Goal: Task Accomplishment & Management: Use online tool/utility

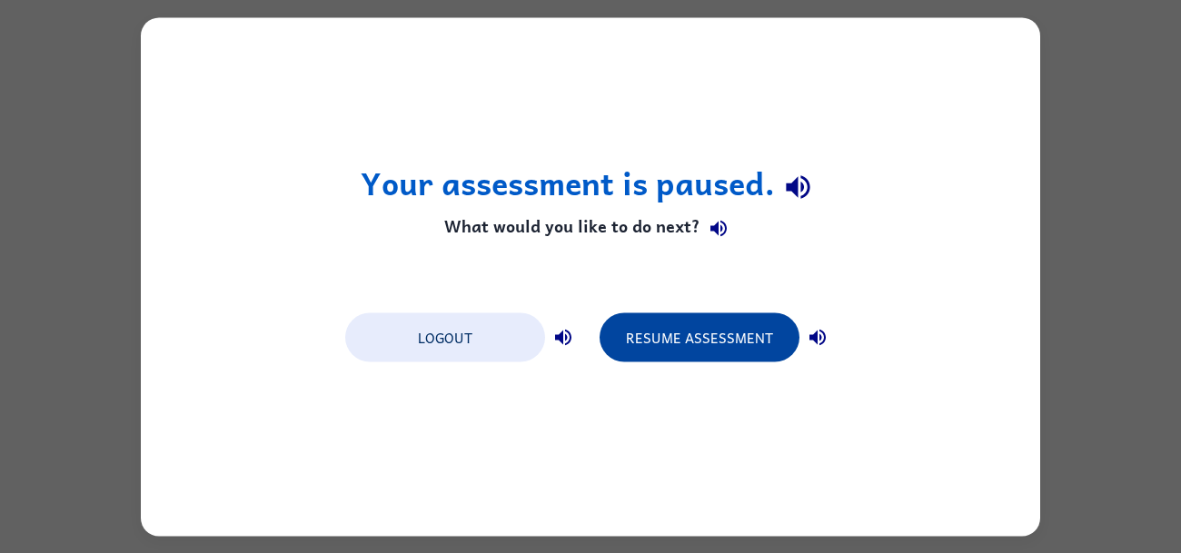
click at [745, 321] on button "Resume Assessment" at bounding box center [699, 336] width 200 height 49
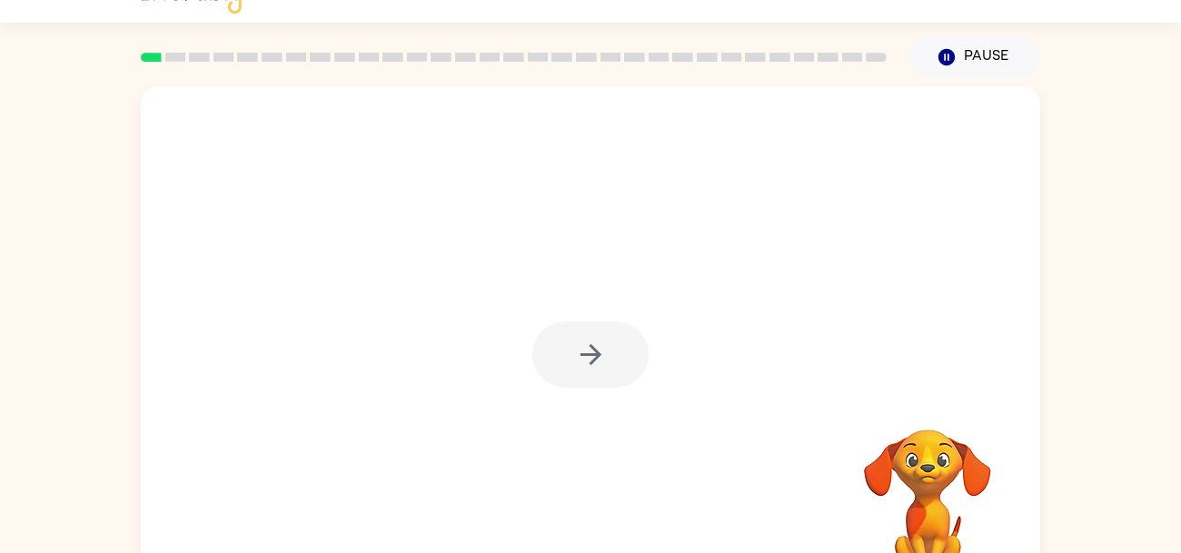
scroll to position [6, 0]
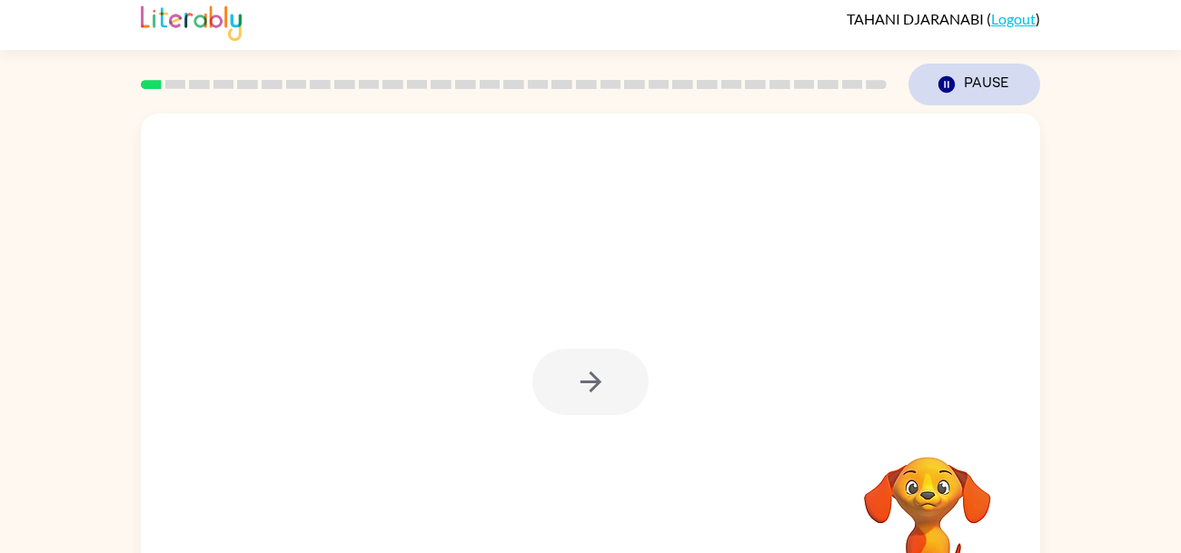
click at [949, 84] on icon "button" at bounding box center [946, 84] width 16 height 16
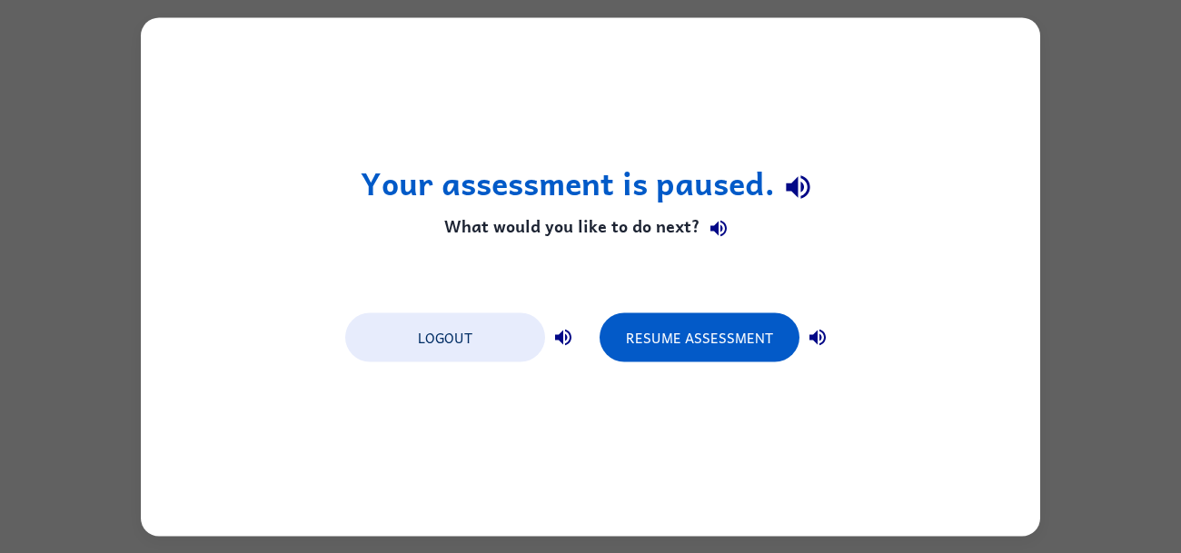
scroll to position [0, 0]
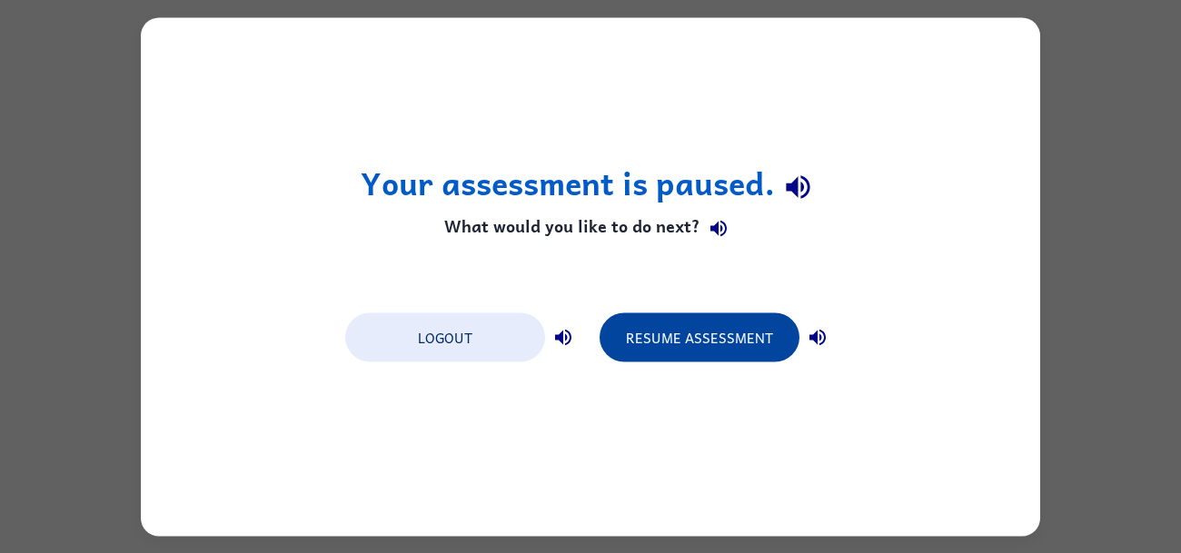
click at [759, 334] on button "Resume Assessment" at bounding box center [699, 336] width 200 height 49
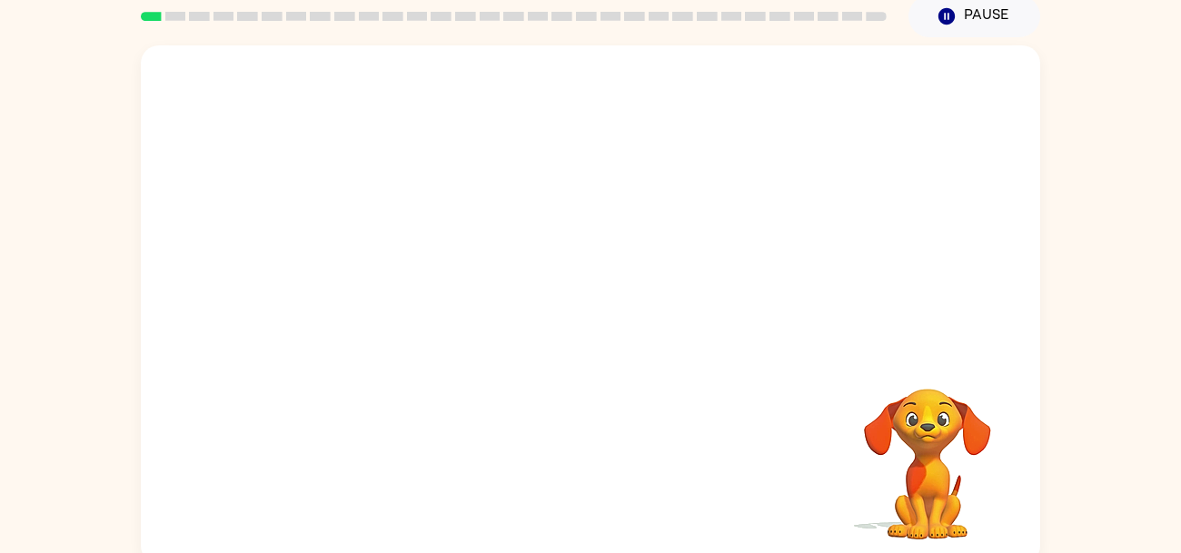
scroll to position [71, 0]
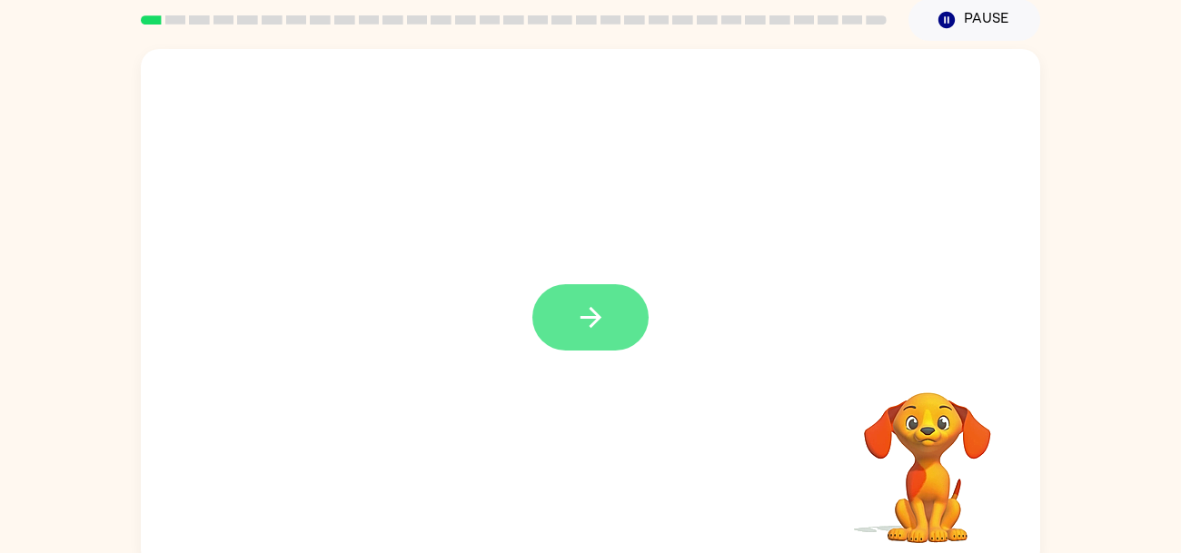
click at [607, 327] on button "button" at bounding box center [590, 317] width 116 height 66
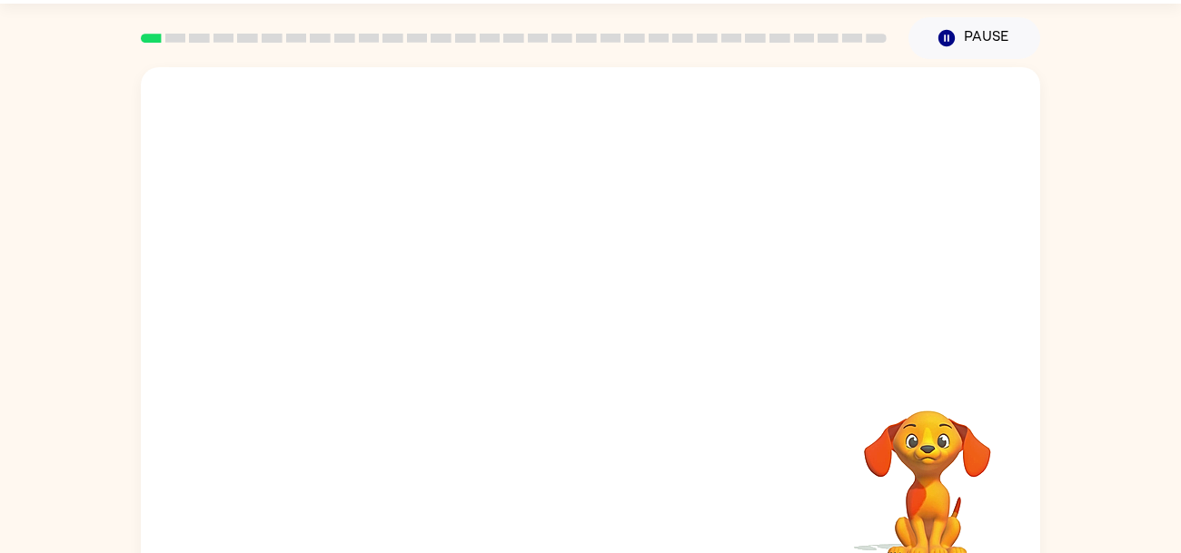
scroll to position [42, 0]
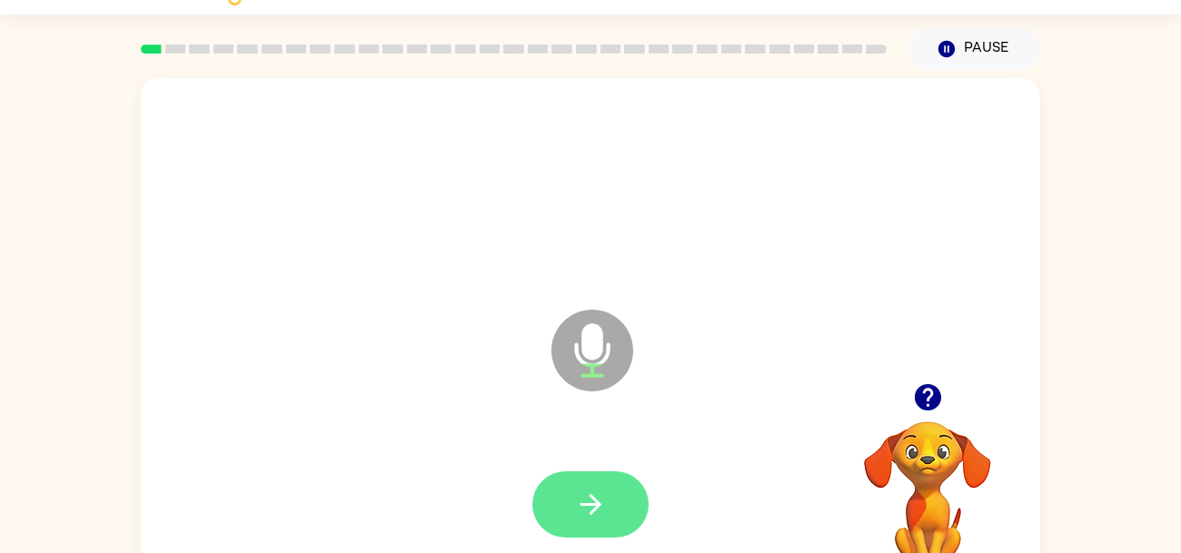
click at [626, 500] on button "button" at bounding box center [590, 504] width 116 height 66
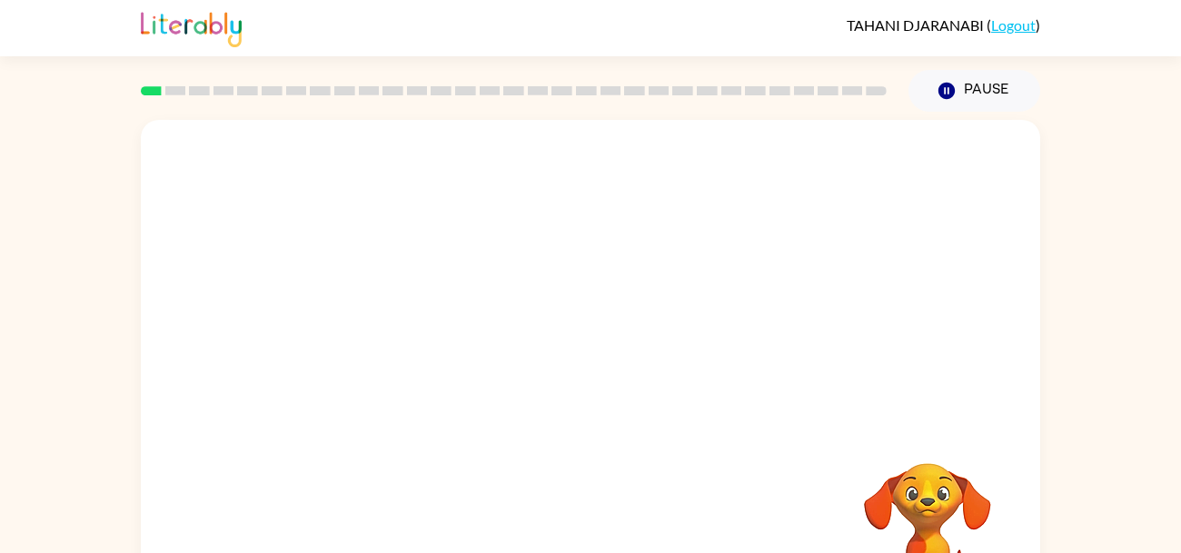
click at [388, 361] on video "Your browser must support playing .mp4 files to use Literably. Please try using…" at bounding box center [590, 272] width 899 height 305
click at [395, 359] on video "Your browser must support playing .mp4 files to use Literably. Please try using…" at bounding box center [590, 272] width 899 height 305
click at [379, 343] on video "Your browser must support playing .mp4 files to use Literably. Please try using…" at bounding box center [590, 272] width 899 height 305
click at [390, 359] on video "Your browser must support playing .mp4 files to use Literably. Please try using…" at bounding box center [590, 272] width 899 height 305
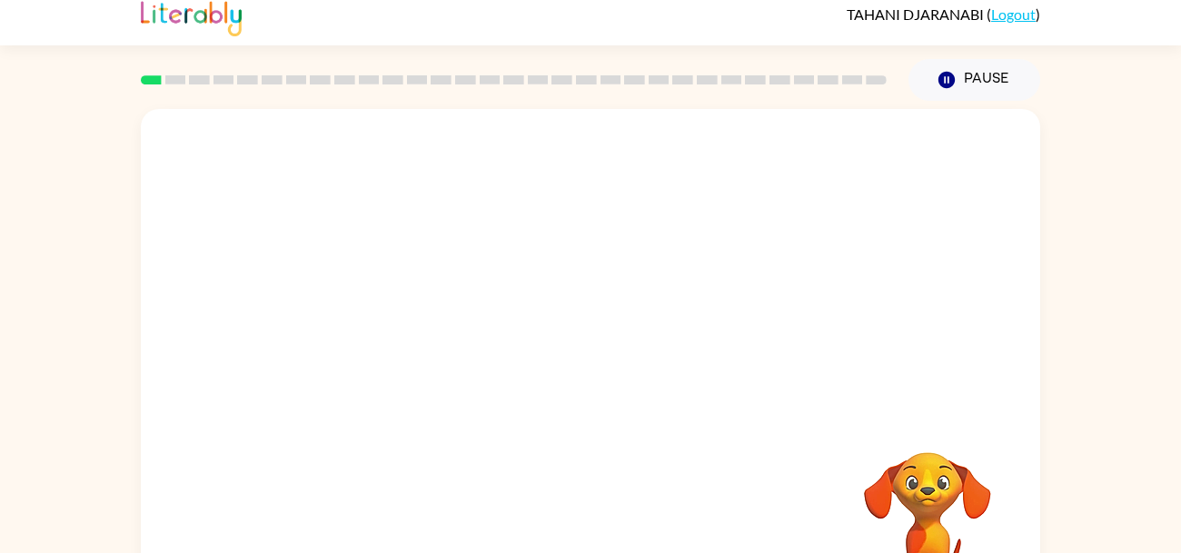
scroll to position [19, 0]
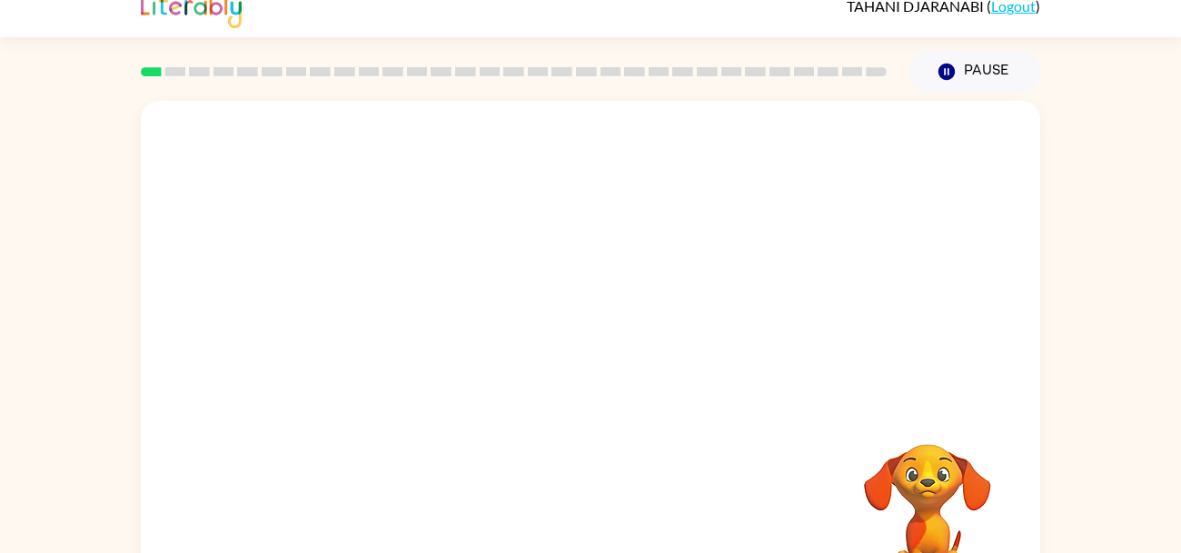
click at [389, 327] on video "Your browser must support playing .mp4 files to use Literably. Please try using…" at bounding box center [590, 253] width 899 height 305
click at [387, 327] on video "Your browser must support playing .mp4 files to use Literably. Please try using…" at bounding box center [590, 253] width 899 height 305
click at [396, 326] on video "Your browser must support playing .mp4 files to use Literably. Please try using…" at bounding box center [590, 253] width 899 height 305
click at [395, 338] on video "Your browser must support playing .mp4 files to use Literably. Please try using…" at bounding box center [590, 253] width 899 height 305
click at [386, 343] on video "Your browser must support playing .mp4 files to use Literably. Please try using…" at bounding box center [590, 253] width 899 height 305
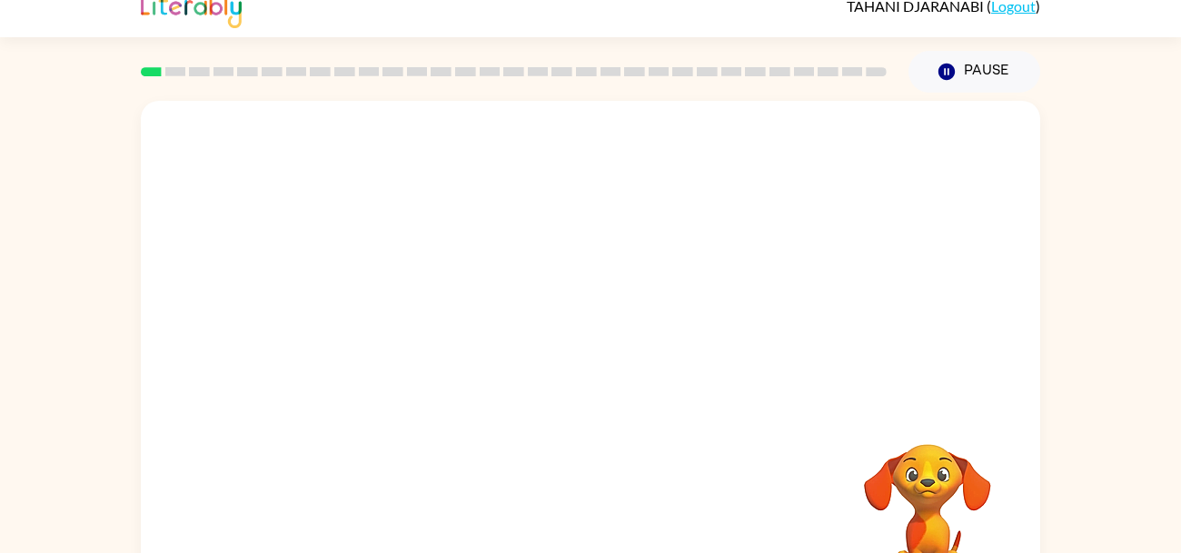
click at [393, 315] on video "Your browser must support playing .mp4 files to use Literably. Please try using…" at bounding box center [590, 253] width 899 height 305
click at [387, 344] on video "Your browser must support playing .mp4 files to use Literably. Please try using…" at bounding box center [590, 253] width 899 height 305
click at [399, 347] on video "Your browser must support playing .mp4 files to use Literably. Please try using…" at bounding box center [590, 253] width 899 height 305
click at [598, 339] on button "button" at bounding box center [590, 369] width 116 height 66
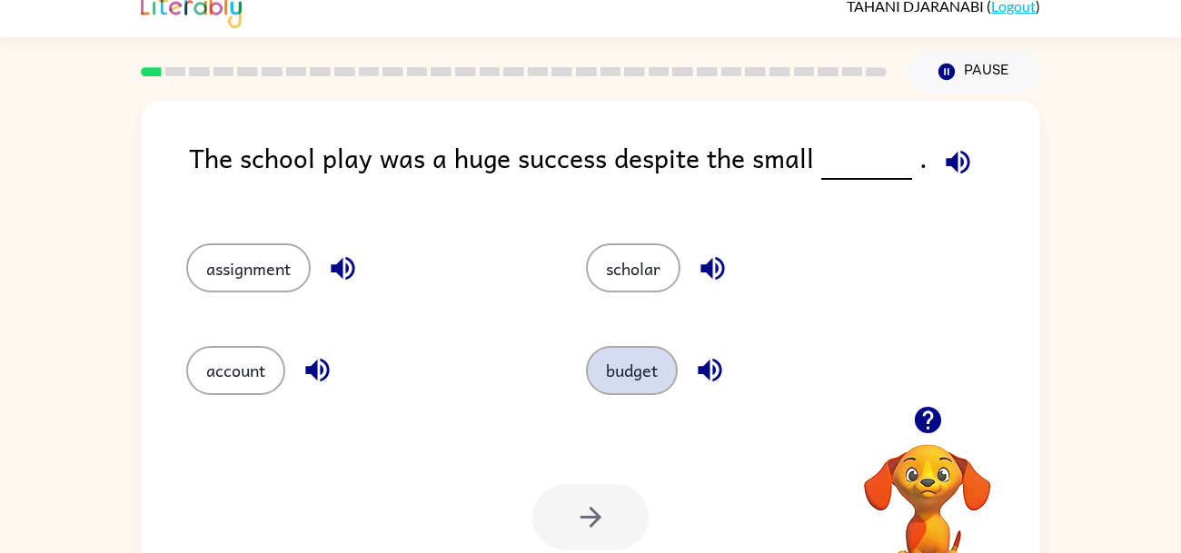
click at [627, 377] on button "budget" at bounding box center [632, 370] width 92 height 49
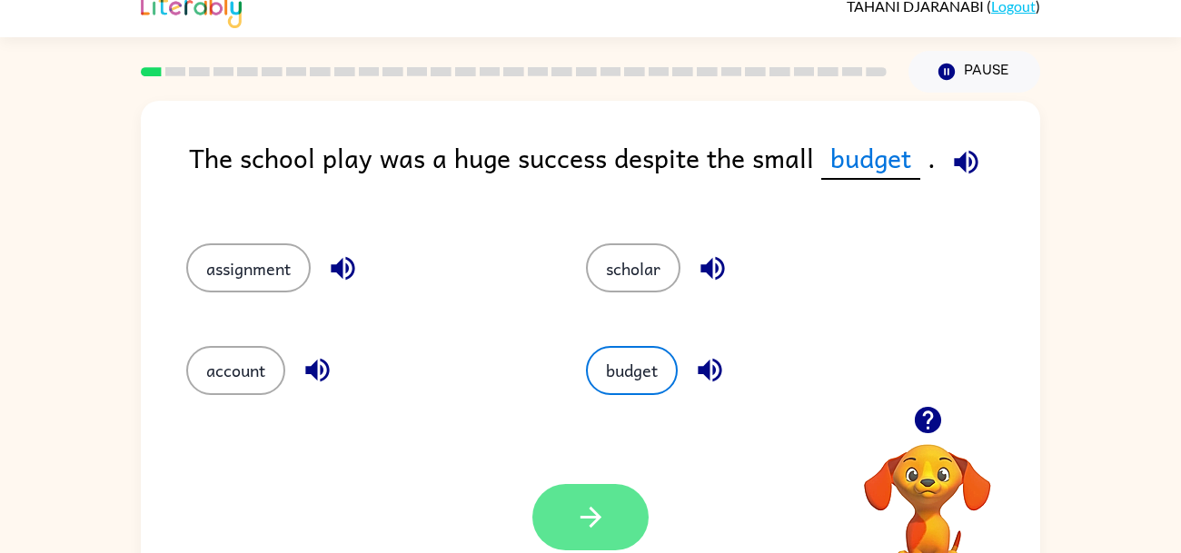
click at [623, 517] on button "button" at bounding box center [590, 517] width 116 height 66
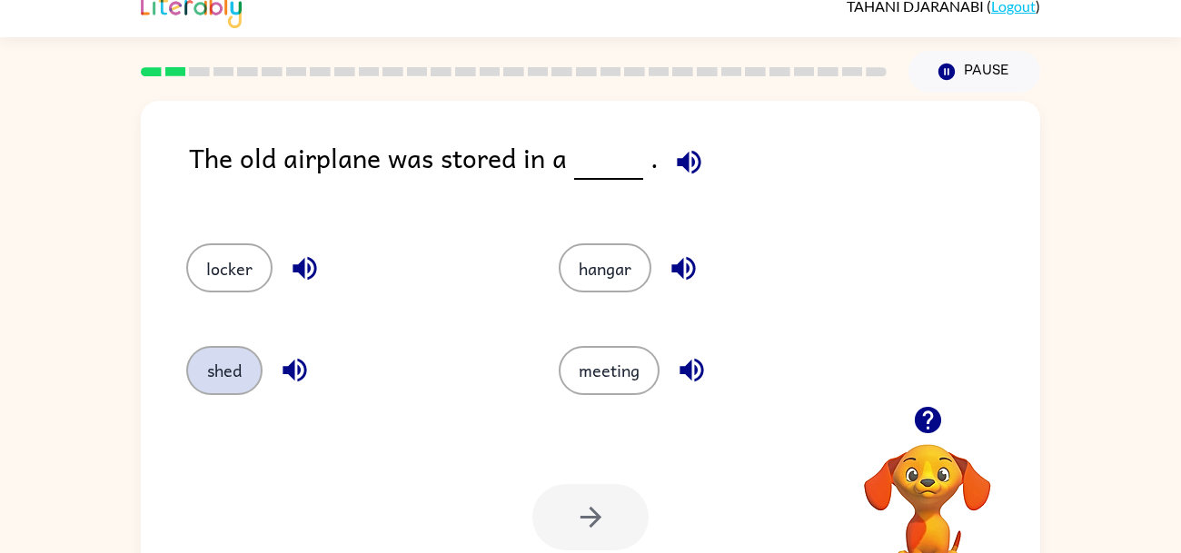
click at [211, 359] on button "shed" at bounding box center [224, 370] width 76 height 49
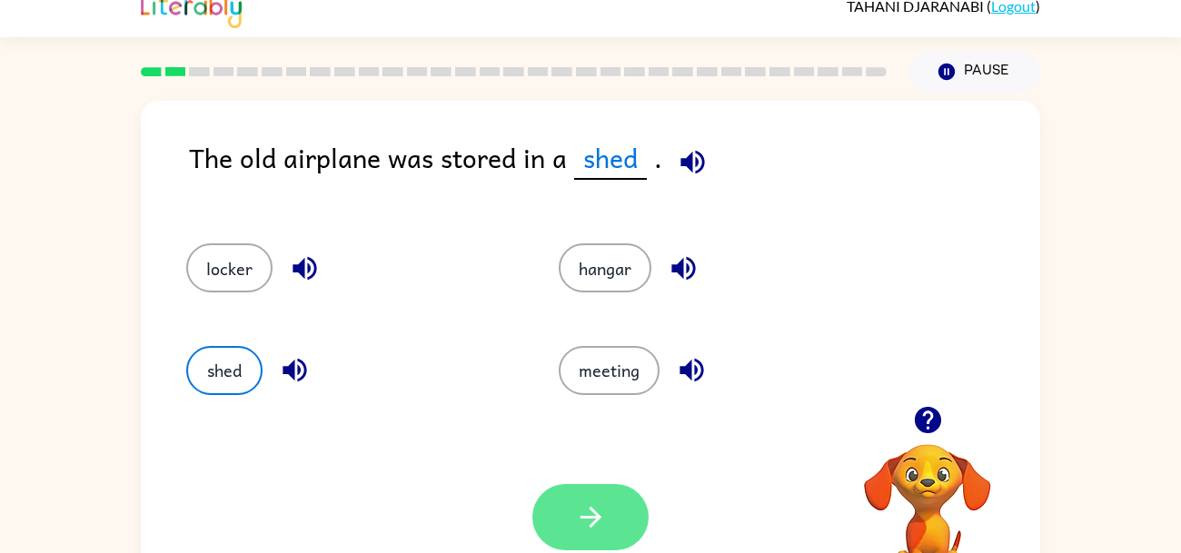
click at [629, 530] on button "button" at bounding box center [590, 517] width 116 height 66
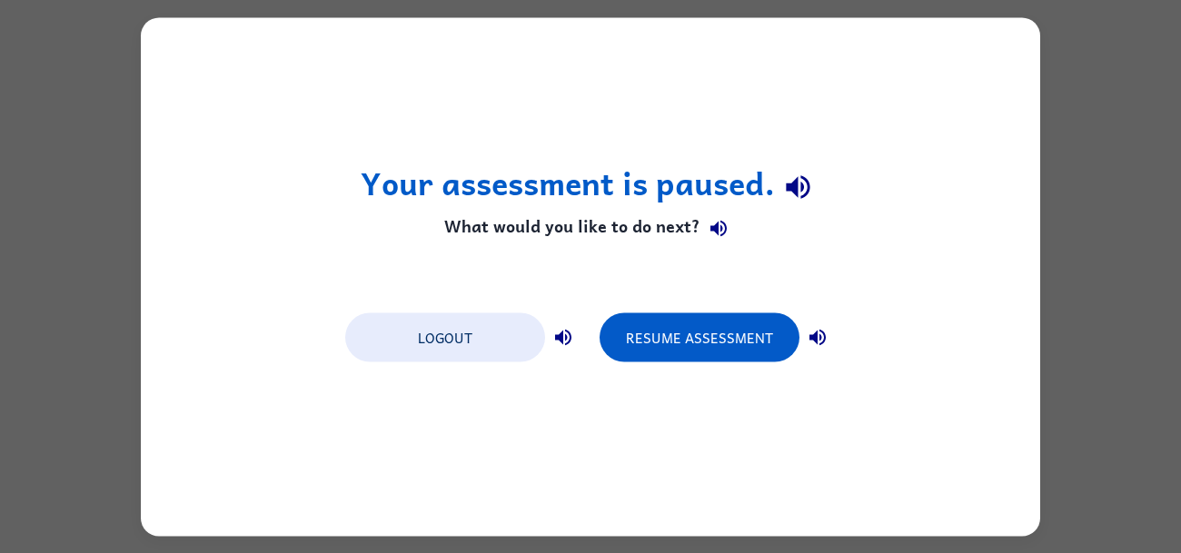
scroll to position [0, 0]
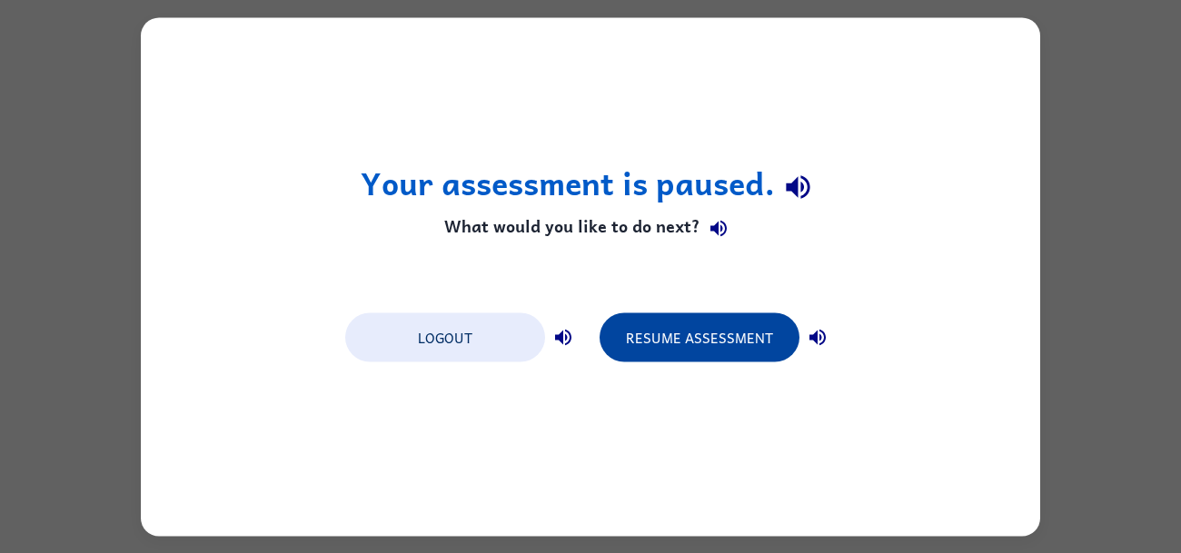
click at [728, 342] on button "Resume Assessment" at bounding box center [699, 336] width 200 height 49
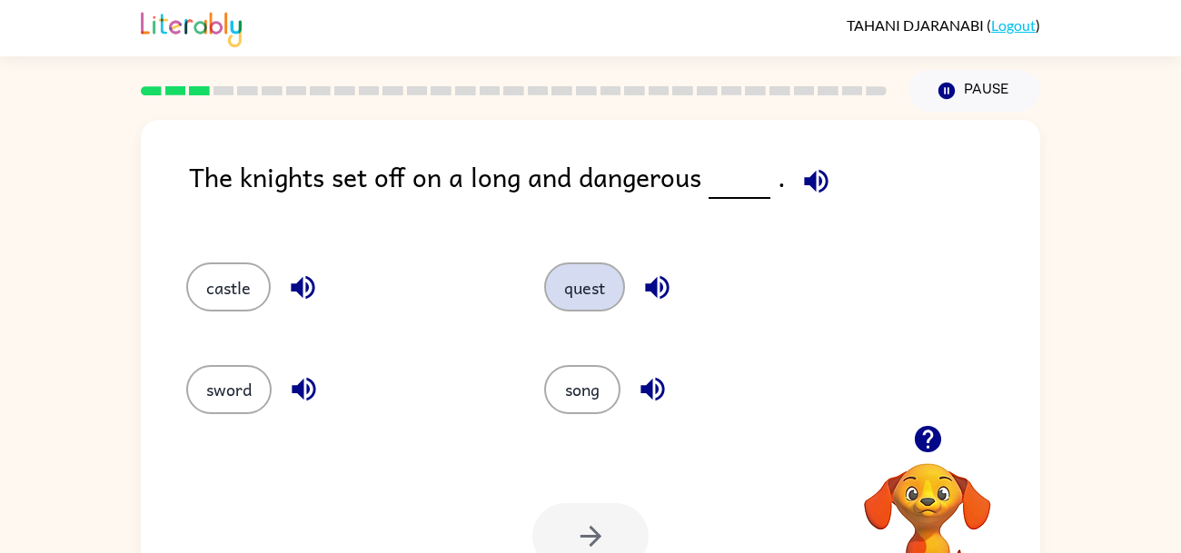
click at [613, 299] on button "quest" at bounding box center [584, 287] width 81 height 49
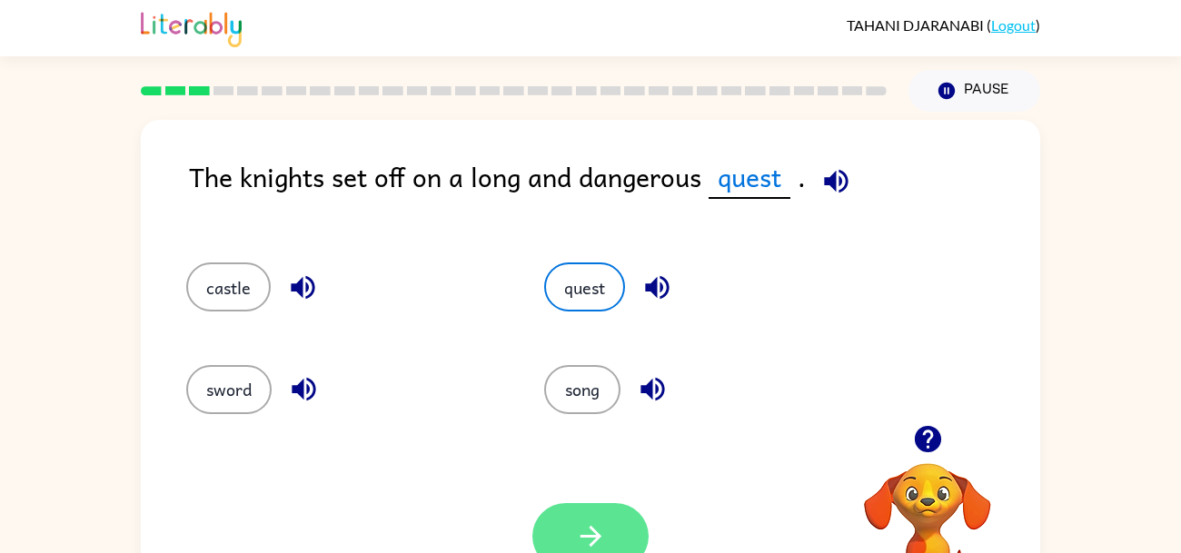
click at [622, 520] on button "button" at bounding box center [590, 536] width 116 height 66
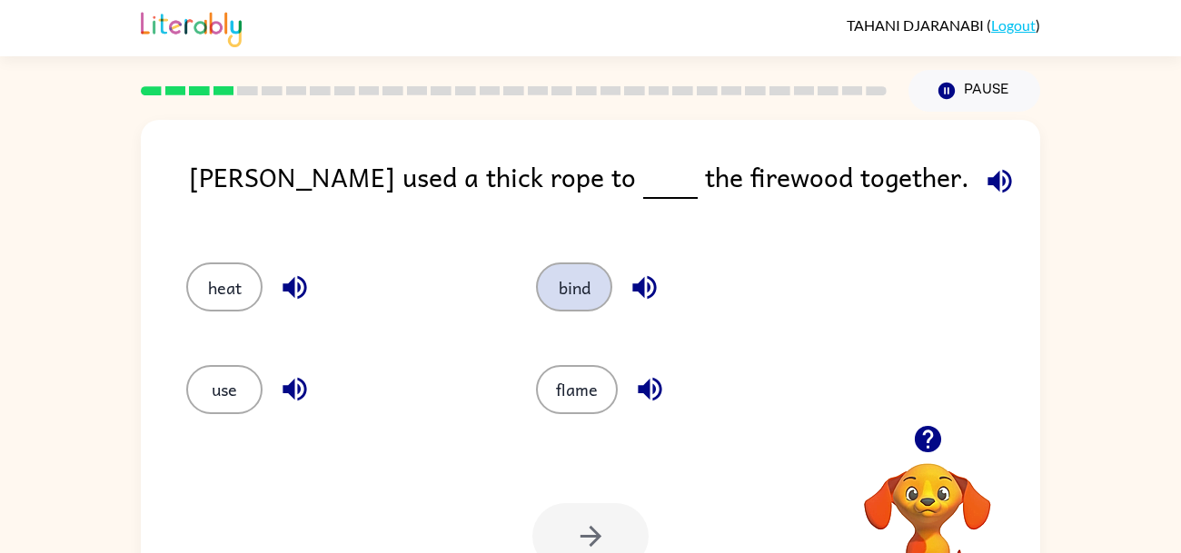
click at [577, 285] on button "bind" at bounding box center [574, 287] width 76 height 49
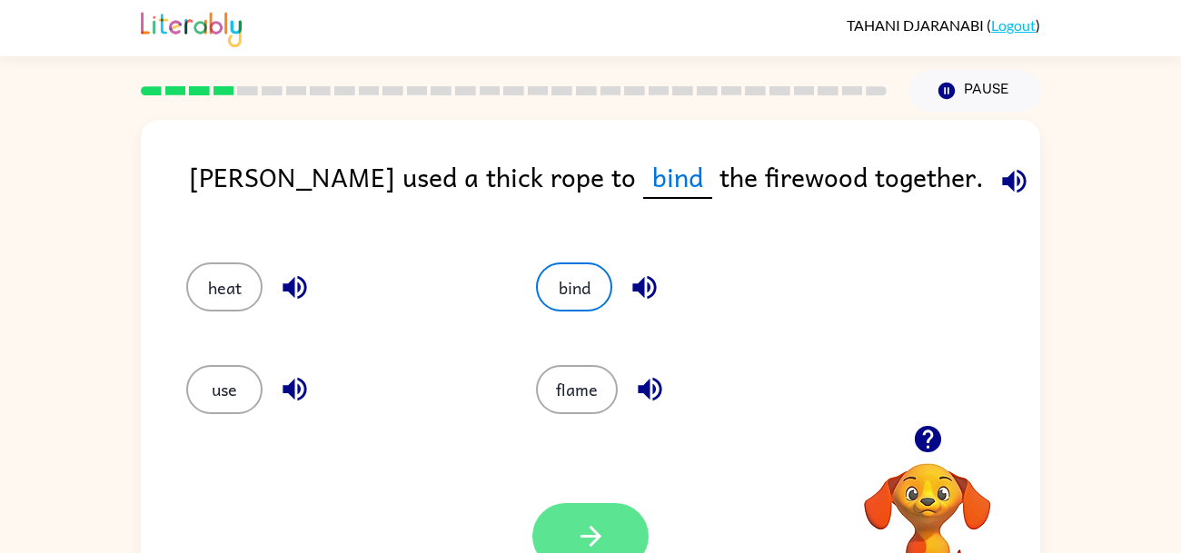
click at [603, 505] on button "button" at bounding box center [590, 536] width 116 height 66
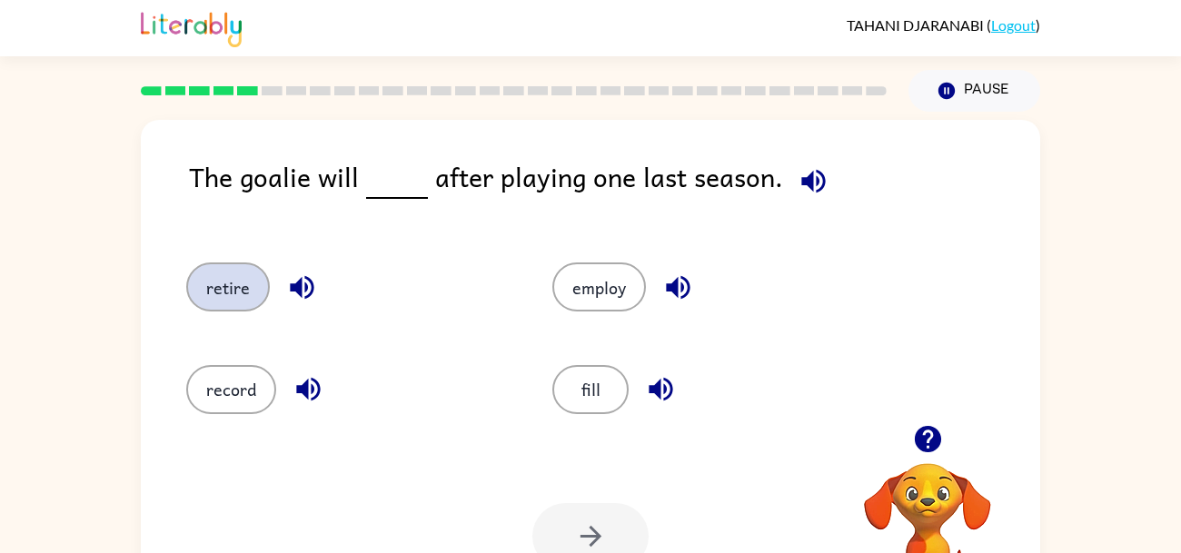
click at [208, 302] on button "retire" at bounding box center [228, 287] width 84 height 49
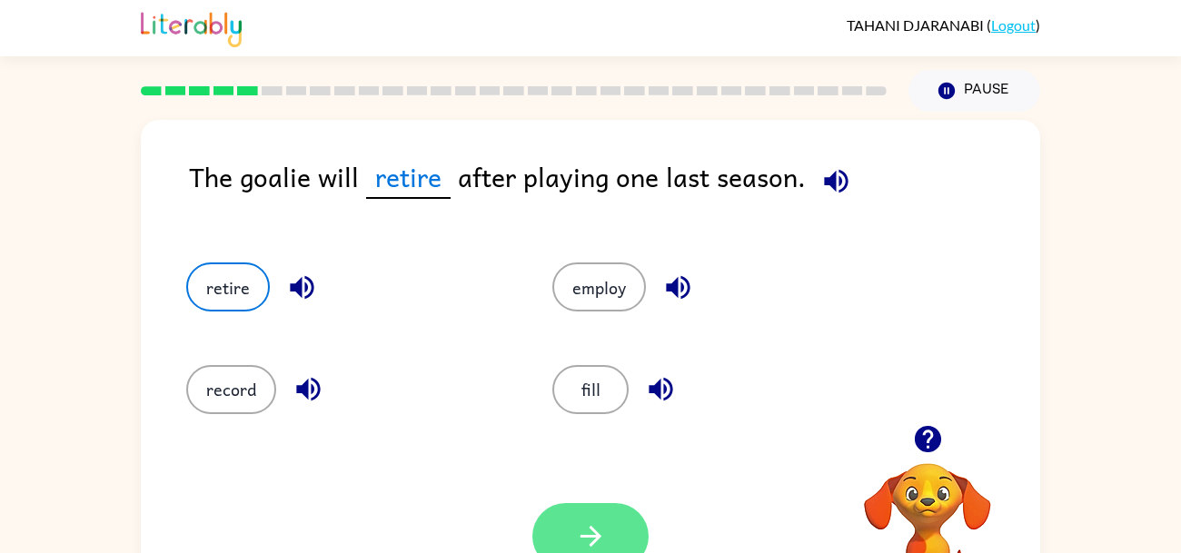
click at [604, 542] on icon "button" at bounding box center [591, 536] width 32 height 32
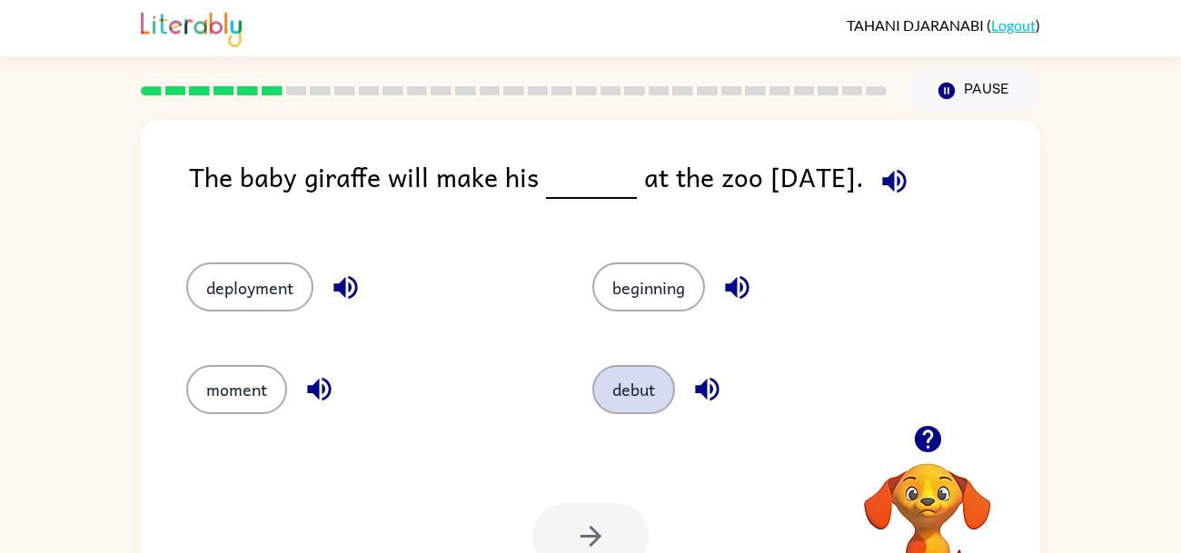
click at [625, 383] on button "debut" at bounding box center [633, 389] width 83 height 49
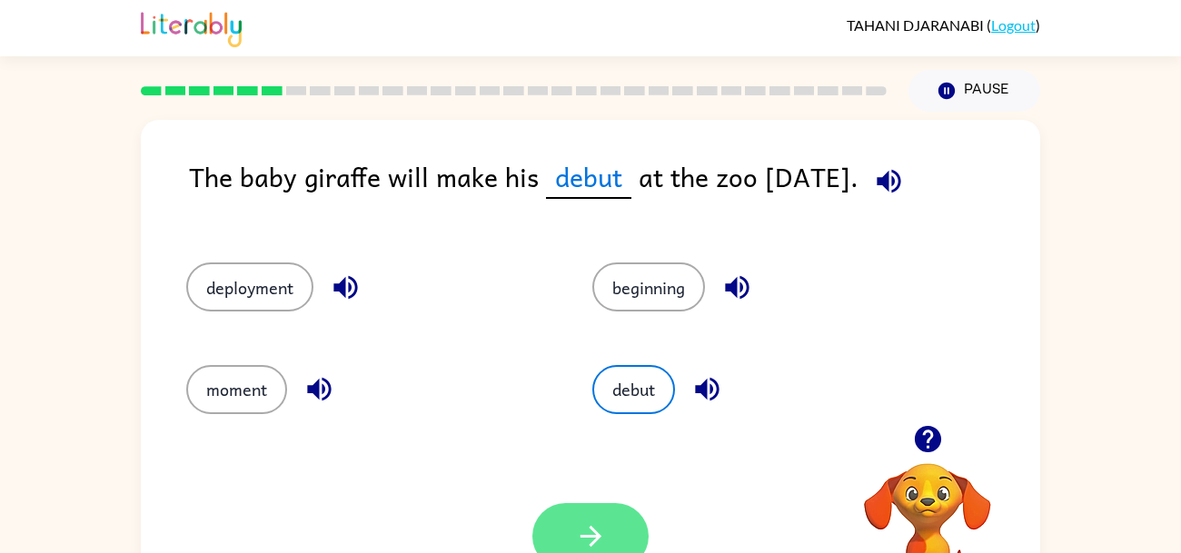
click at [622, 530] on button "button" at bounding box center [590, 536] width 116 height 66
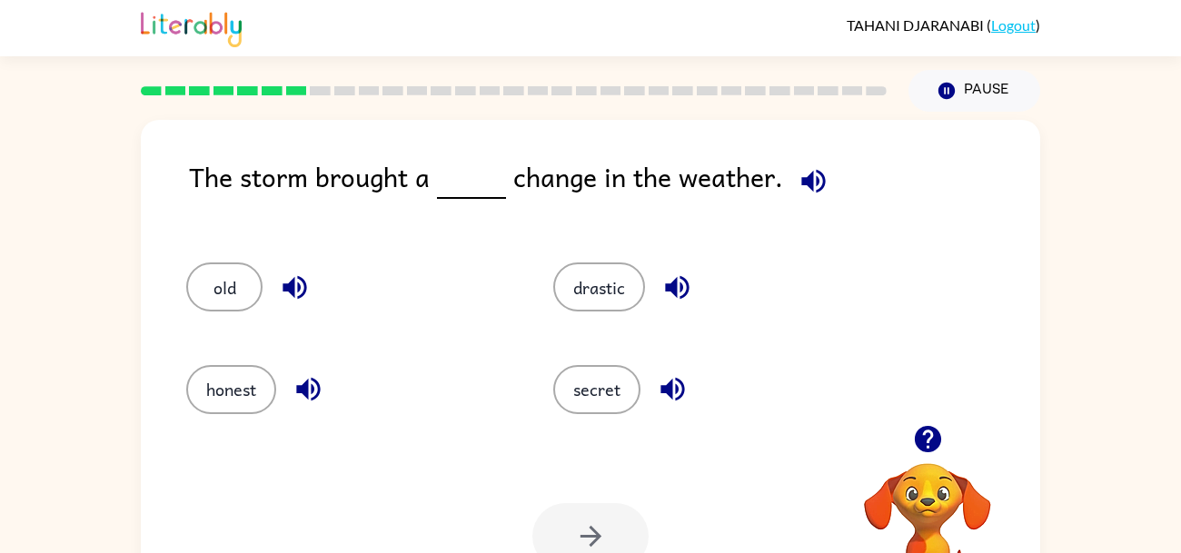
click at [152, 339] on div "honest" at bounding box center [335, 382] width 367 height 102
click at [622, 290] on button "drastic" at bounding box center [599, 287] width 92 height 49
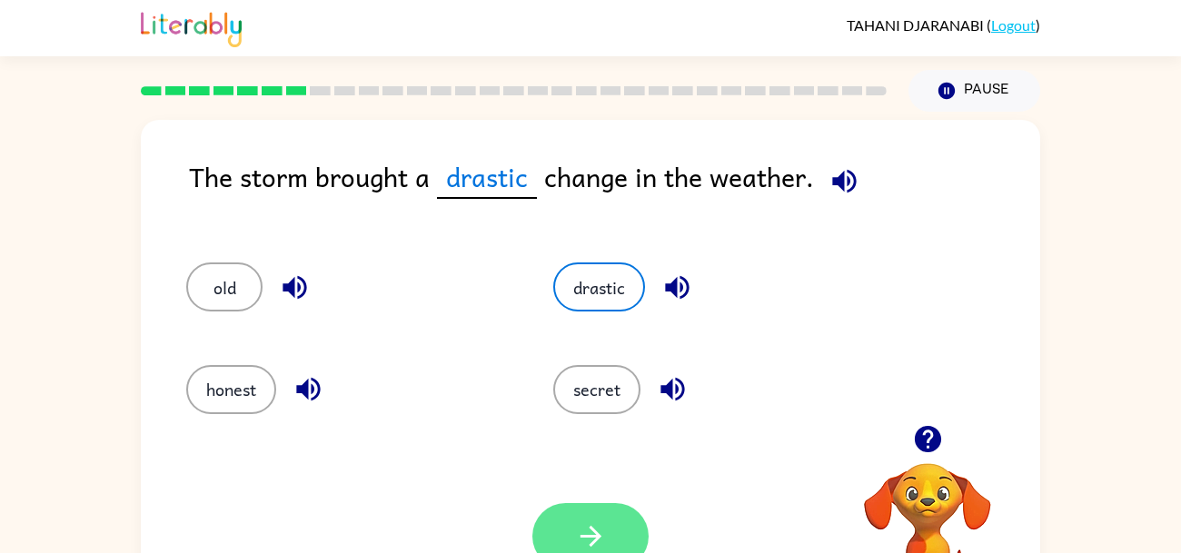
click at [580, 527] on icon "button" at bounding box center [591, 536] width 32 height 32
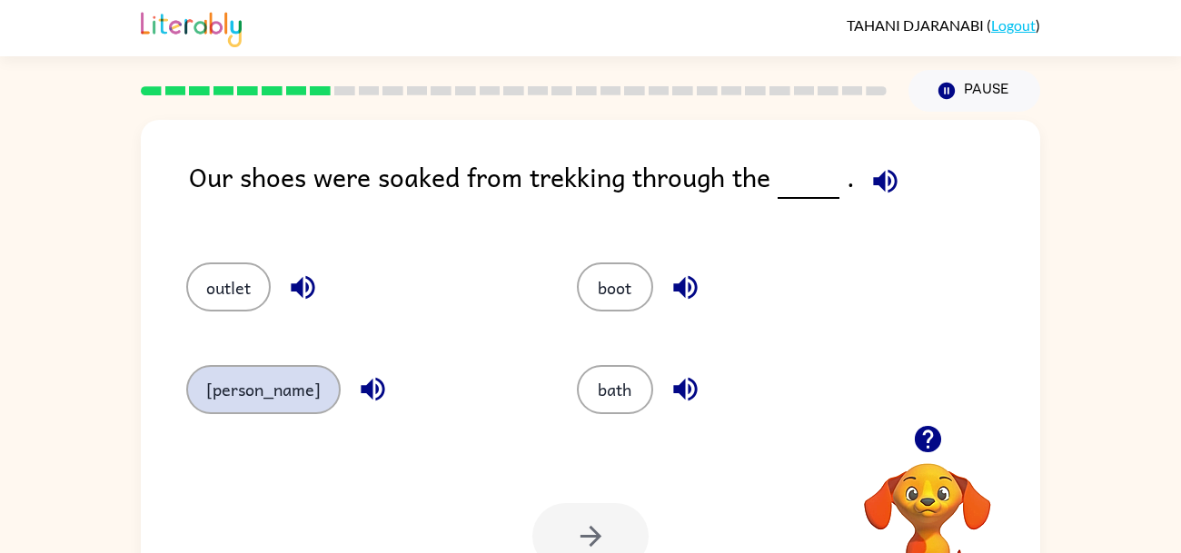
click at [218, 402] on button "marsh" at bounding box center [263, 389] width 154 height 49
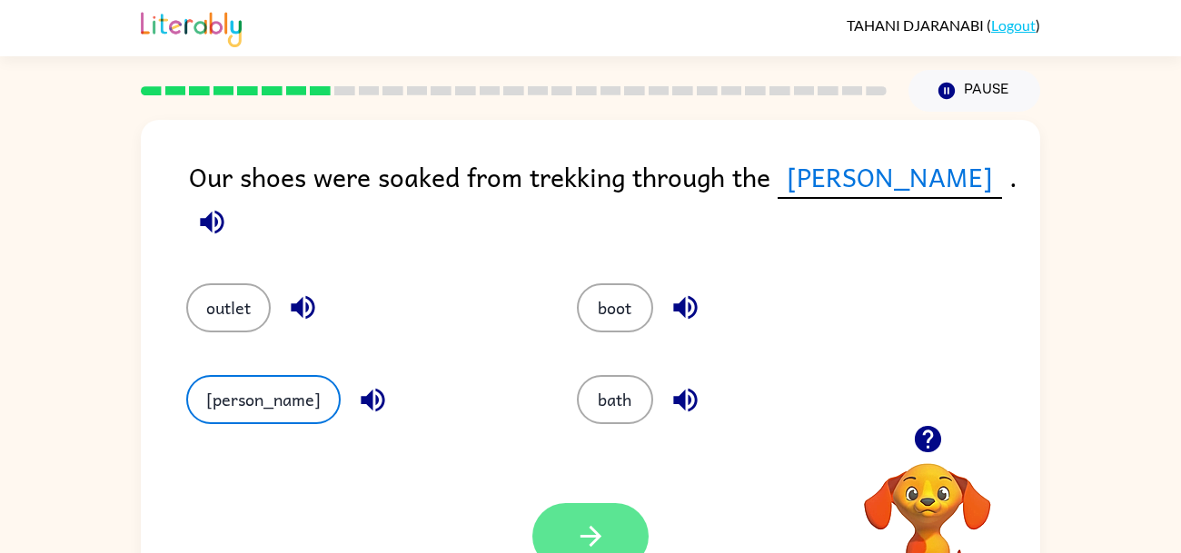
click at [600, 531] on icon "button" at bounding box center [591, 536] width 32 height 32
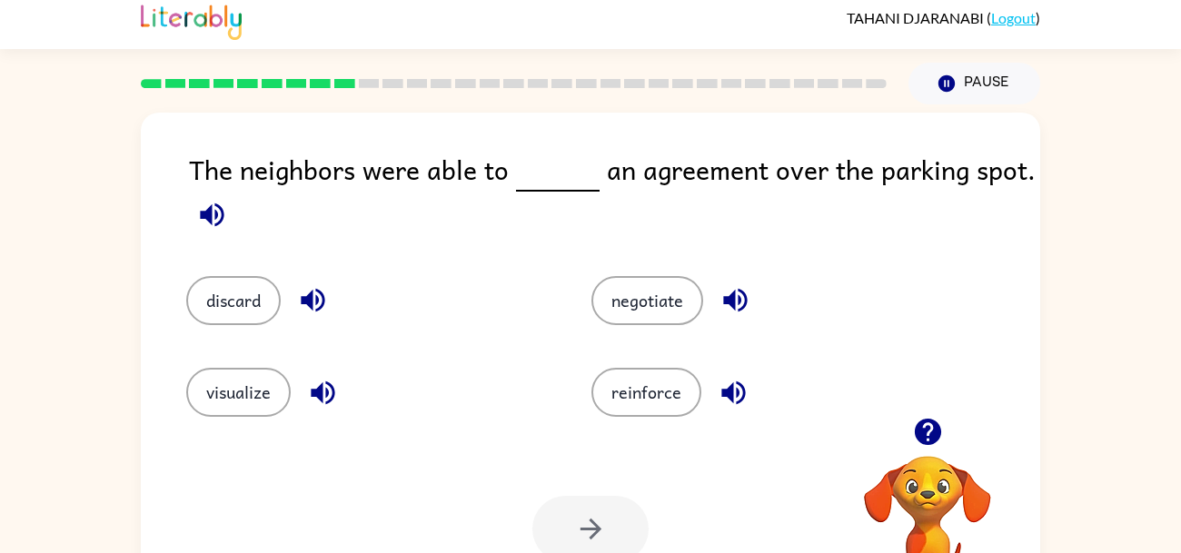
scroll to position [8, 0]
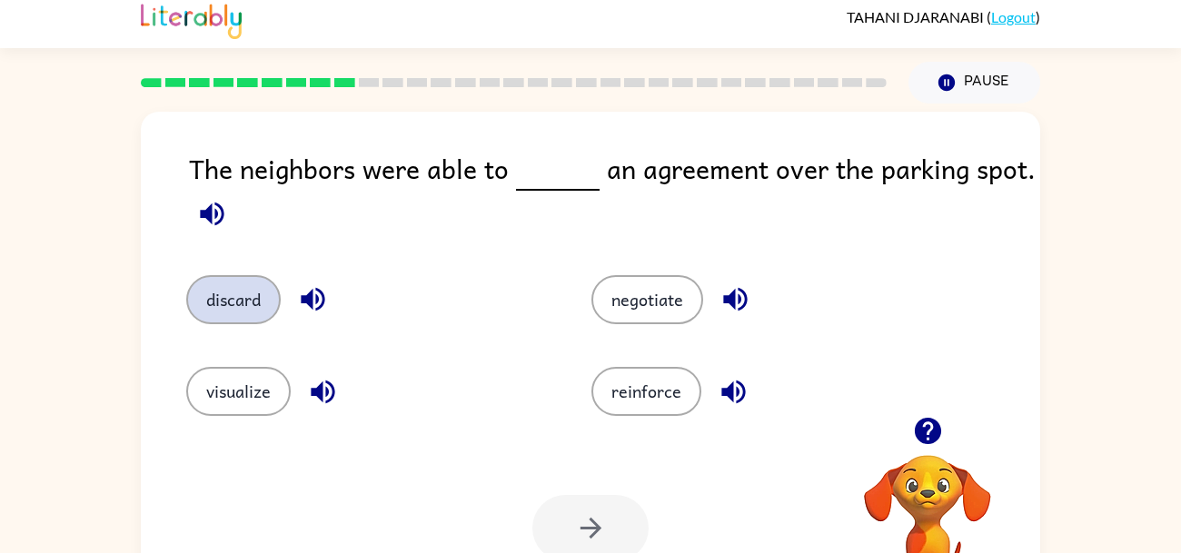
click at [216, 302] on button "discard" at bounding box center [233, 299] width 94 height 49
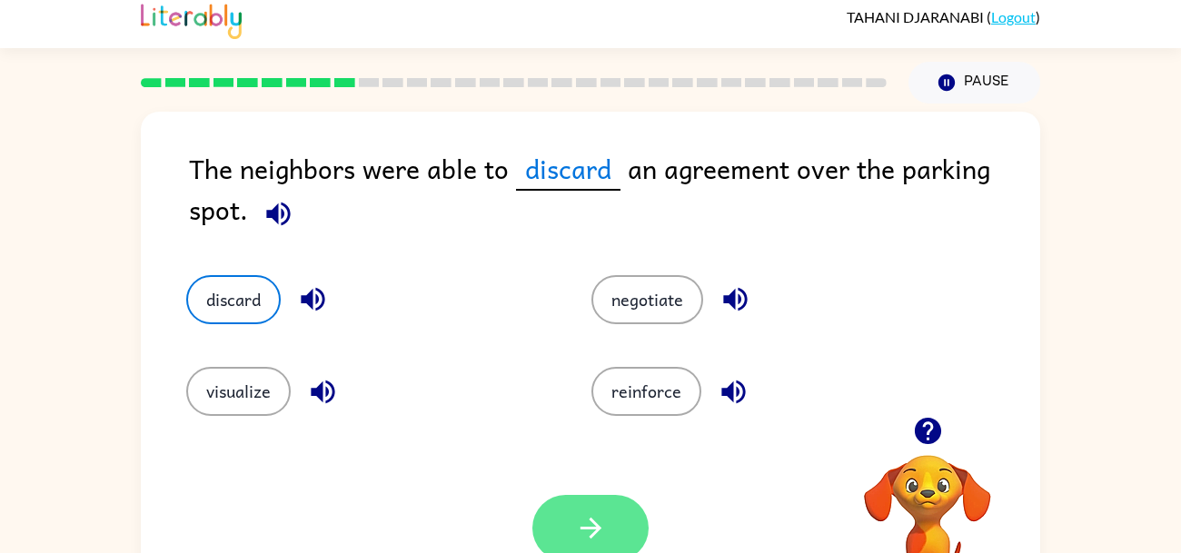
click at [595, 528] on icon "button" at bounding box center [590, 528] width 21 height 21
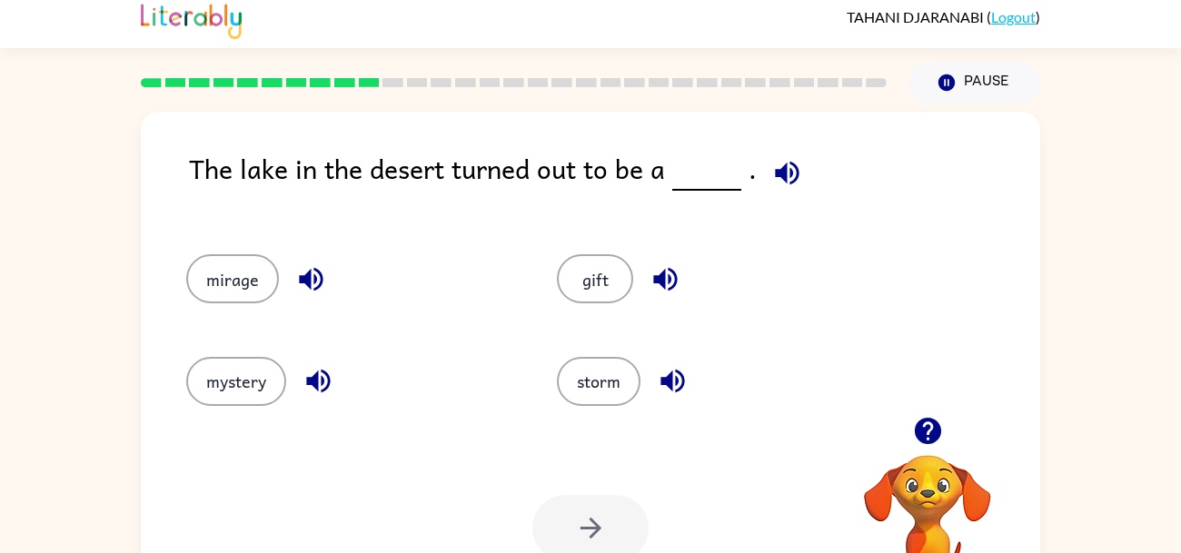
click at [923, 437] on icon "button" at bounding box center [927, 431] width 26 height 26
click at [205, 381] on button "mystery" at bounding box center [236, 381] width 100 height 49
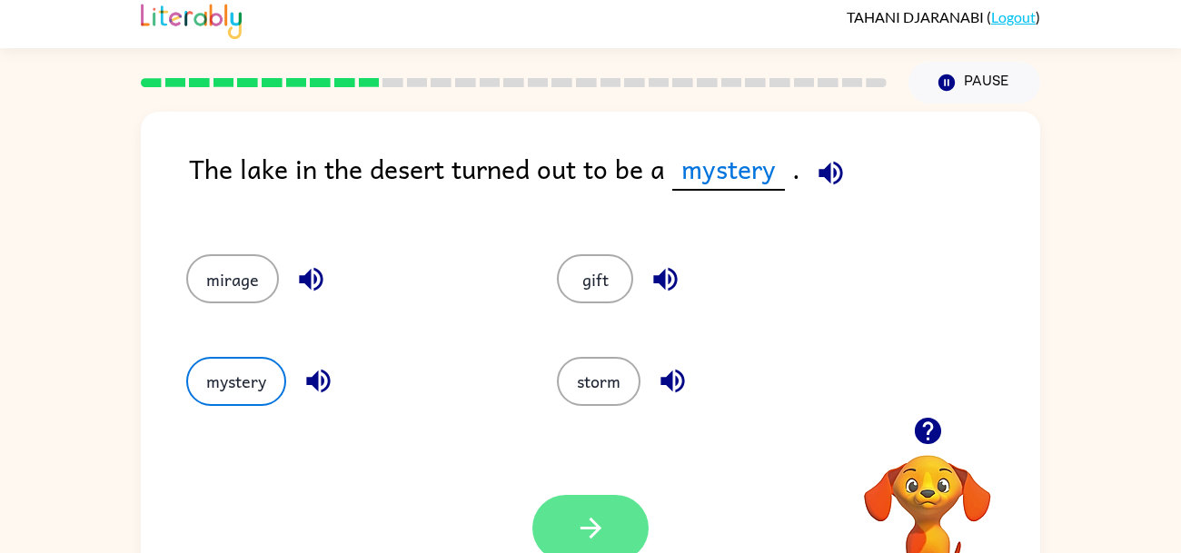
click at [619, 531] on button "button" at bounding box center [590, 528] width 116 height 66
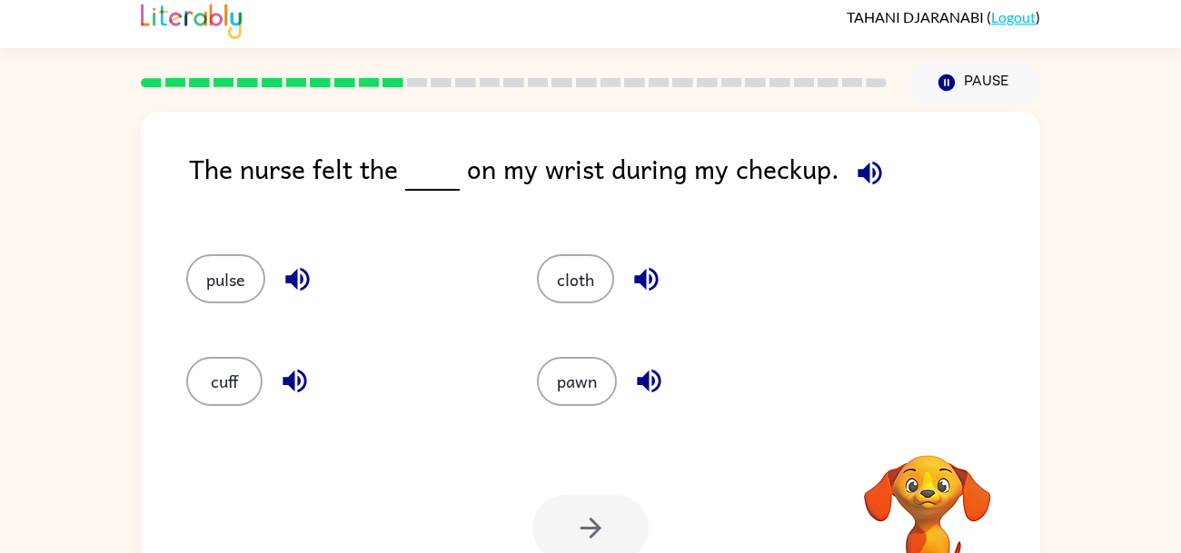
click at [877, 175] on icon "button" at bounding box center [870, 173] width 32 height 32
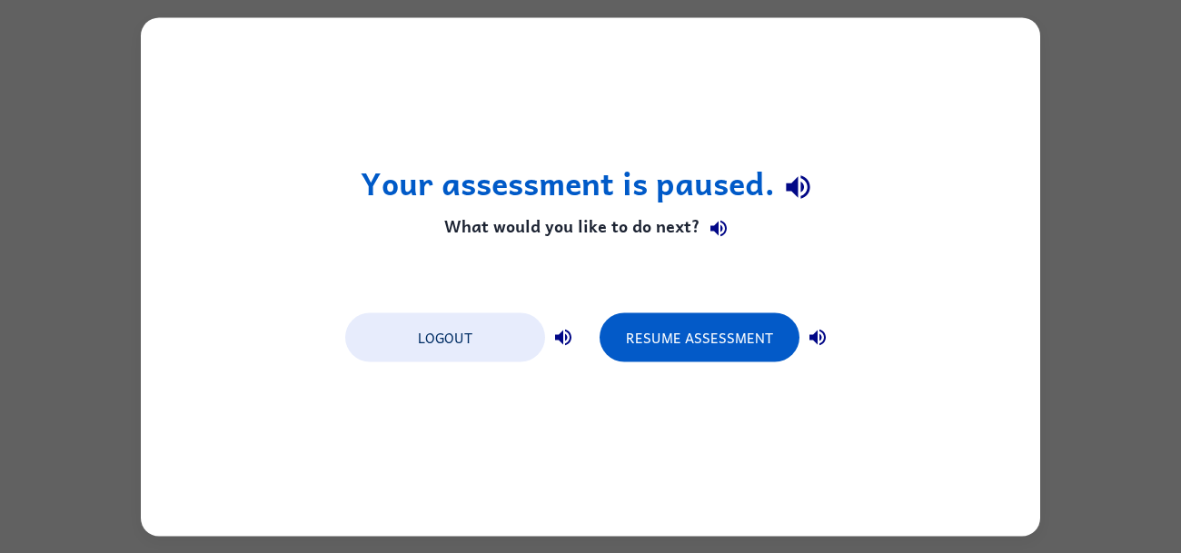
scroll to position [0, 0]
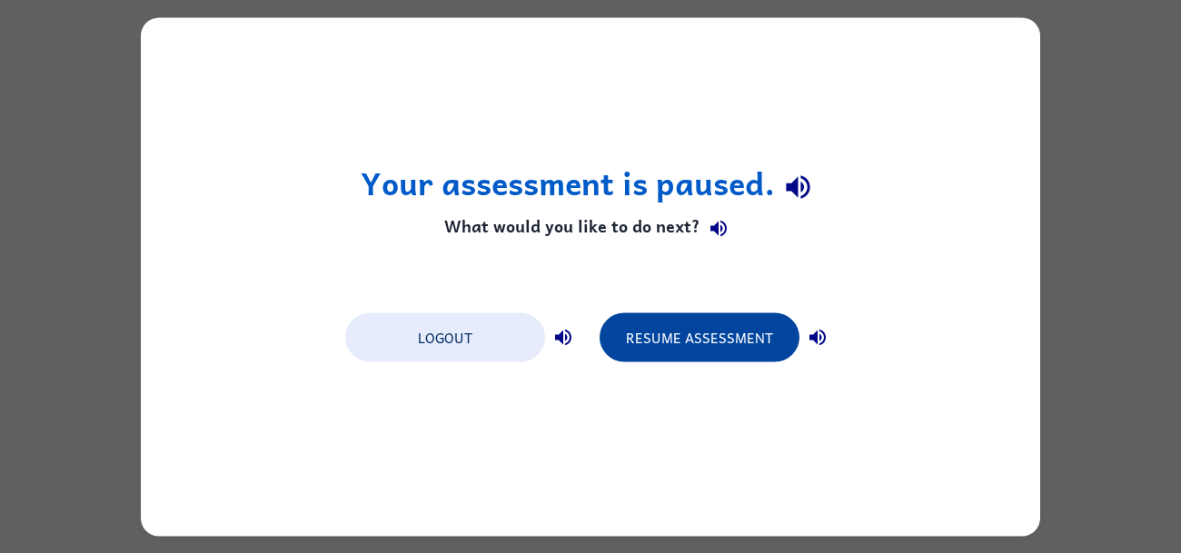
click at [689, 331] on button "Resume Assessment" at bounding box center [699, 336] width 200 height 49
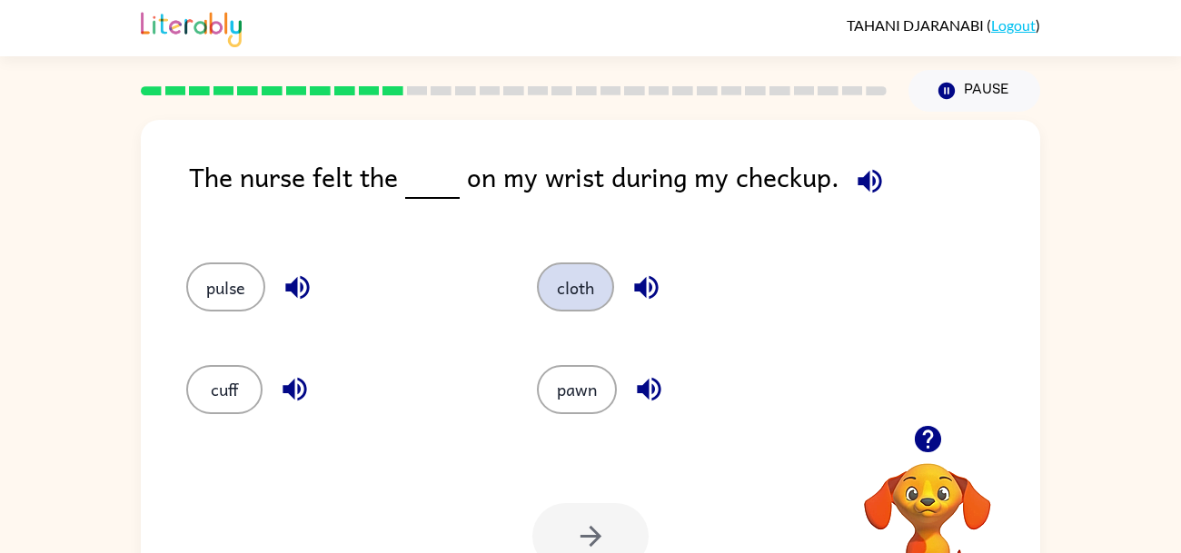
click at [582, 296] on button "cloth" at bounding box center [575, 287] width 77 height 49
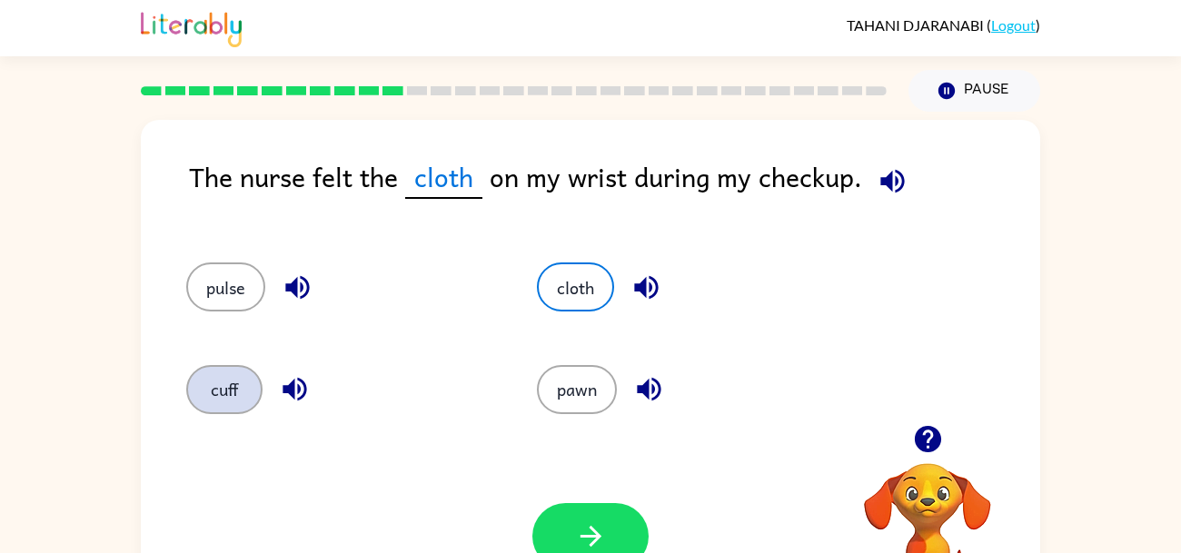
click at [239, 396] on button "cuff" at bounding box center [224, 389] width 76 height 49
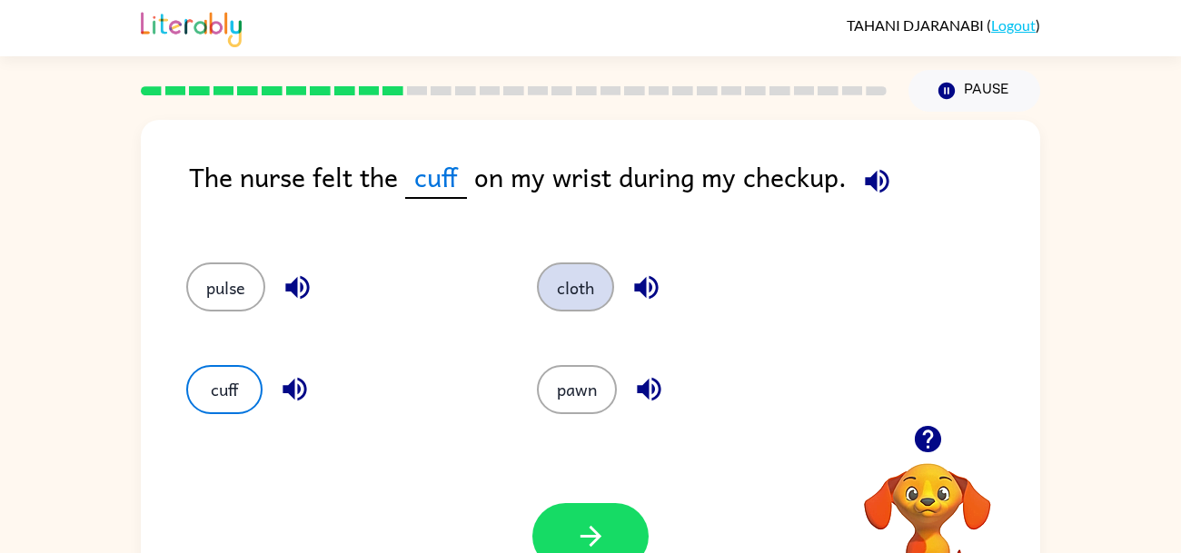
click at [568, 303] on button "cloth" at bounding box center [575, 287] width 77 height 49
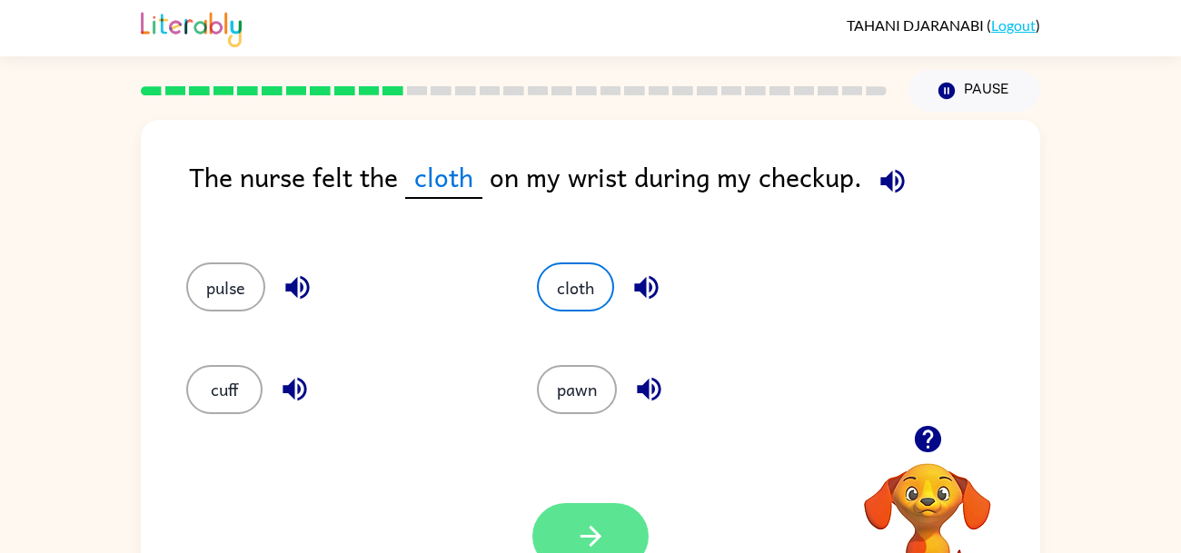
click at [597, 531] on icon "button" at bounding box center [591, 536] width 32 height 32
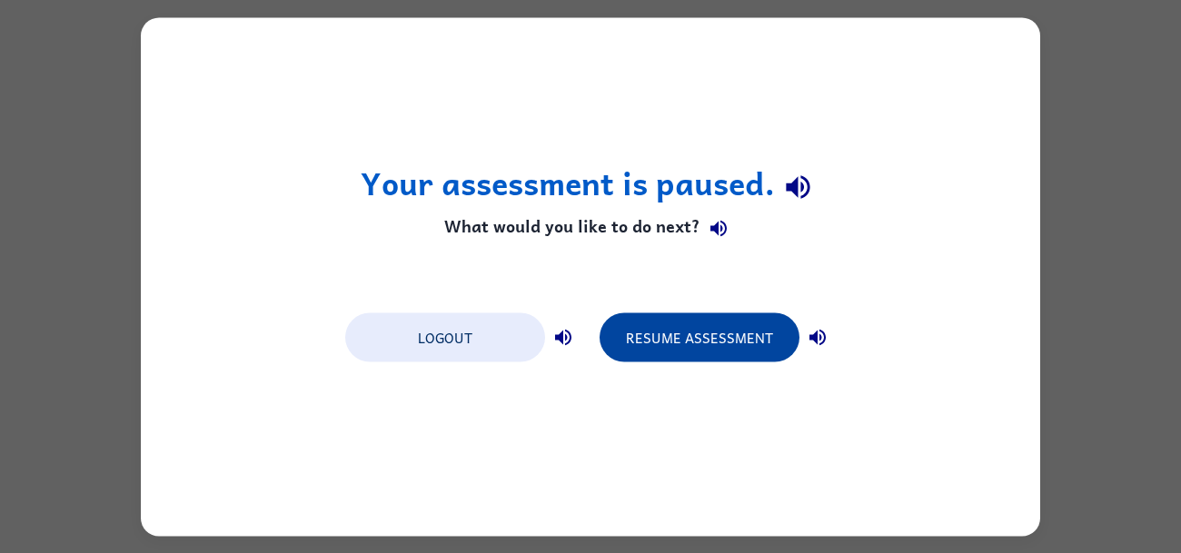
click at [682, 343] on button "Resume Assessment" at bounding box center [699, 336] width 200 height 49
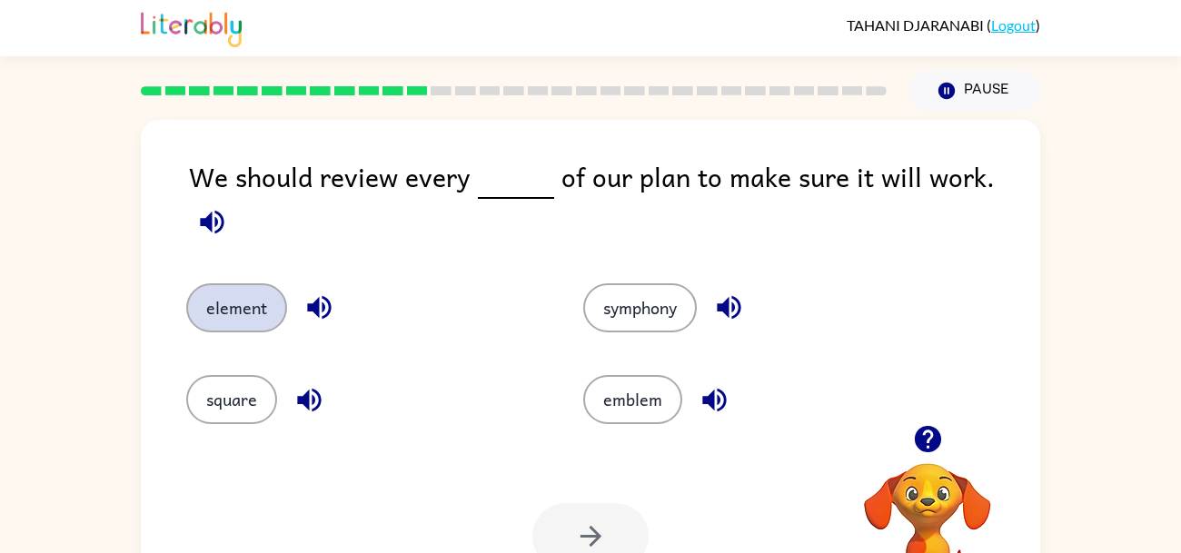
click at [253, 294] on button "element" at bounding box center [236, 307] width 101 height 49
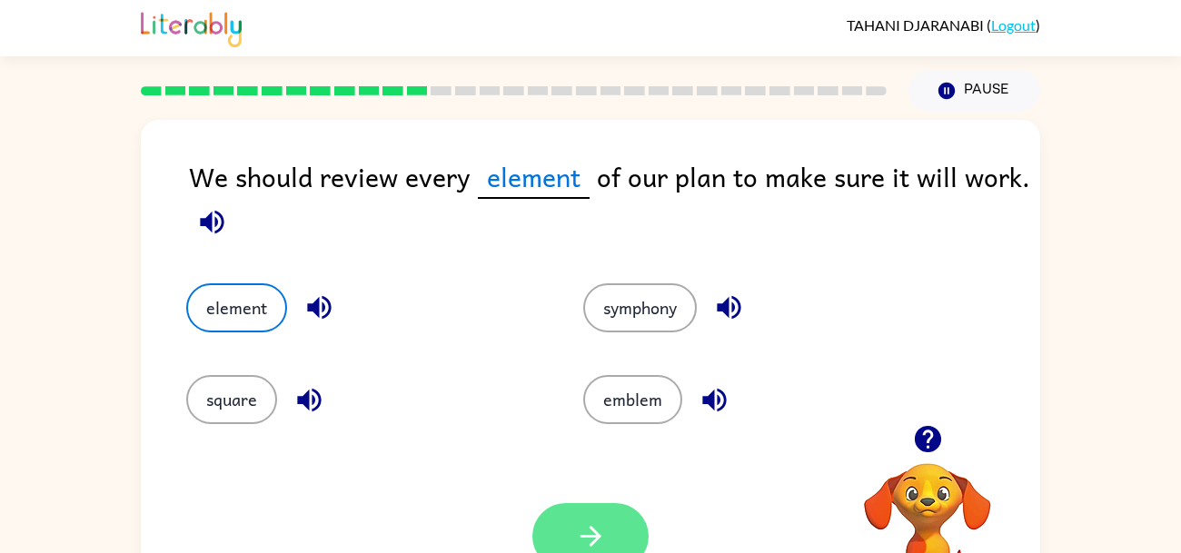
click at [608, 528] on button "button" at bounding box center [590, 536] width 116 height 66
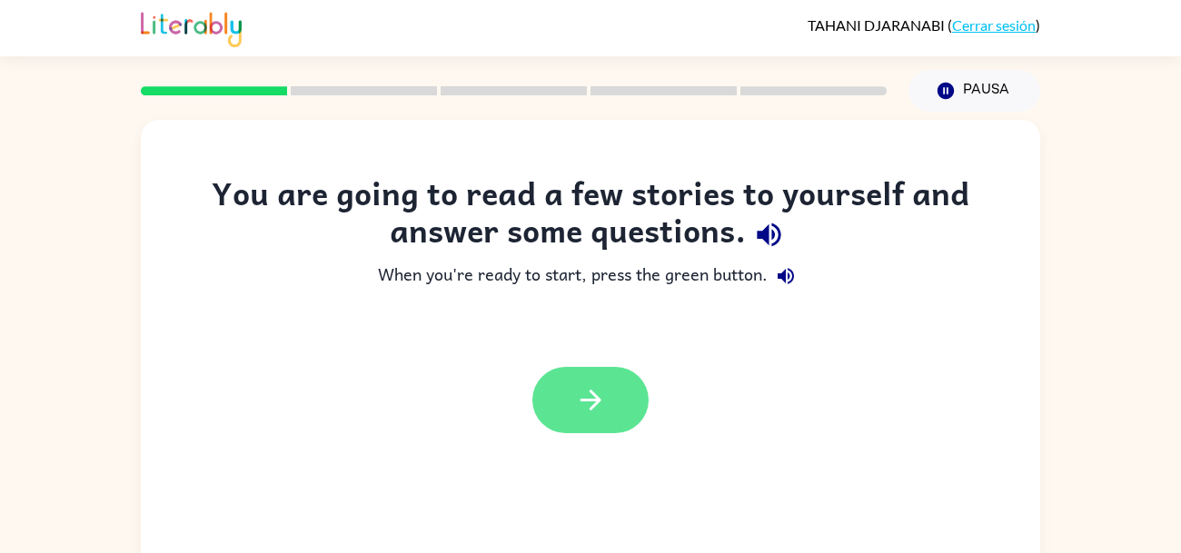
click at [626, 411] on button "button" at bounding box center [590, 400] width 116 height 66
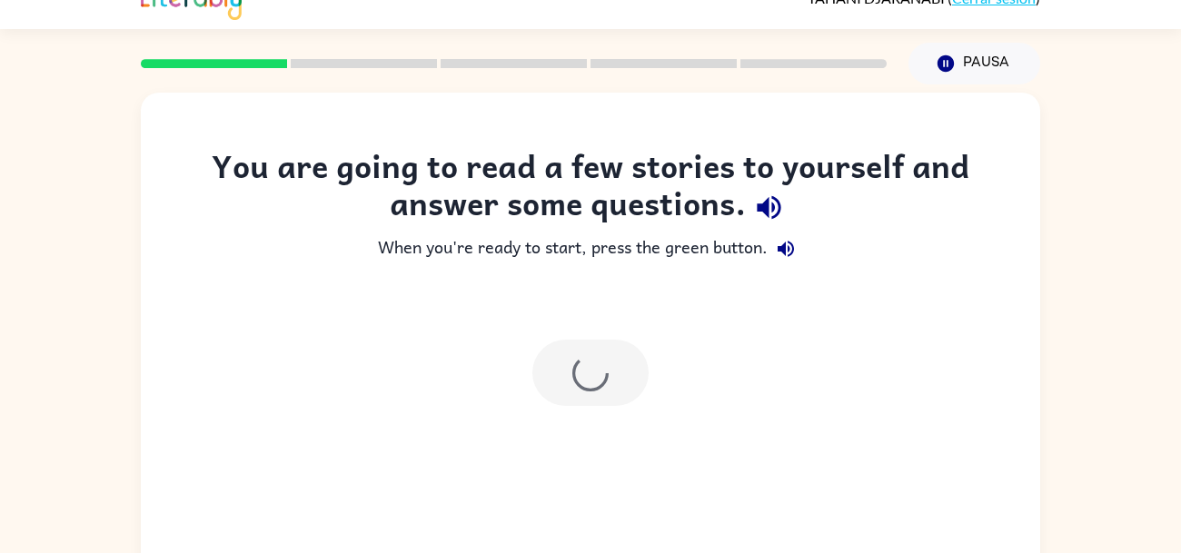
click at [661, 366] on div at bounding box center [590, 373] width 899 height 103
click at [649, 383] on div at bounding box center [590, 373] width 899 height 103
click at [636, 392] on div at bounding box center [590, 373] width 116 height 66
click at [631, 402] on div at bounding box center [590, 373] width 116 height 66
click at [636, 400] on div at bounding box center [590, 373] width 116 height 66
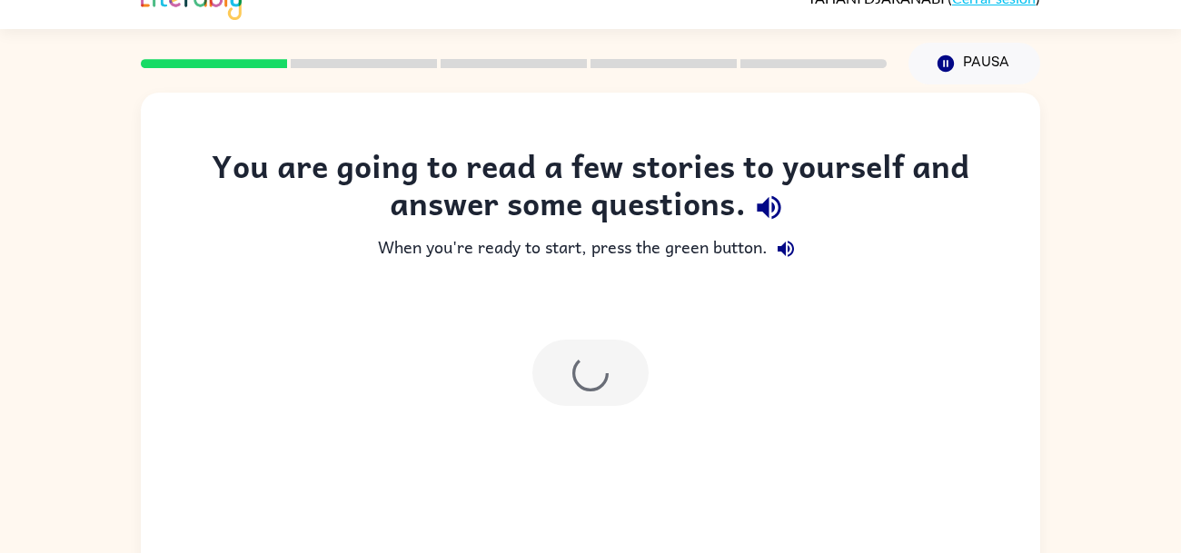
scroll to position [0, 0]
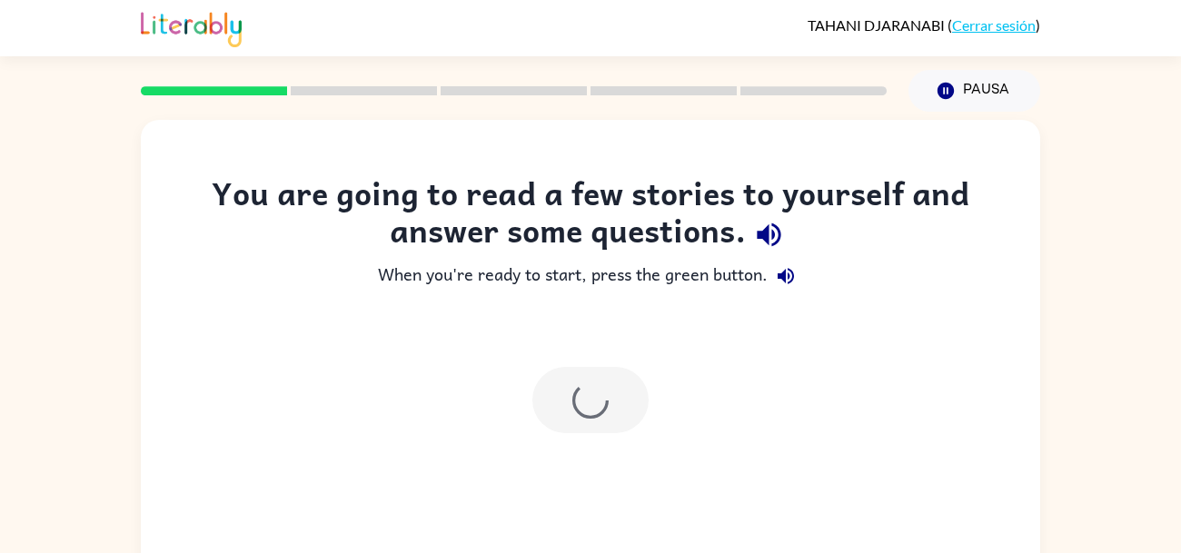
click at [650, 382] on div at bounding box center [590, 400] width 899 height 103
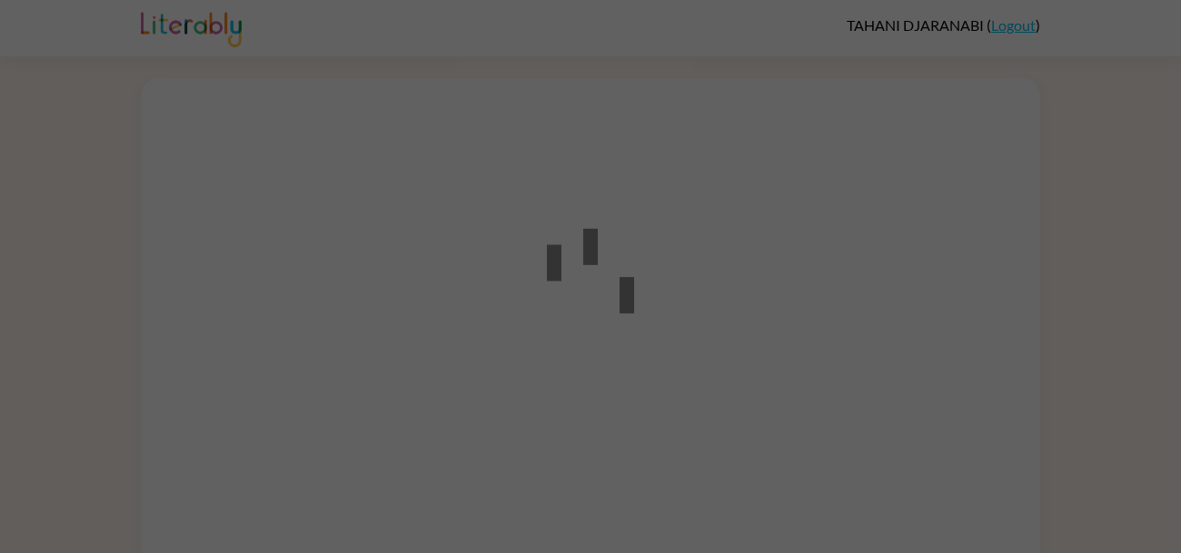
scroll to position [7, 0]
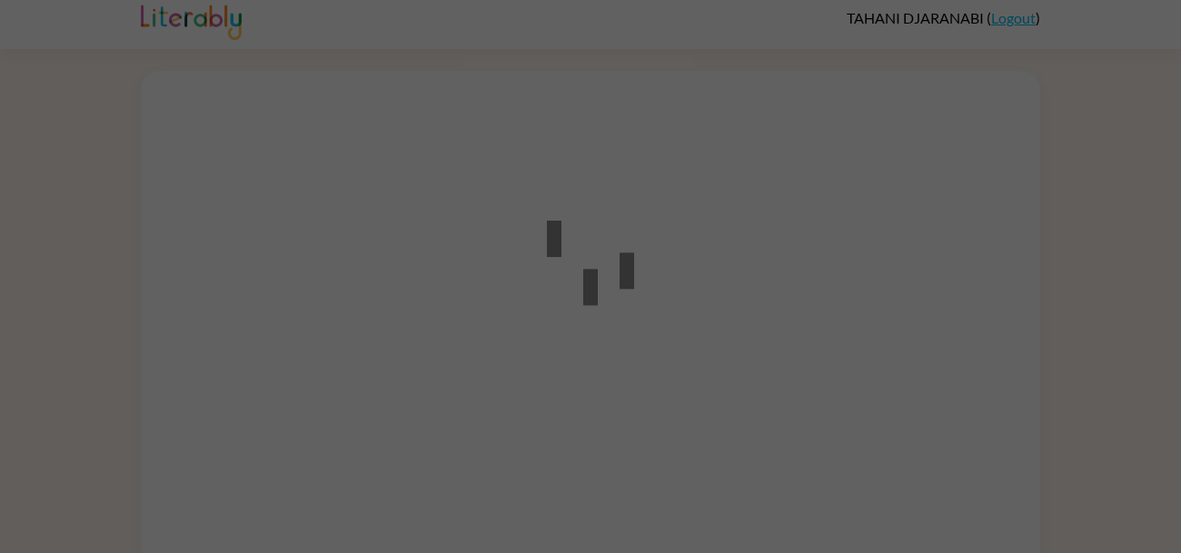
click at [1019, 244] on div at bounding box center [590, 276] width 1181 height 553
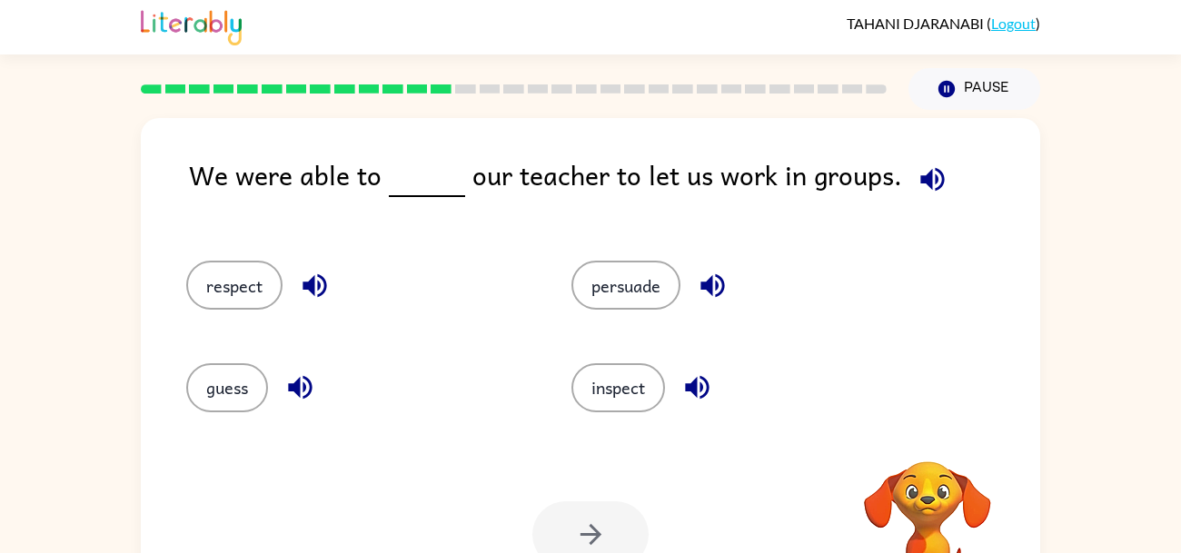
scroll to position [0, 0]
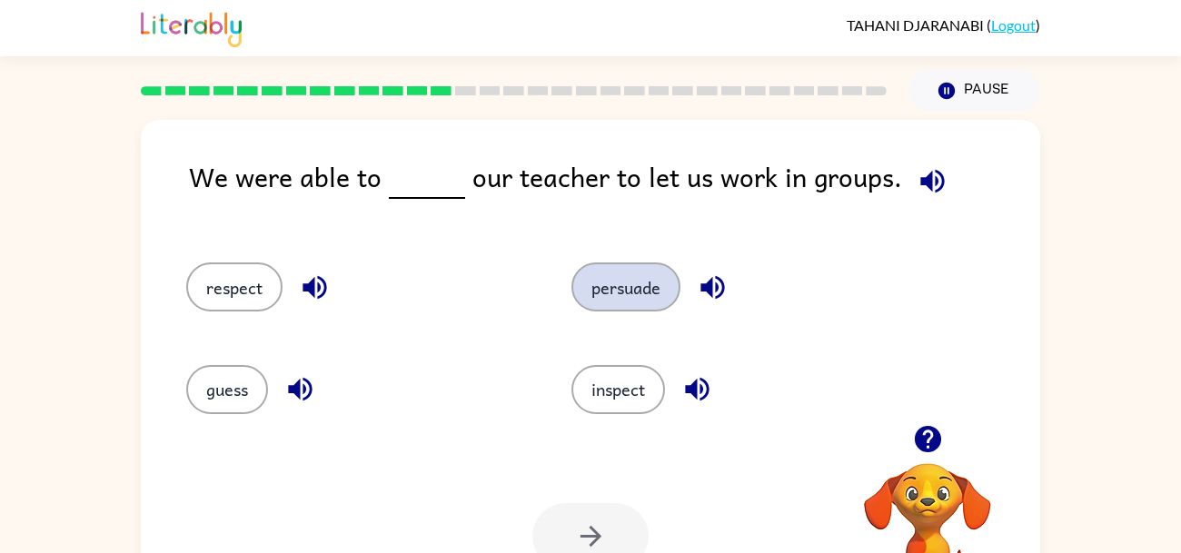
click at [639, 289] on button "persuade" at bounding box center [625, 287] width 109 height 49
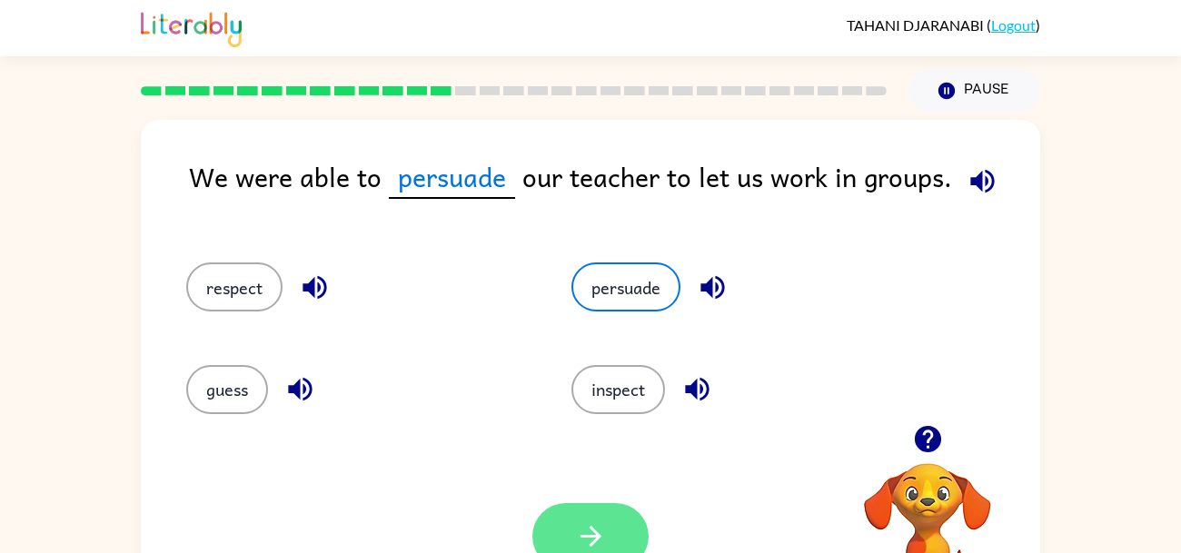
click at [612, 531] on button "button" at bounding box center [590, 536] width 116 height 66
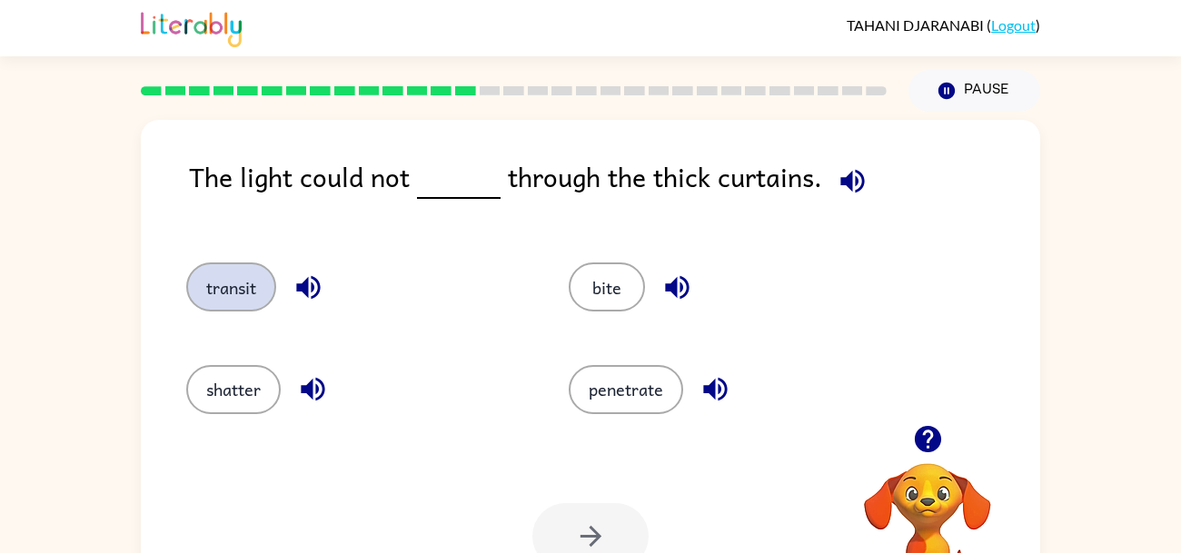
click at [214, 272] on button "transit" at bounding box center [231, 287] width 90 height 49
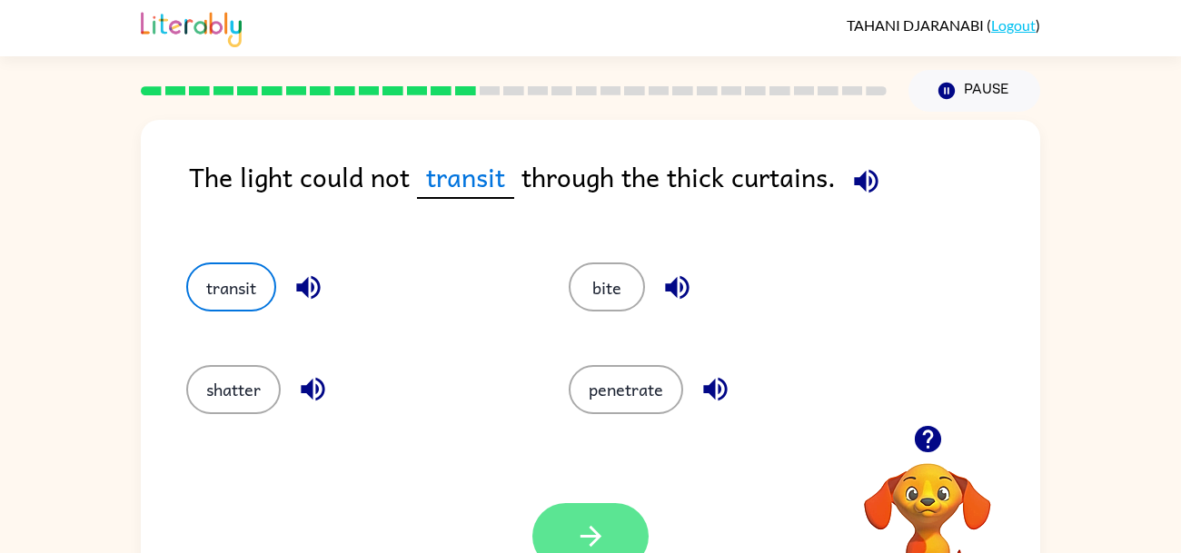
click at [622, 530] on button "button" at bounding box center [590, 536] width 116 height 66
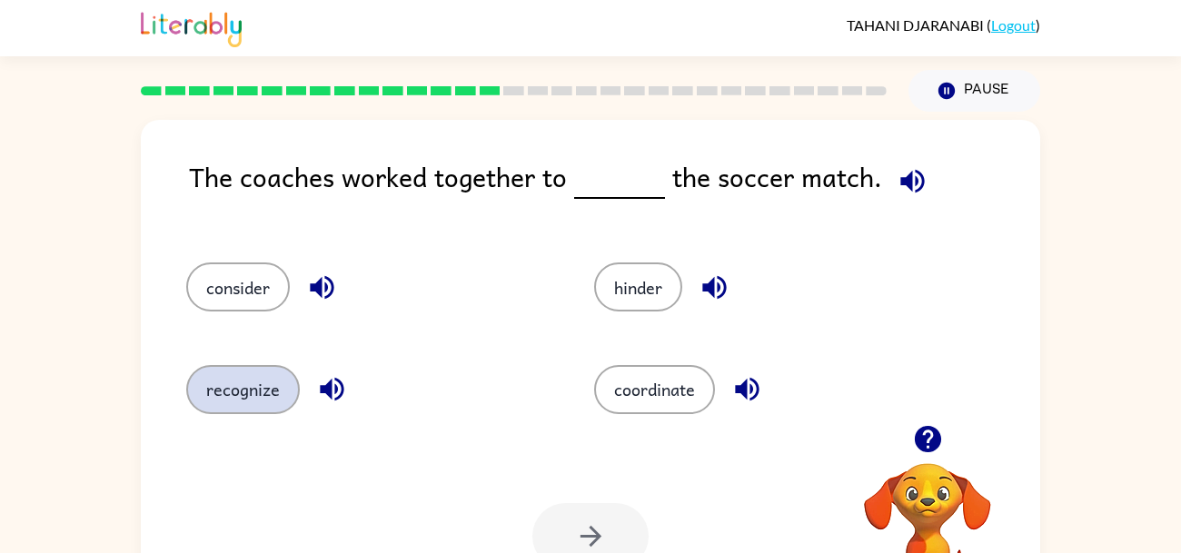
click at [203, 381] on button "recognize" at bounding box center [243, 389] width 114 height 49
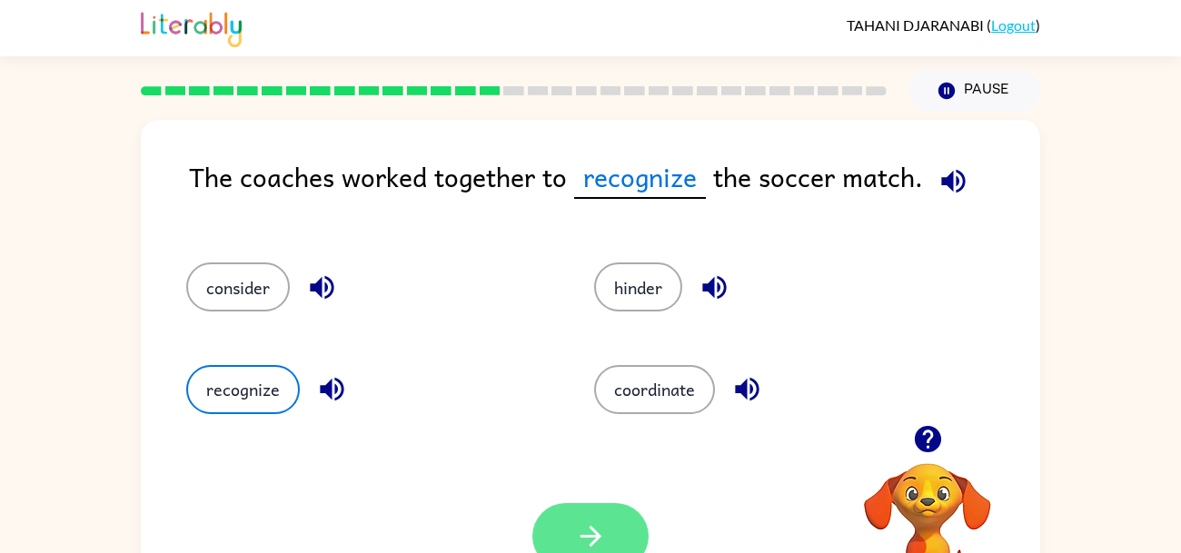
click at [600, 524] on icon "button" at bounding box center [591, 536] width 32 height 32
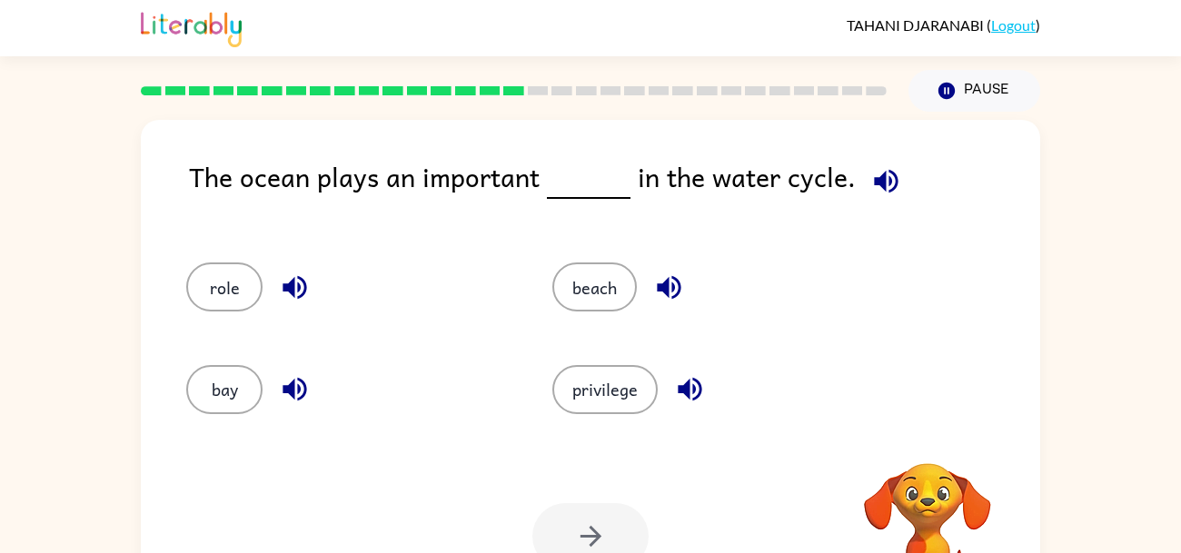
click at [0, 465] on div "The ocean plays an important in the water cycle. role beach bay privilege Your …" at bounding box center [590, 375] width 1181 height 527
click at [1135, 233] on div "The ocean plays an important in the water cycle. role beach bay privilege Your …" at bounding box center [590, 375] width 1181 height 527
click at [205, 308] on button "role" at bounding box center [224, 287] width 76 height 49
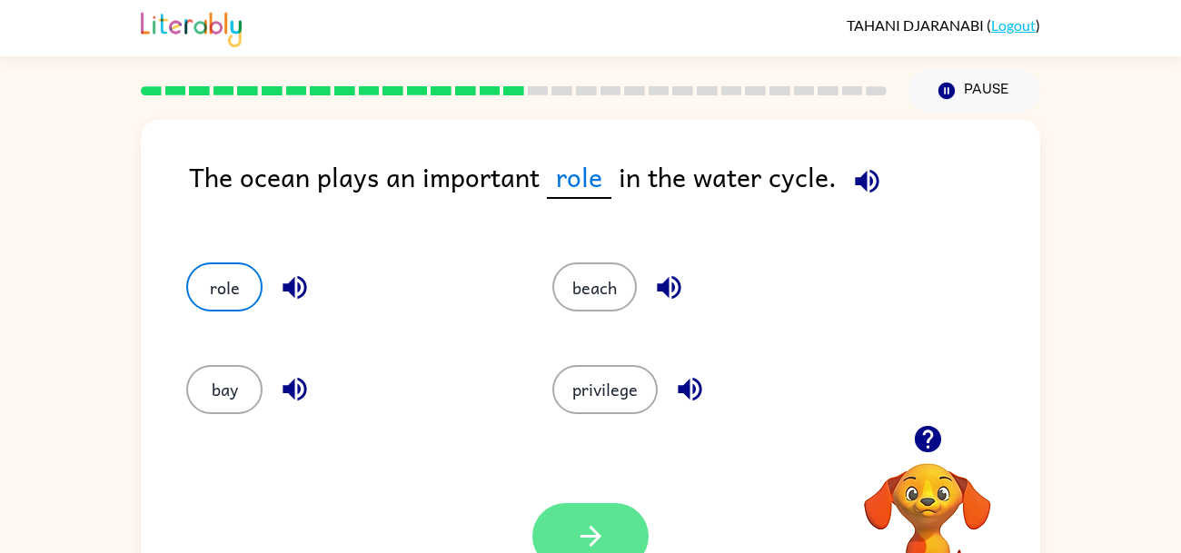
click at [632, 535] on button "button" at bounding box center [590, 536] width 116 height 66
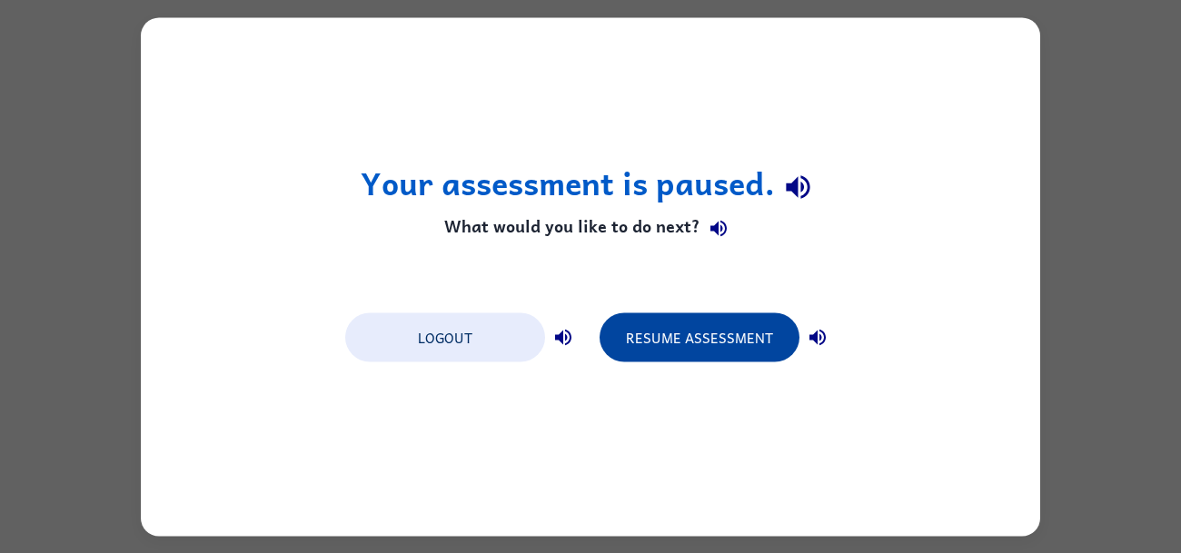
click at [661, 339] on button "Resume Assessment" at bounding box center [699, 336] width 200 height 49
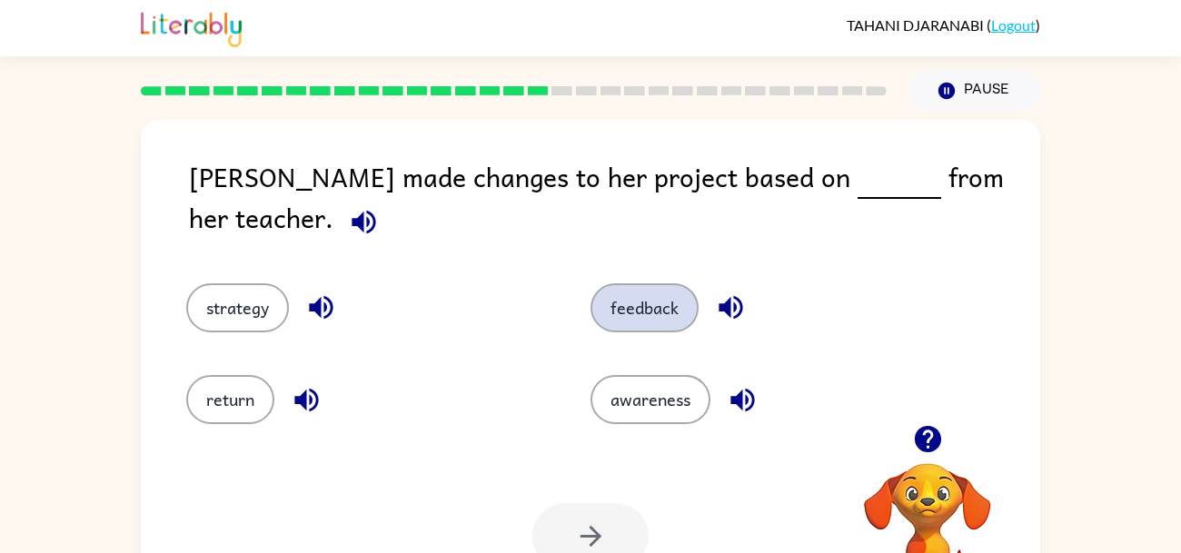
click at [669, 283] on button "feedback" at bounding box center [644, 307] width 108 height 49
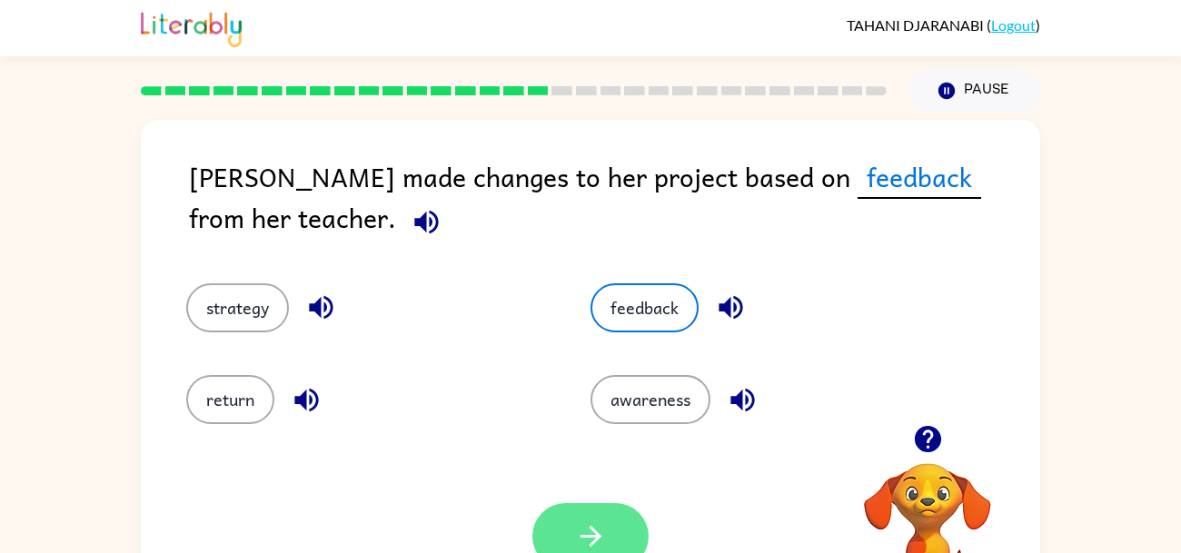
click at [602, 535] on icon "button" at bounding box center [591, 536] width 32 height 32
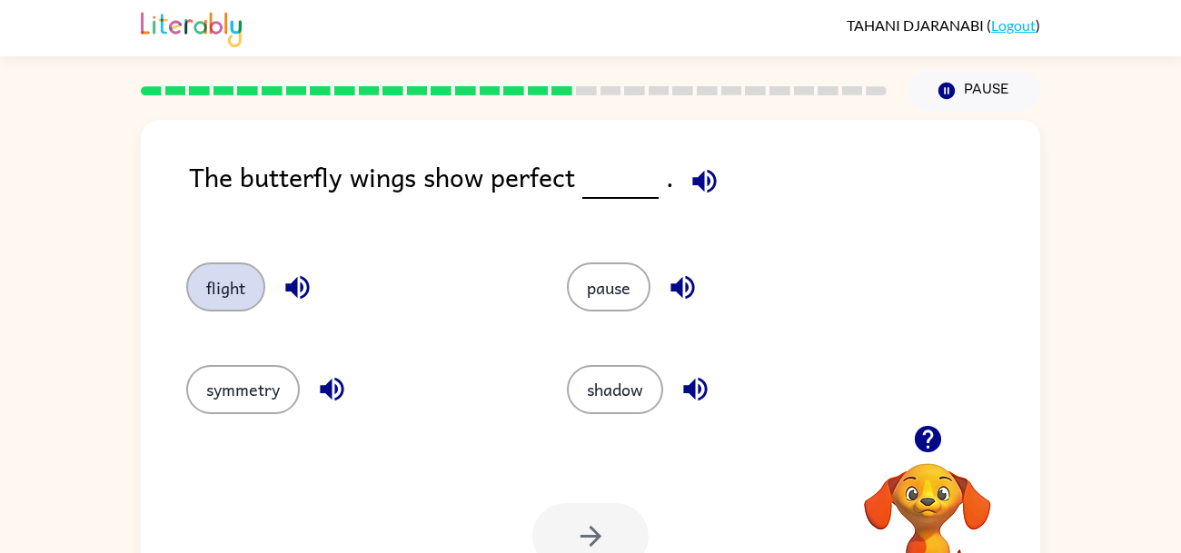
click at [203, 292] on button "flight" at bounding box center [225, 287] width 79 height 49
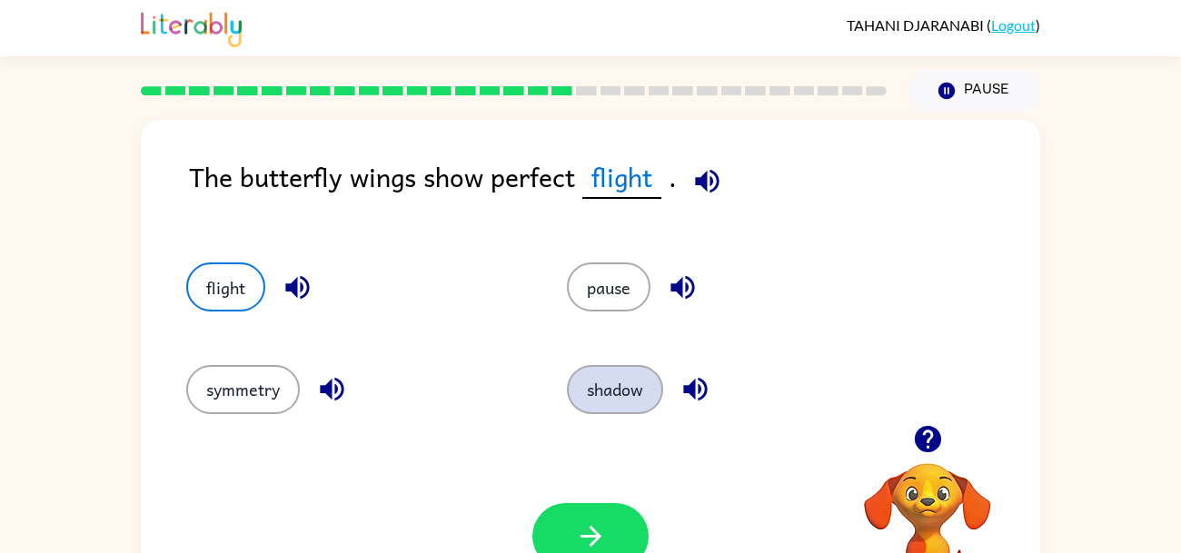
click at [643, 394] on button "shadow" at bounding box center [615, 389] width 96 height 49
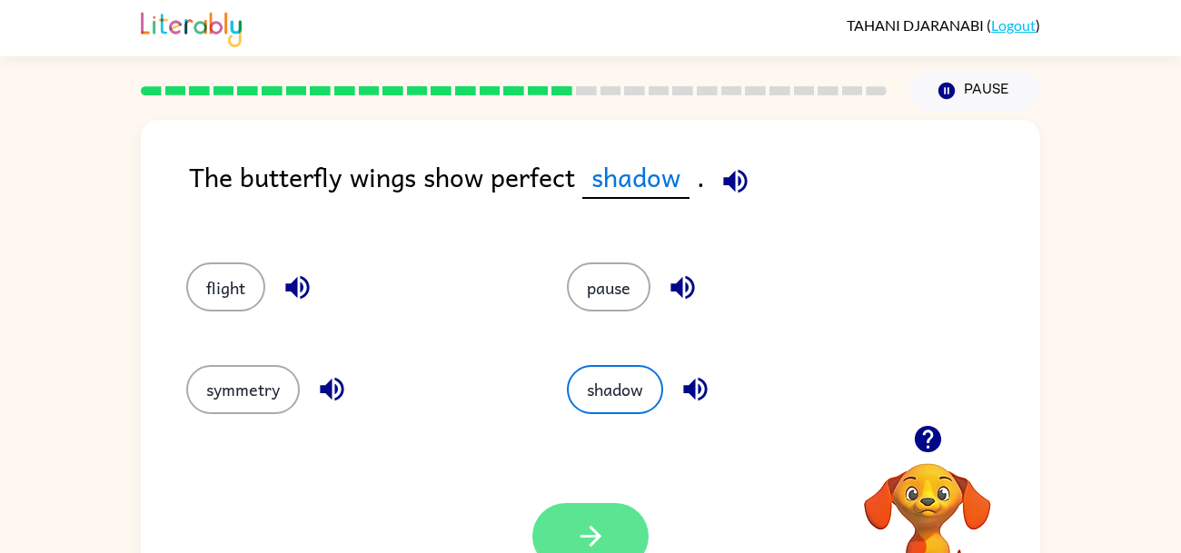
click at [636, 530] on button "button" at bounding box center [590, 536] width 116 height 66
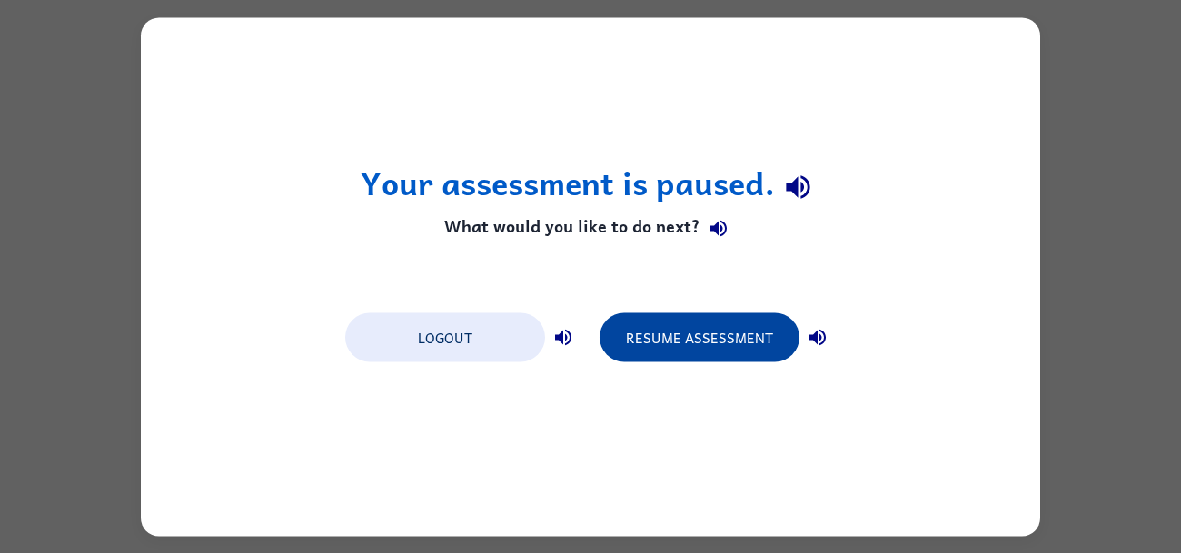
click at [728, 352] on button "Resume Assessment" at bounding box center [699, 336] width 200 height 49
click at [649, 351] on button "Resume Assessment" at bounding box center [699, 336] width 200 height 49
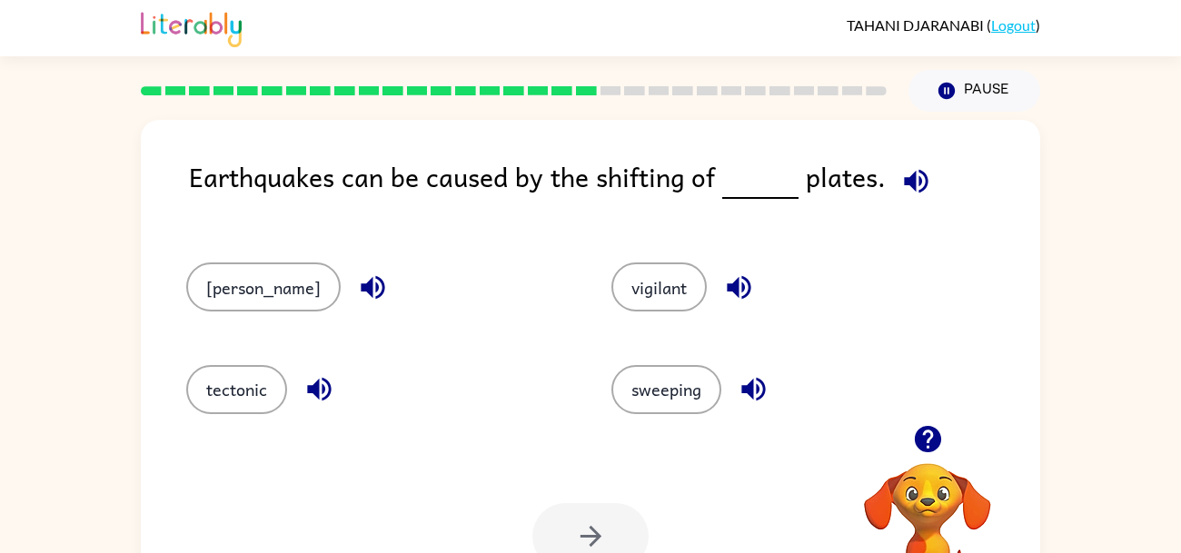
click at [152, 372] on div "tectonic" at bounding box center [364, 382] width 425 height 102
click at [635, 287] on button "vigilant" at bounding box center [658, 287] width 95 height 49
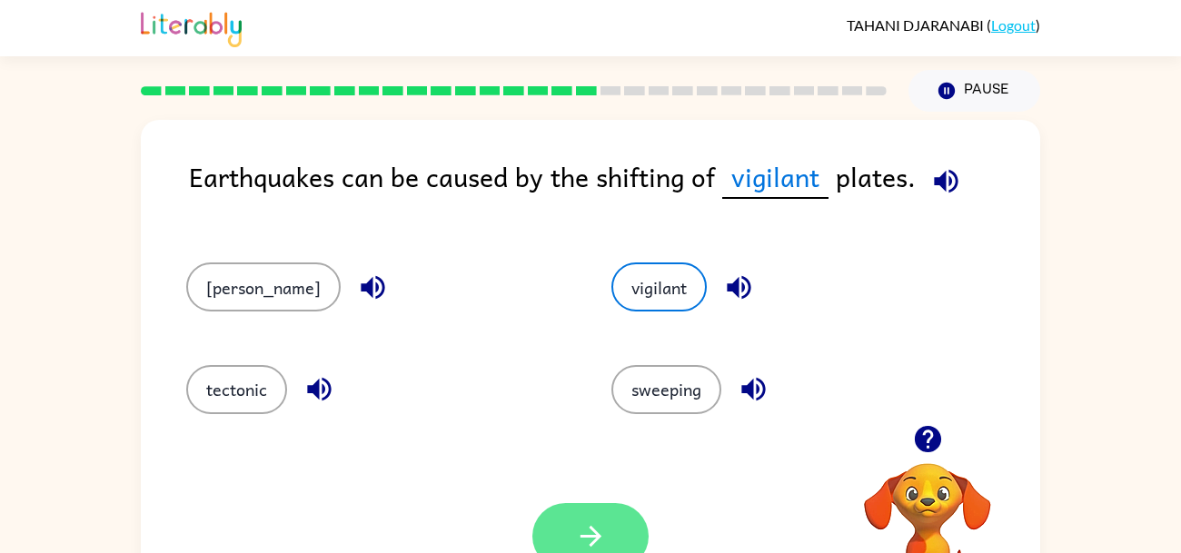
click at [600, 537] on icon "button" at bounding box center [591, 536] width 32 height 32
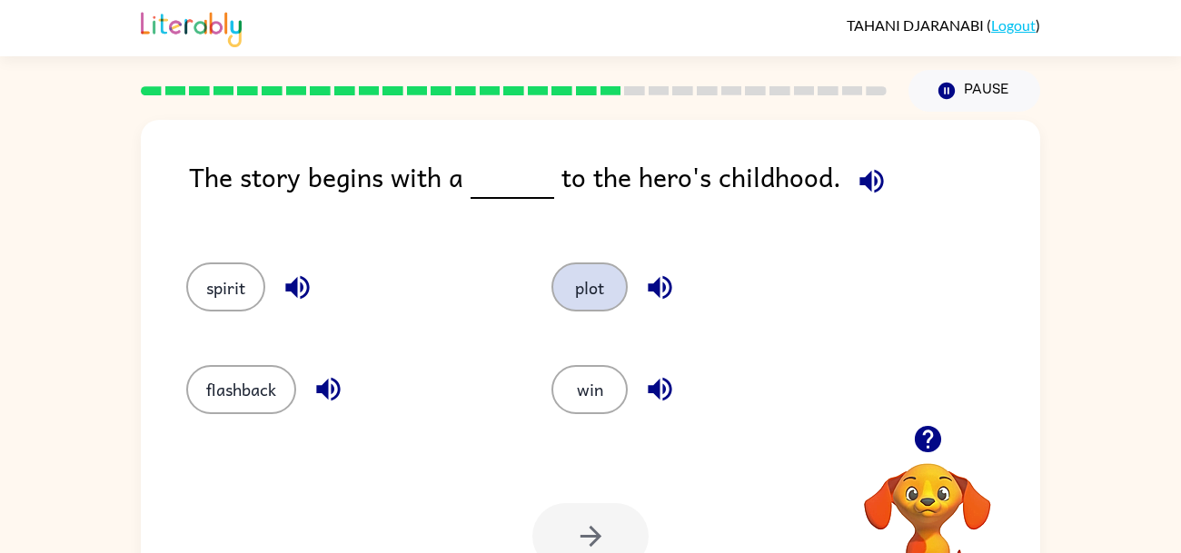
click at [584, 283] on button "plot" at bounding box center [589, 287] width 76 height 49
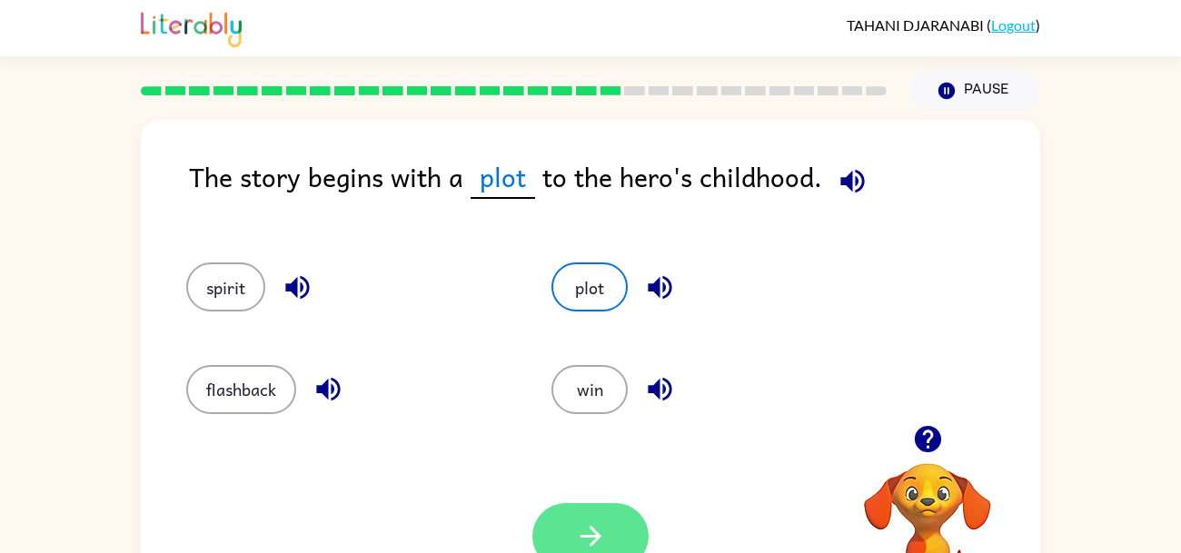
click at [595, 530] on icon "button" at bounding box center [591, 536] width 32 height 32
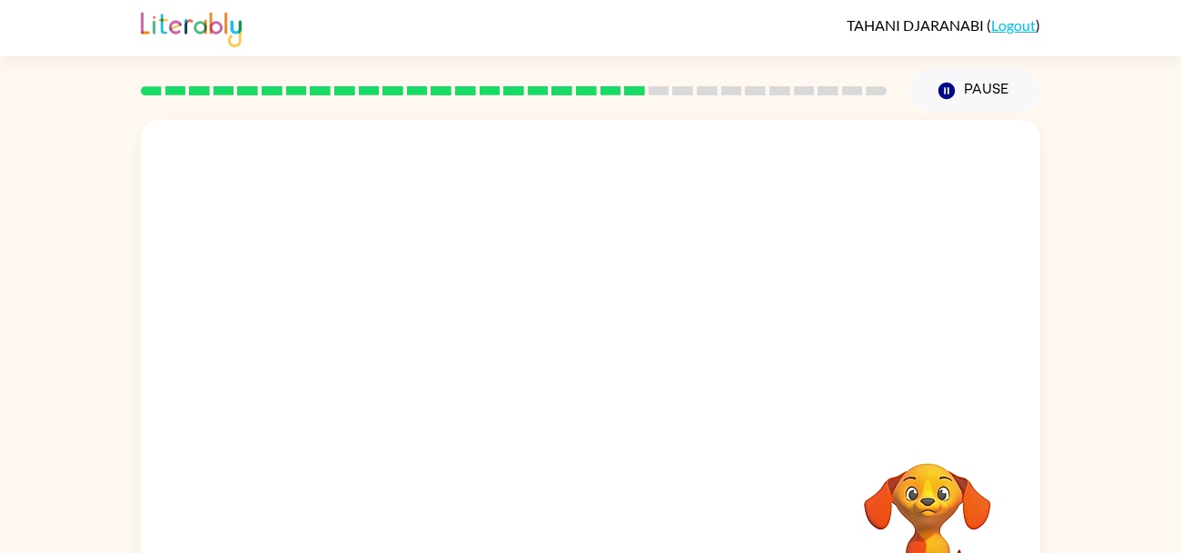
click at [67, 296] on div "Your browser must support playing .mp4 files to use Literably. Please try using…" at bounding box center [590, 375] width 1181 height 527
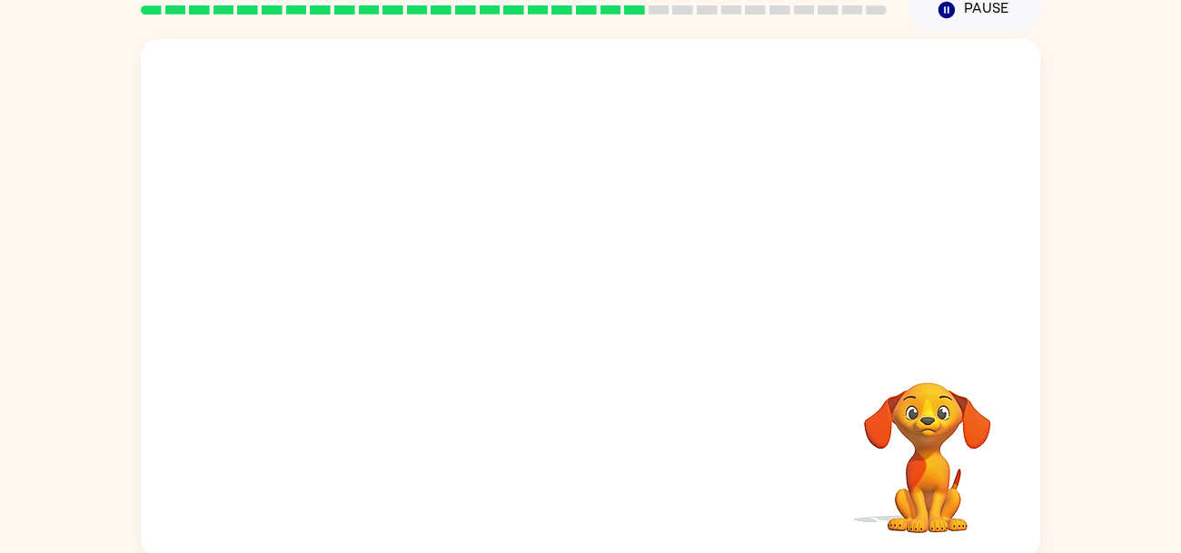
scroll to position [86, 0]
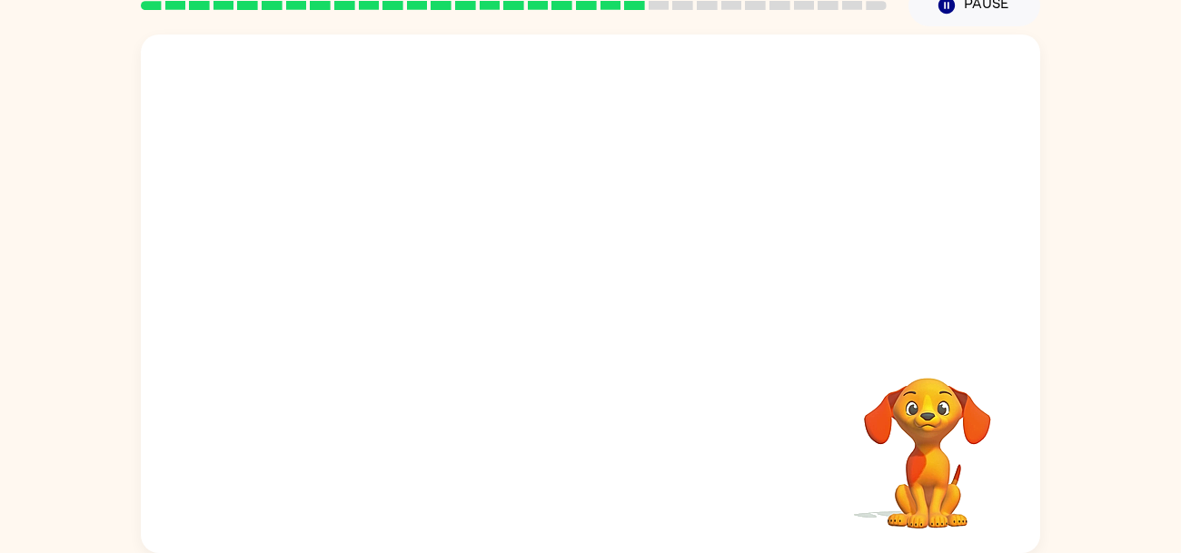
click at [423, 297] on video "Your browser must support playing .mp4 files to use Literably. Please try using…" at bounding box center [590, 187] width 899 height 305
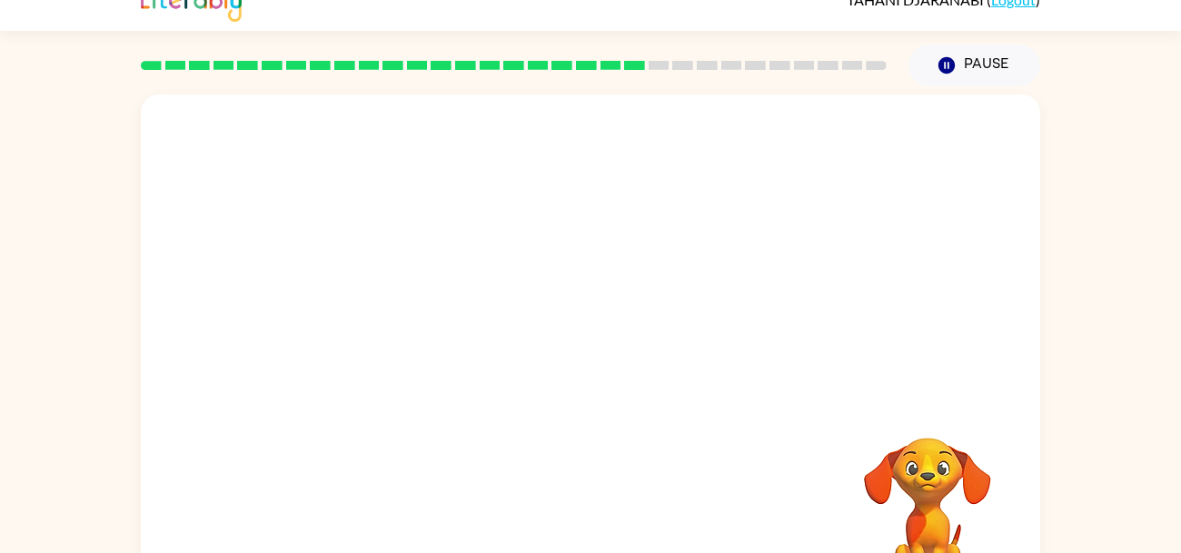
scroll to position [0, 0]
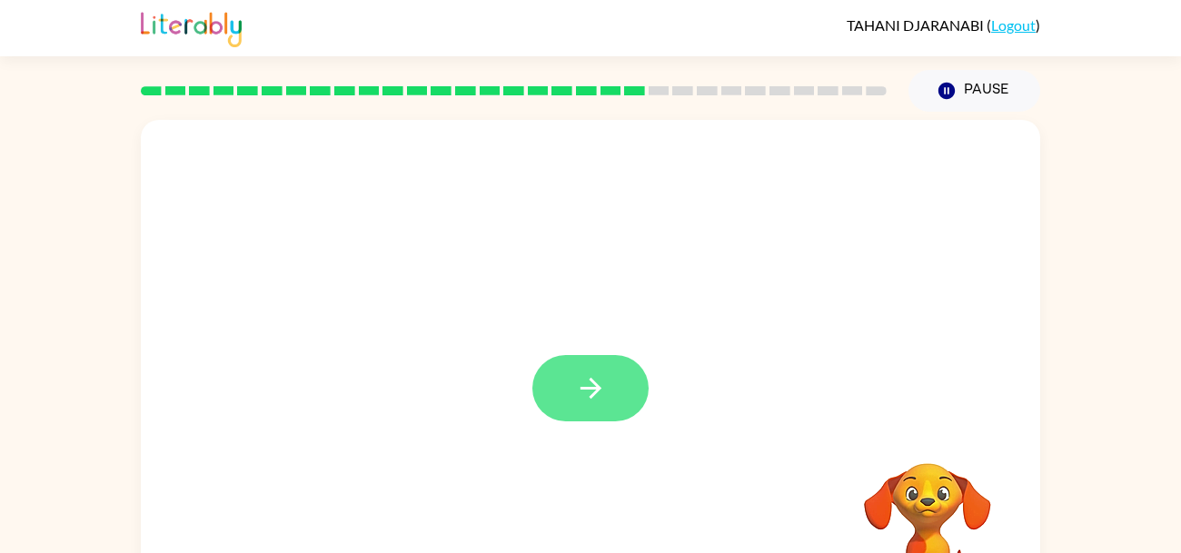
click at [608, 402] on button "button" at bounding box center [590, 388] width 116 height 66
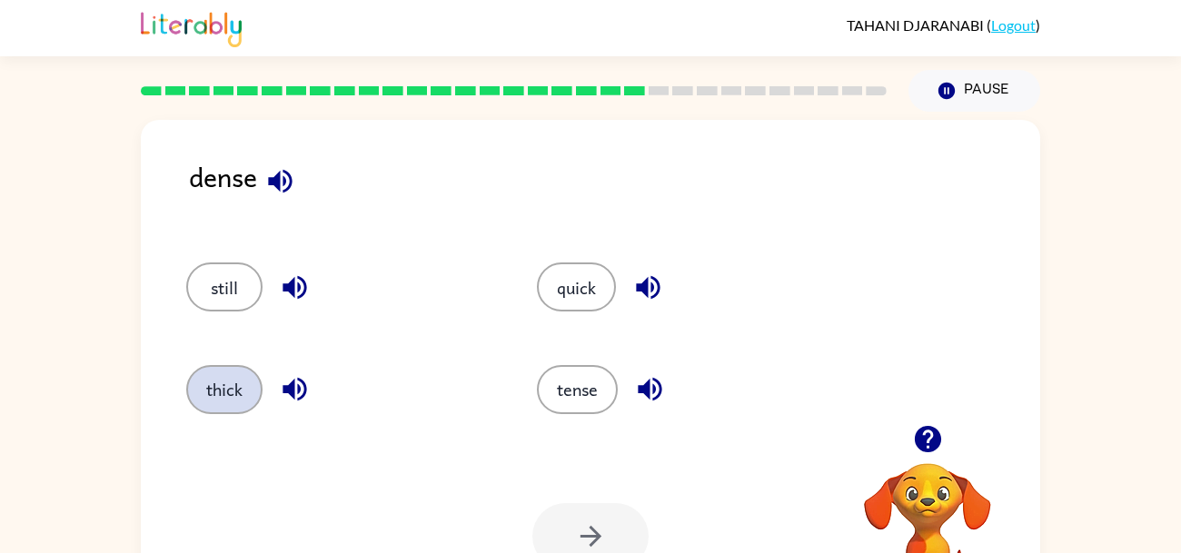
click at [201, 391] on button "thick" at bounding box center [224, 389] width 76 height 49
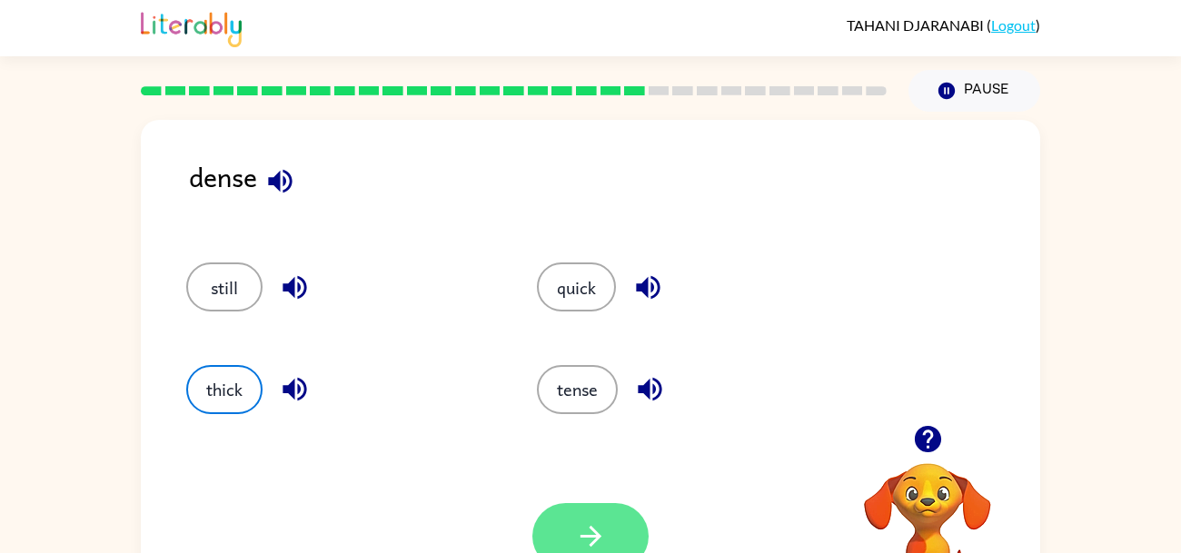
click at [600, 539] on icon "button" at bounding box center [591, 536] width 32 height 32
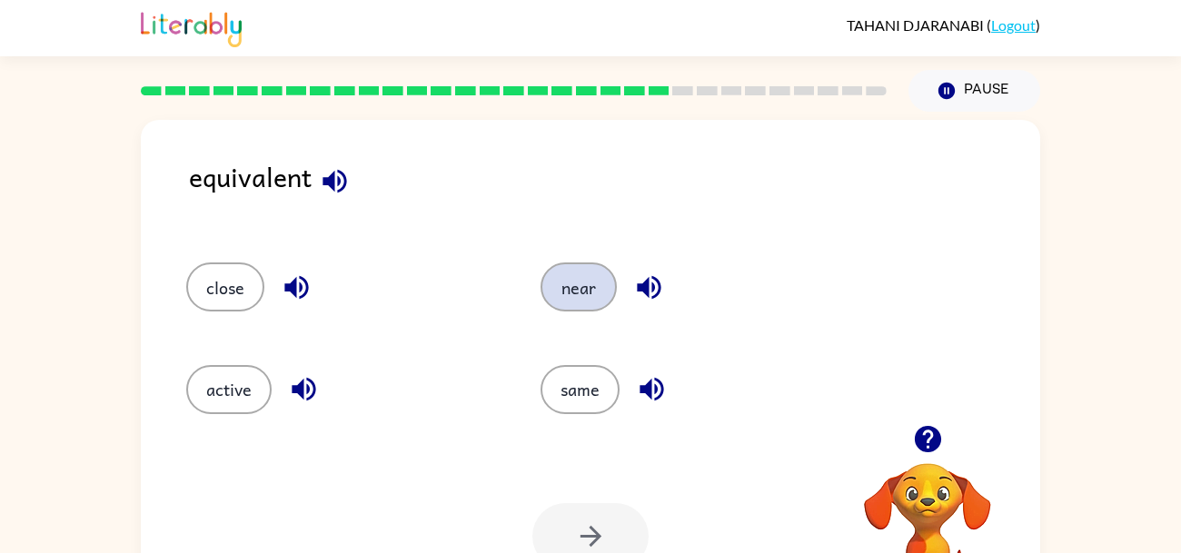
click at [574, 290] on button "near" at bounding box center [578, 287] width 76 height 49
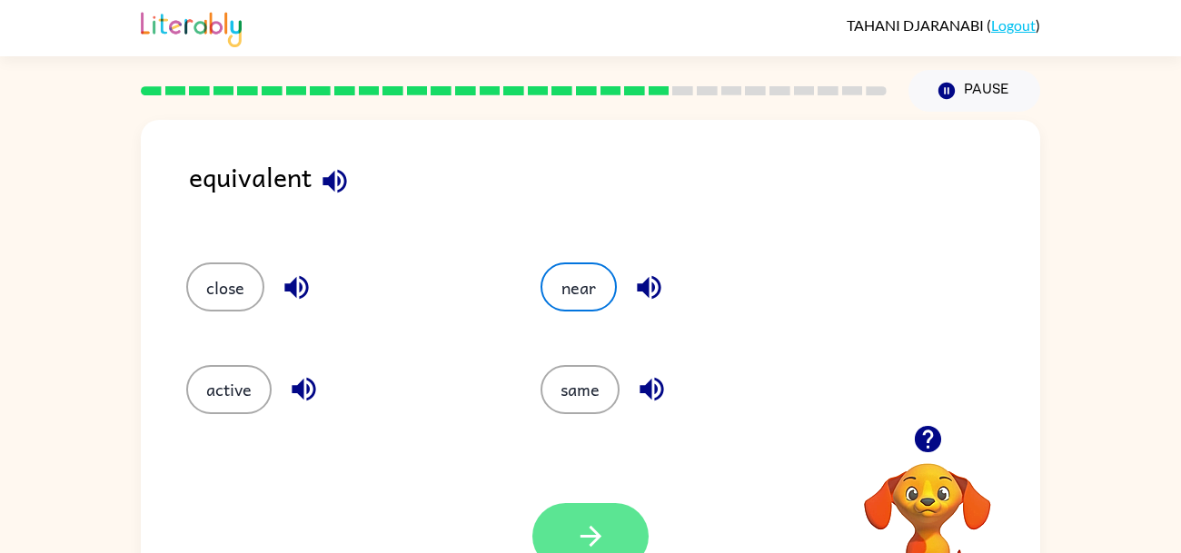
click at [609, 523] on button "button" at bounding box center [590, 536] width 116 height 66
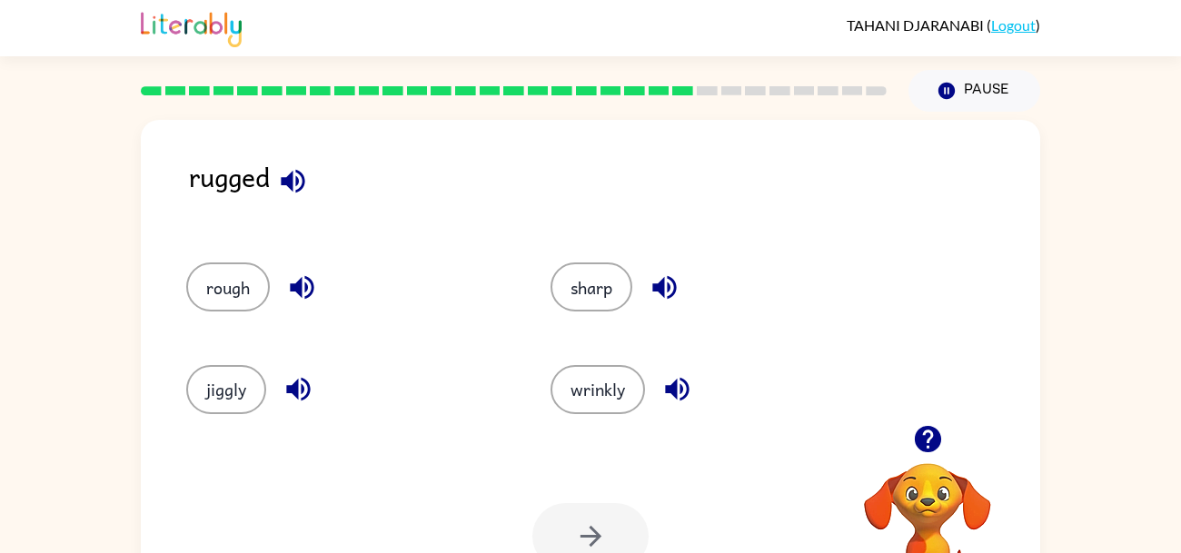
click at [173, 274] on div "rough" at bounding box center [334, 279] width 364 height 102
click at [195, 404] on button "jiggly" at bounding box center [226, 389] width 80 height 49
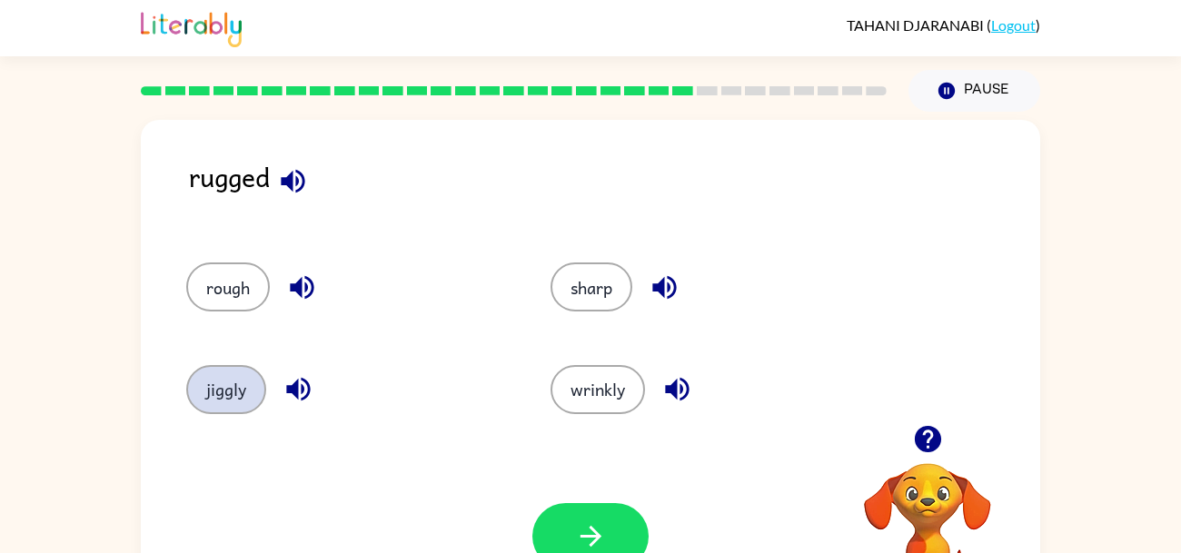
click at [198, 399] on button "jiggly" at bounding box center [226, 389] width 80 height 49
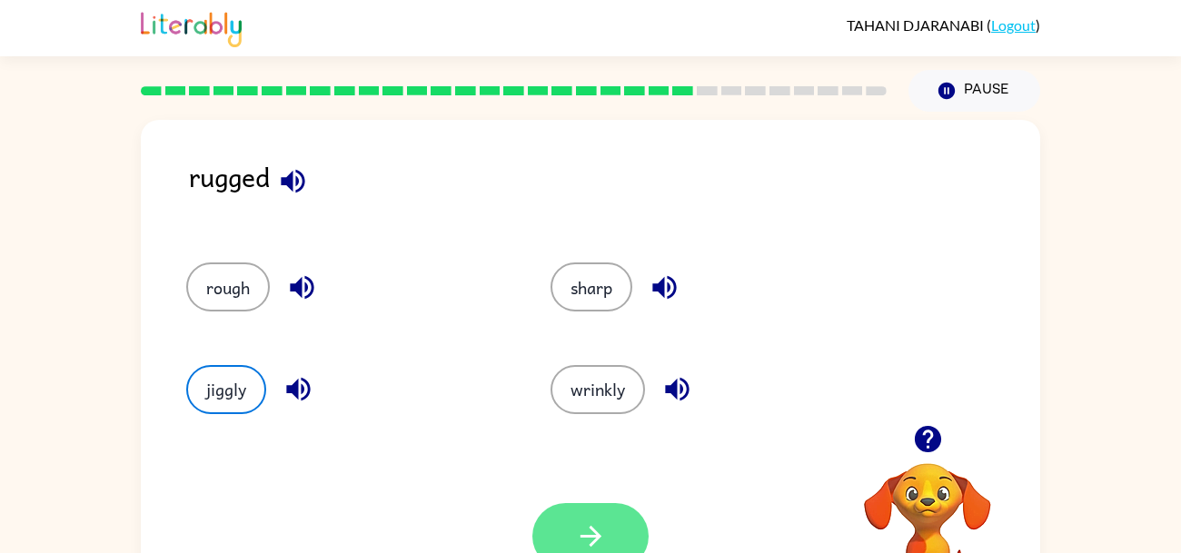
click at [601, 520] on icon "button" at bounding box center [591, 536] width 32 height 32
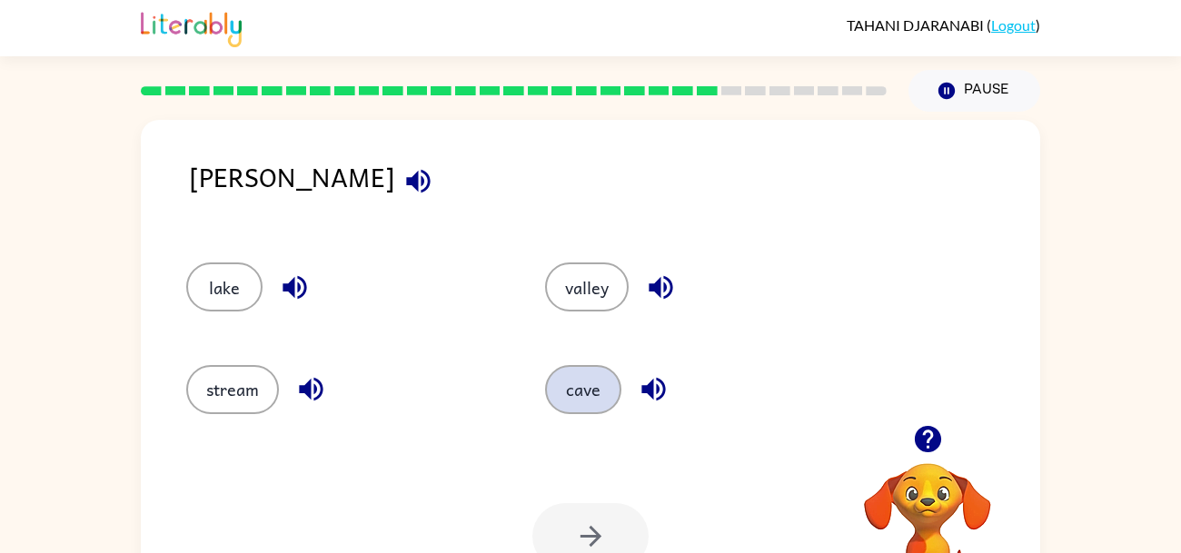
click at [585, 391] on button "cave" at bounding box center [583, 389] width 76 height 49
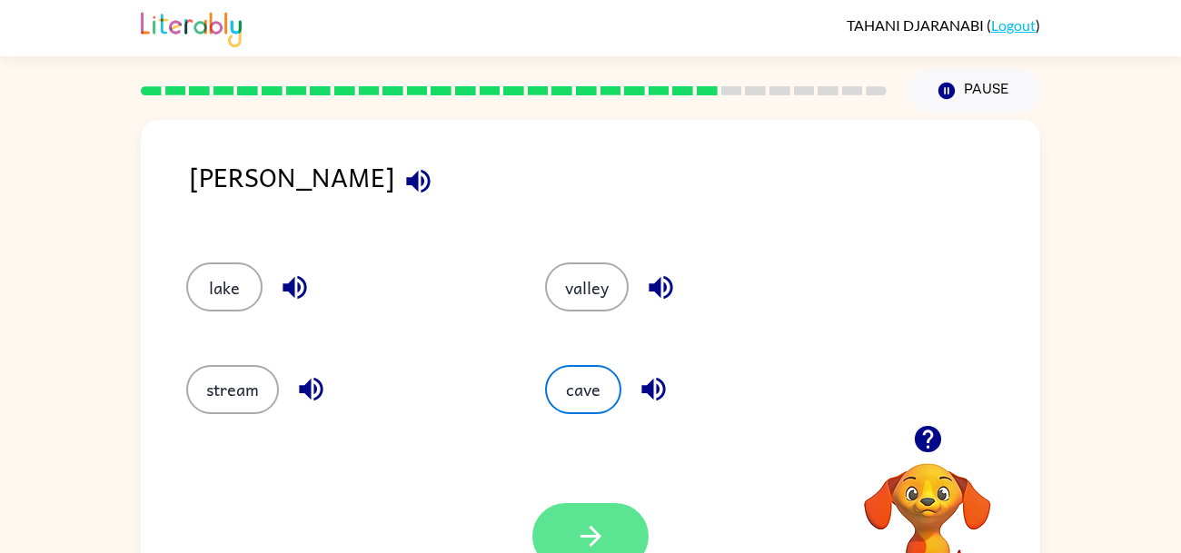
click at [600, 540] on icon "button" at bounding box center [591, 536] width 32 height 32
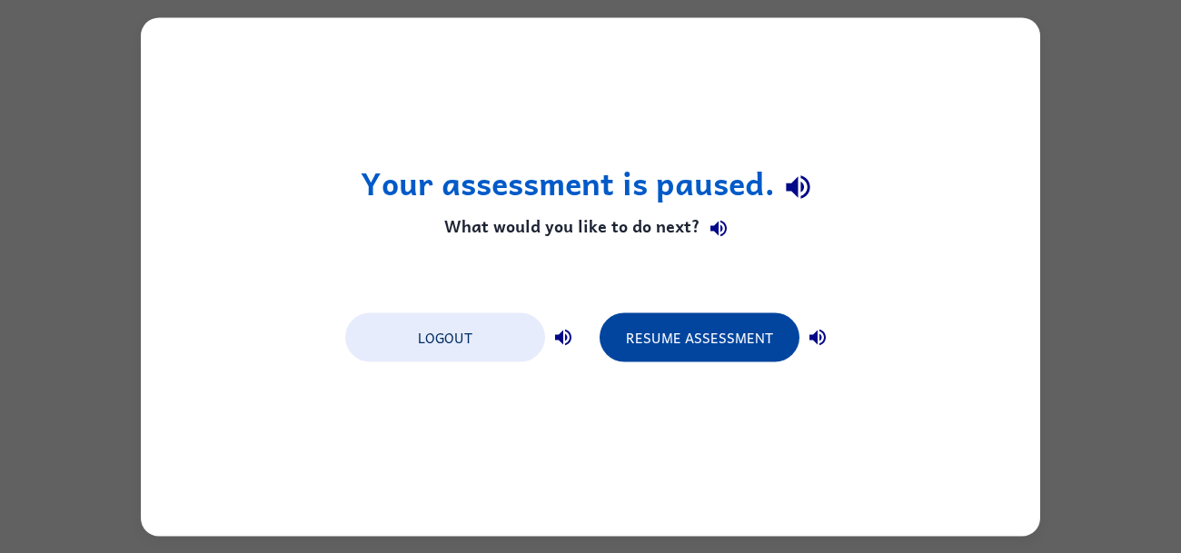
click at [722, 342] on button "Resume Assessment" at bounding box center [699, 336] width 200 height 49
click at [751, 328] on button "Resume Assessment" at bounding box center [699, 336] width 200 height 49
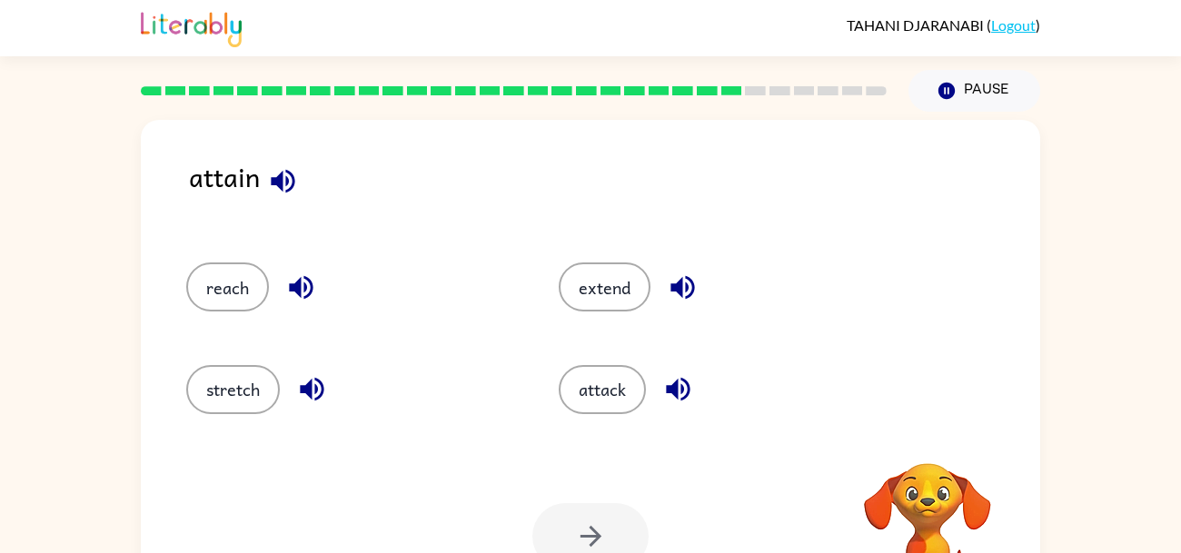
scroll to position [1, 0]
click at [956, 506] on video "Your browser must support playing .mp4 files to use Literably. Please try using…" at bounding box center [928, 526] width 182 height 182
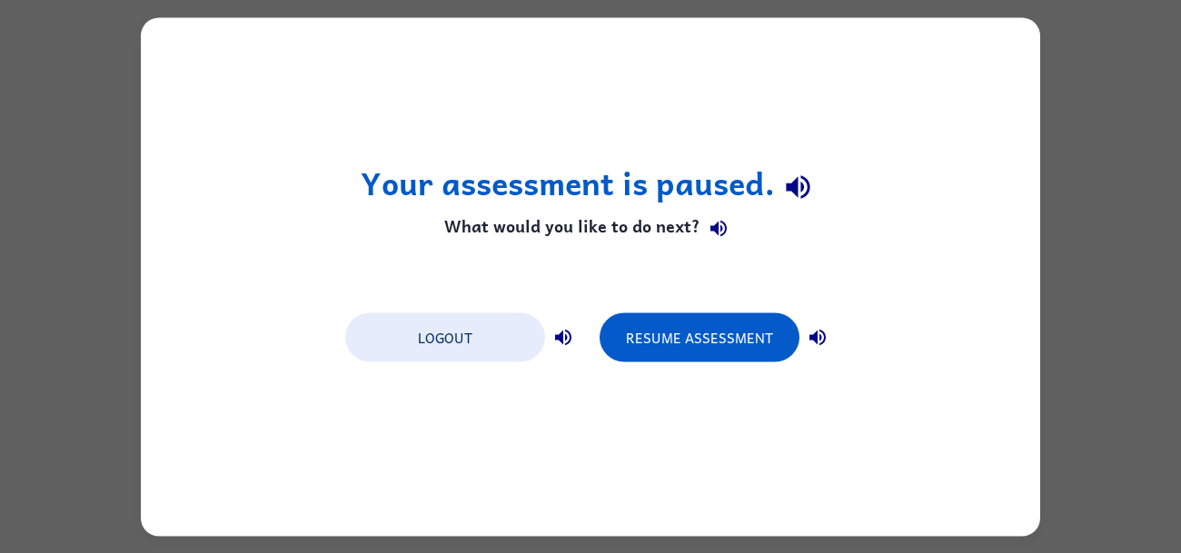
click at [964, 509] on div "Your assessment is paused. What would you like to do next? Logout Resume Assess…" at bounding box center [590, 276] width 899 height 519
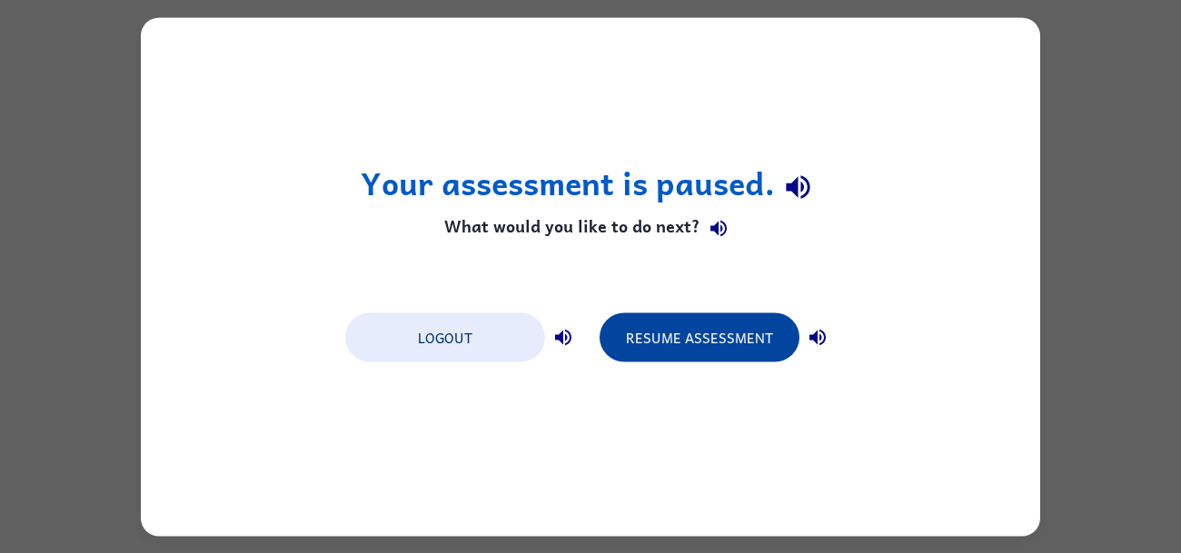
click at [721, 313] on button "Resume Assessment" at bounding box center [699, 336] width 200 height 49
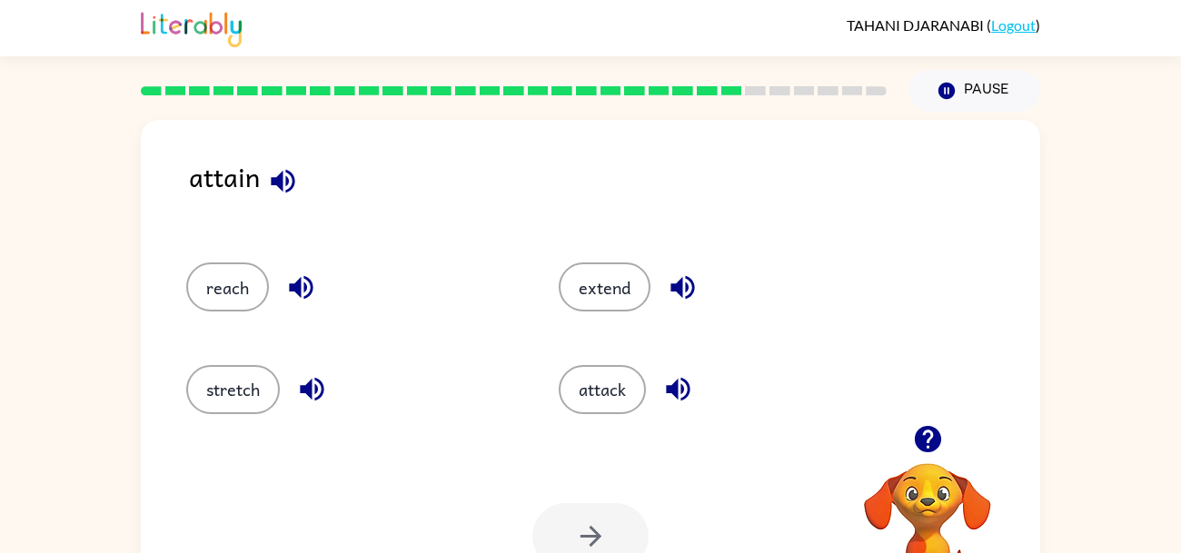
click at [1156, 402] on div "attain reach extend stretch attack Your browser must support playing .mp4 files…" at bounding box center [590, 375] width 1181 height 527
click at [1135, 402] on div "attain reach extend stretch attack Your browser must support playing .mp4 files…" at bounding box center [590, 375] width 1181 height 527
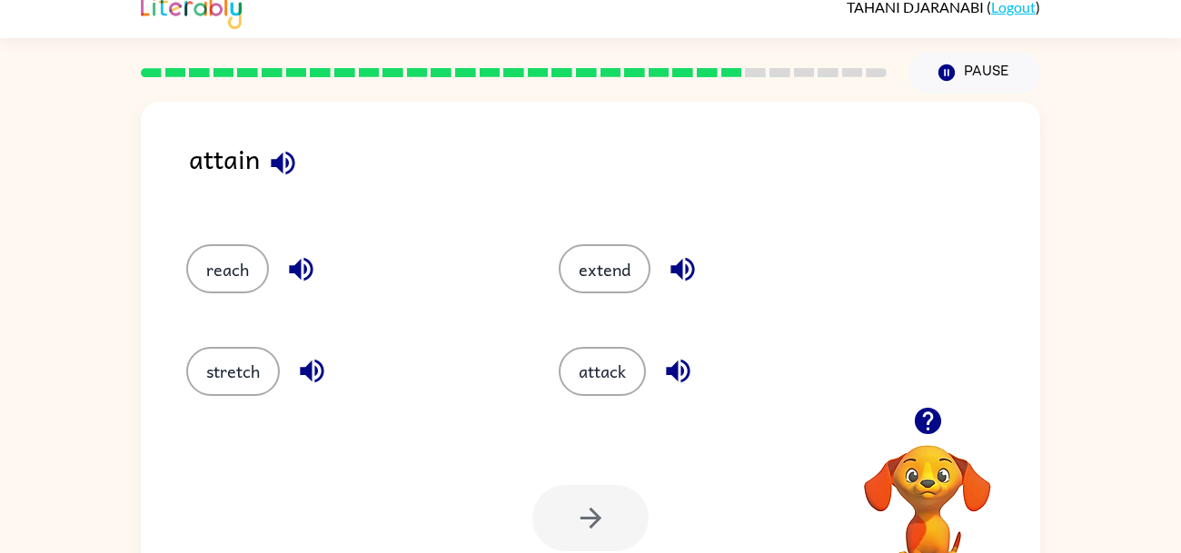
scroll to position [19, 0]
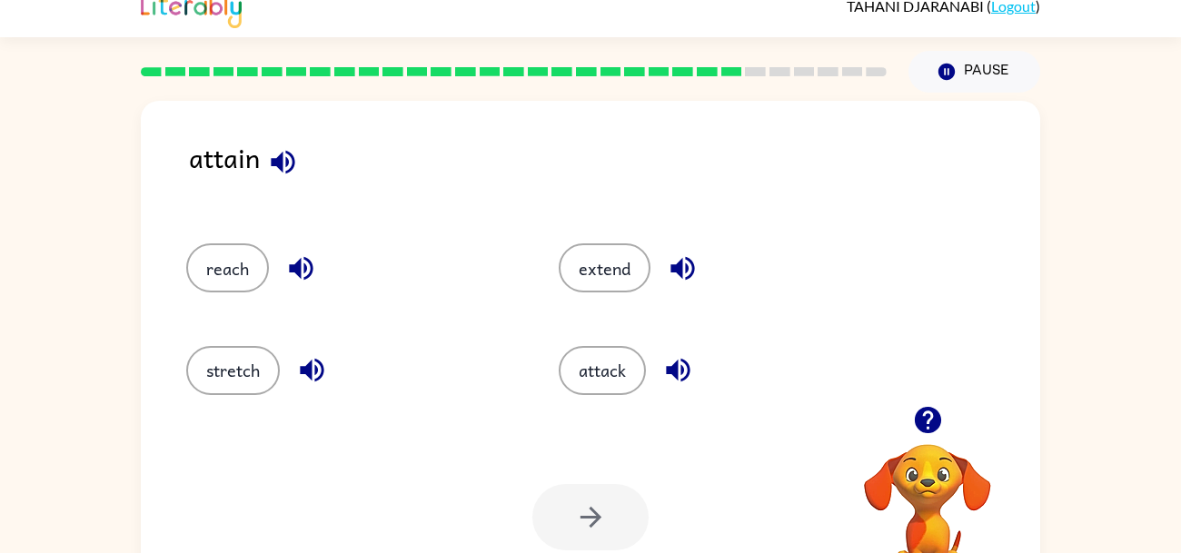
click at [1163, 381] on div "attain reach extend stretch attack Your browser must support playing .mp4 files…" at bounding box center [590, 356] width 1181 height 527
click at [1164, 381] on div "attain reach extend stretch attack Your browser must support playing .mp4 files…" at bounding box center [590, 356] width 1181 height 527
click at [609, 284] on button "extend" at bounding box center [605, 267] width 92 height 49
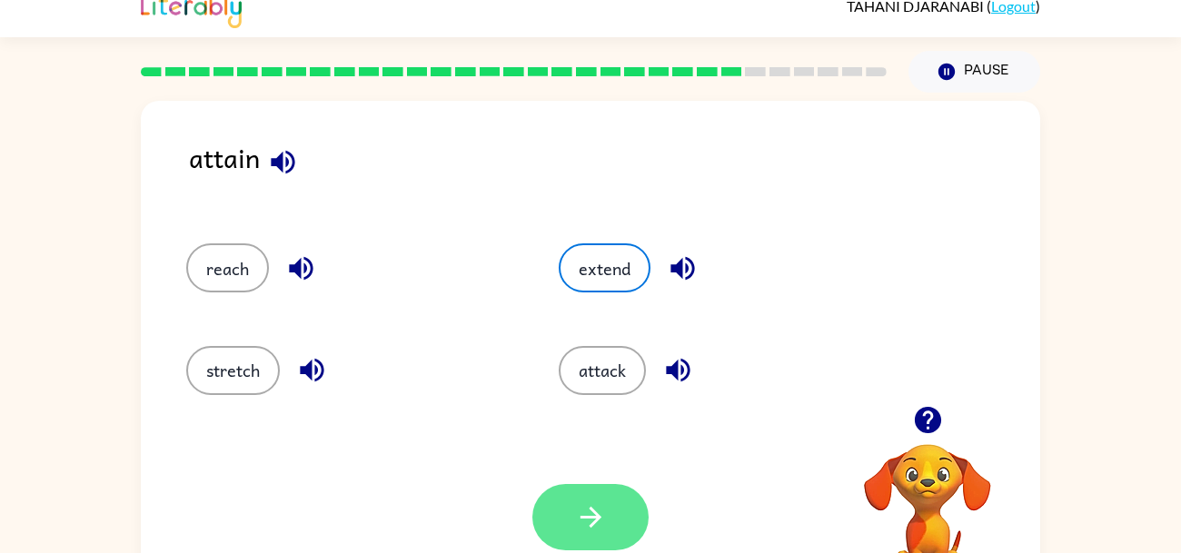
click at [600, 530] on icon "button" at bounding box center [591, 517] width 32 height 32
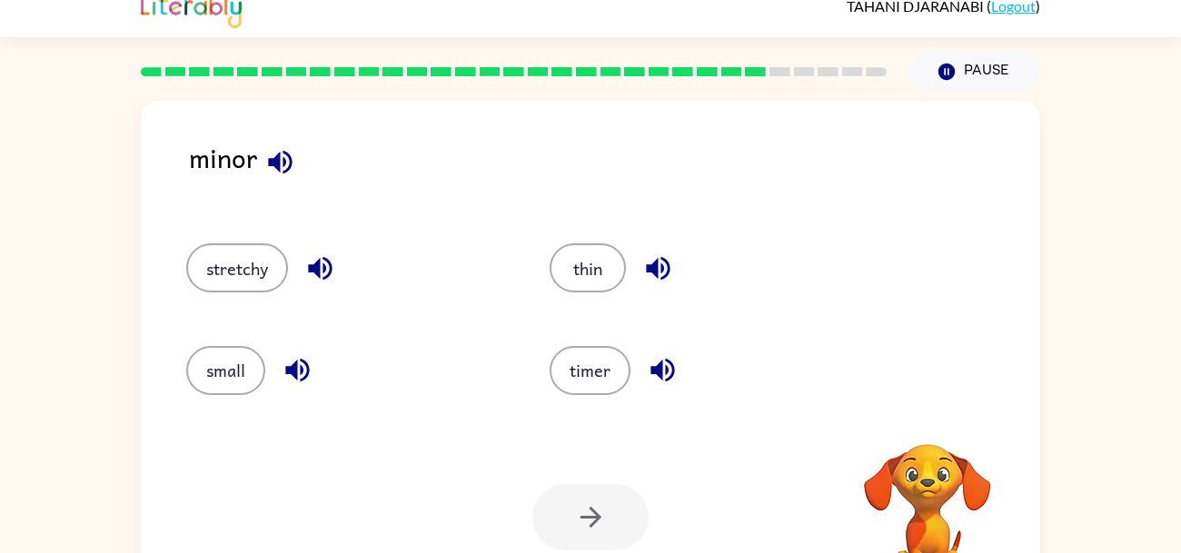
click at [282, 148] on icon "button" at bounding box center [280, 162] width 32 height 32
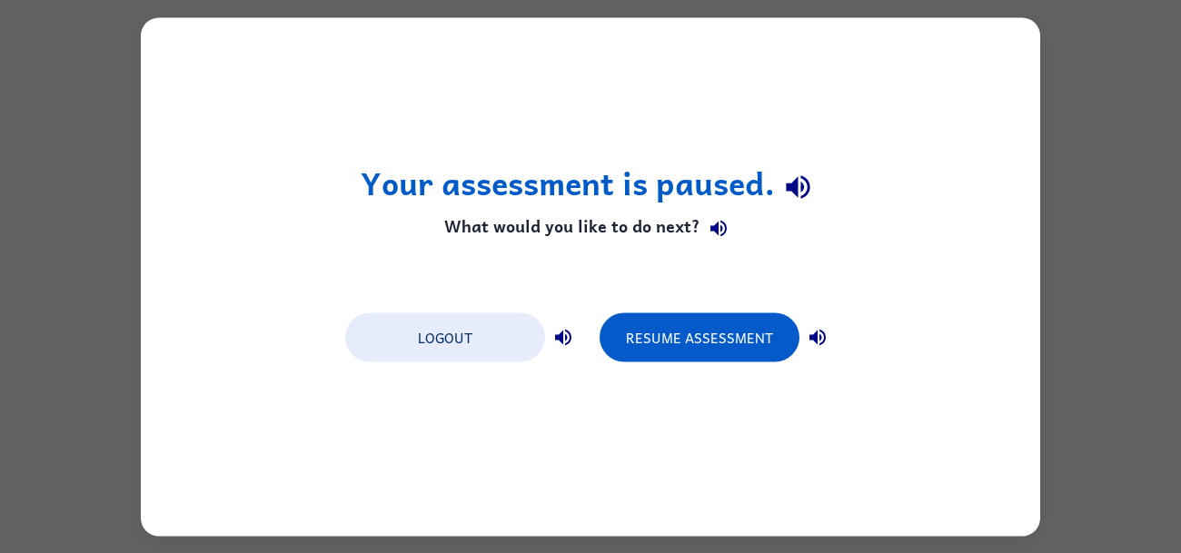
scroll to position [0, 0]
click at [367, 356] on button "Logout" at bounding box center [445, 336] width 200 height 49
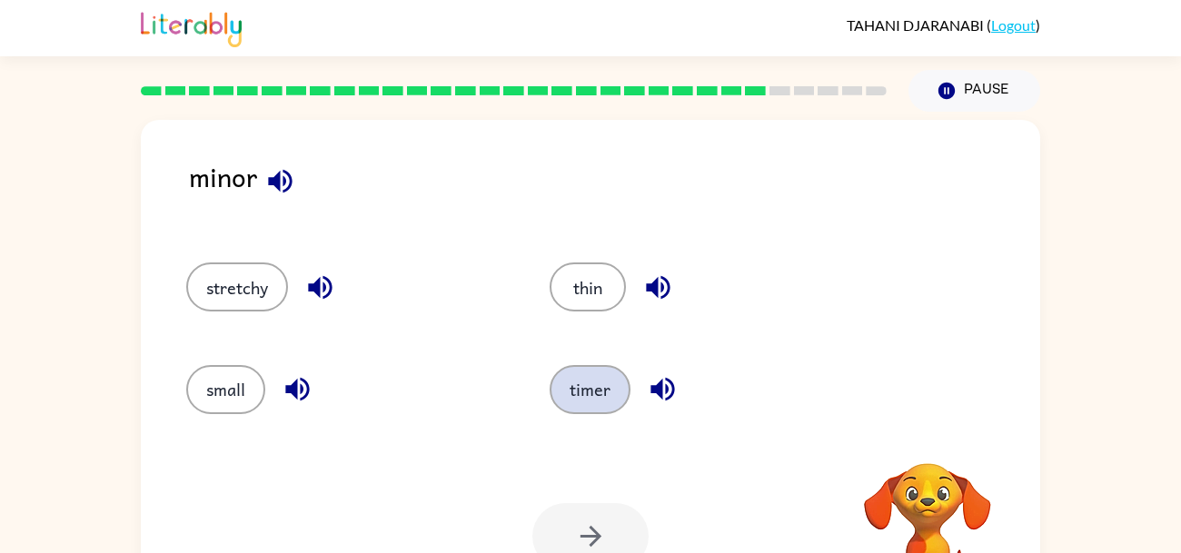
click at [578, 409] on button "timer" at bounding box center [590, 389] width 81 height 49
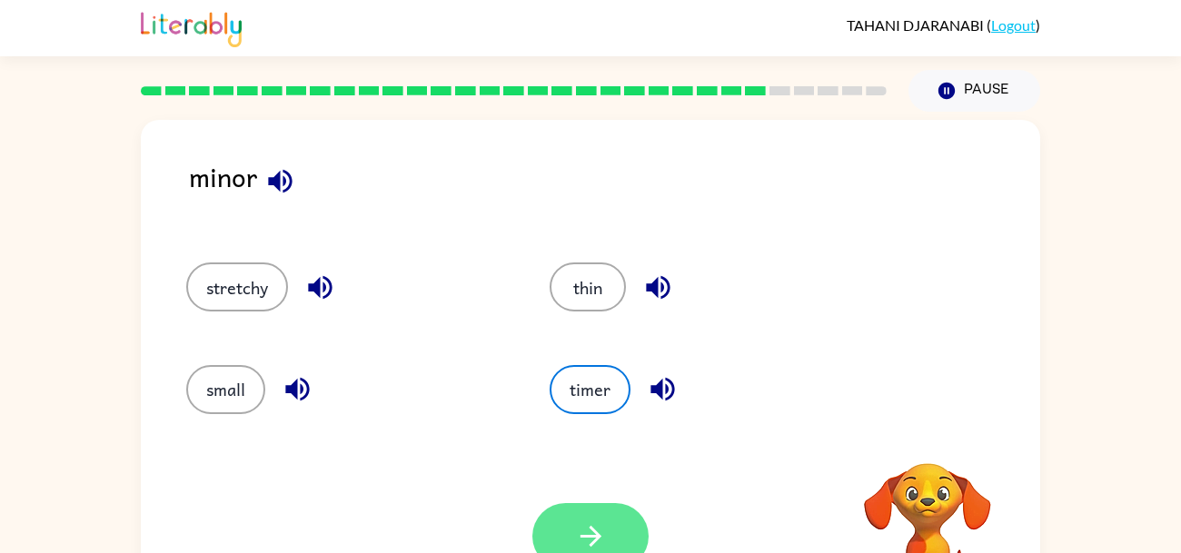
click at [595, 540] on icon "button" at bounding box center [590, 536] width 21 height 21
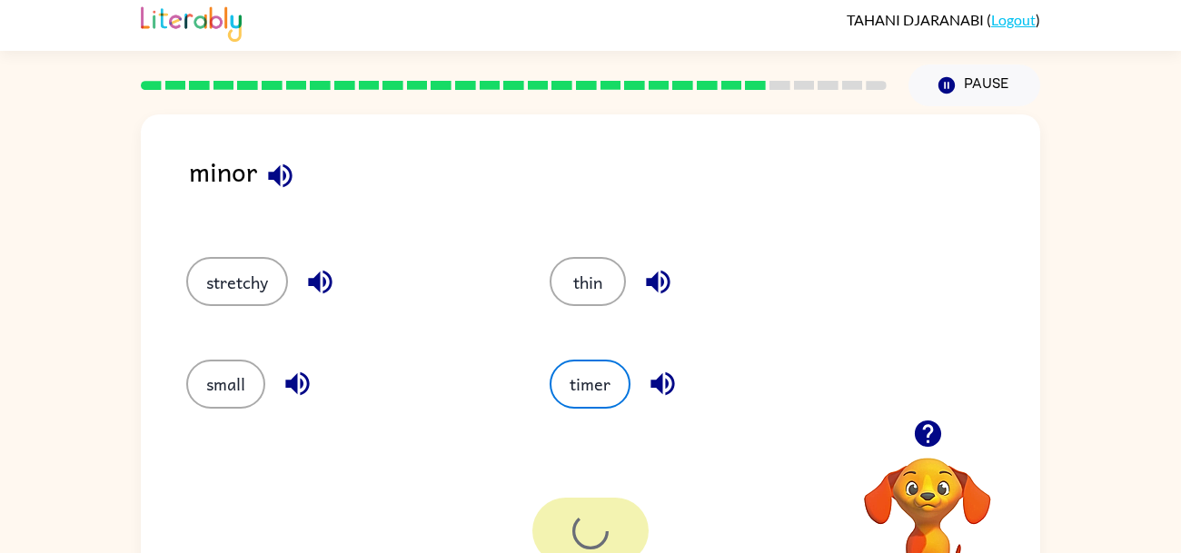
scroll to position [1, 0]
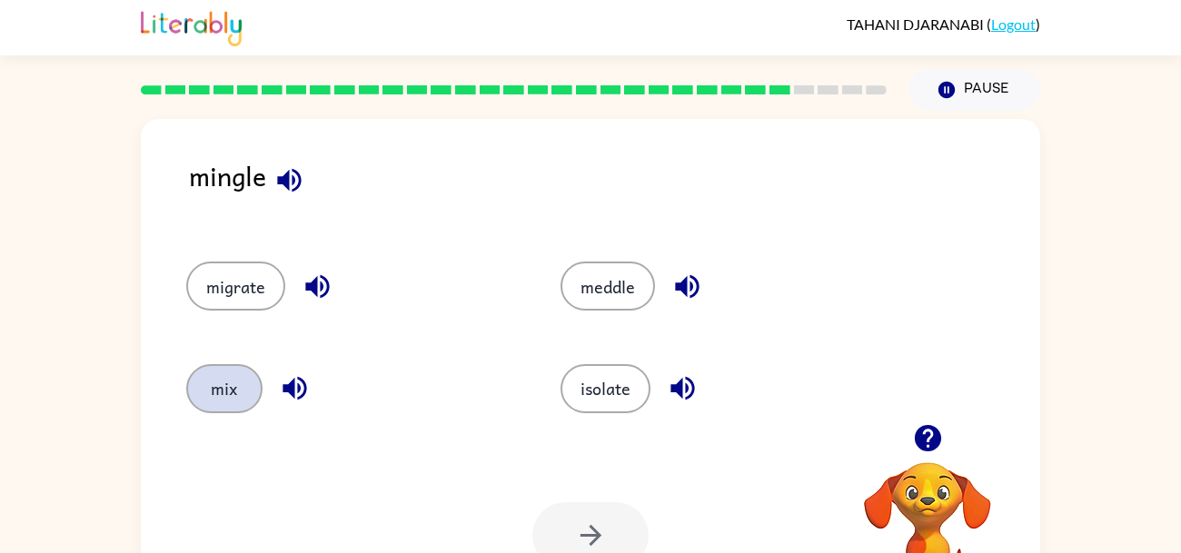
click at [216, 381] on button "mix" at bounding box center [224, 388] width 76 height 49
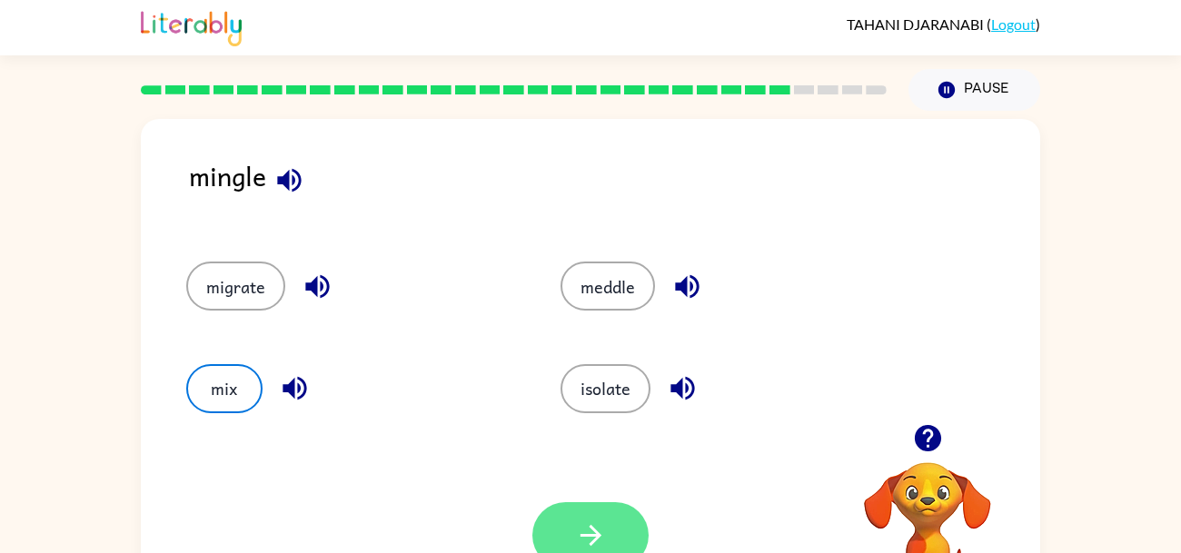
click at [631, 530] on button "button" at bounding box center [590, 535] width 116 height 66
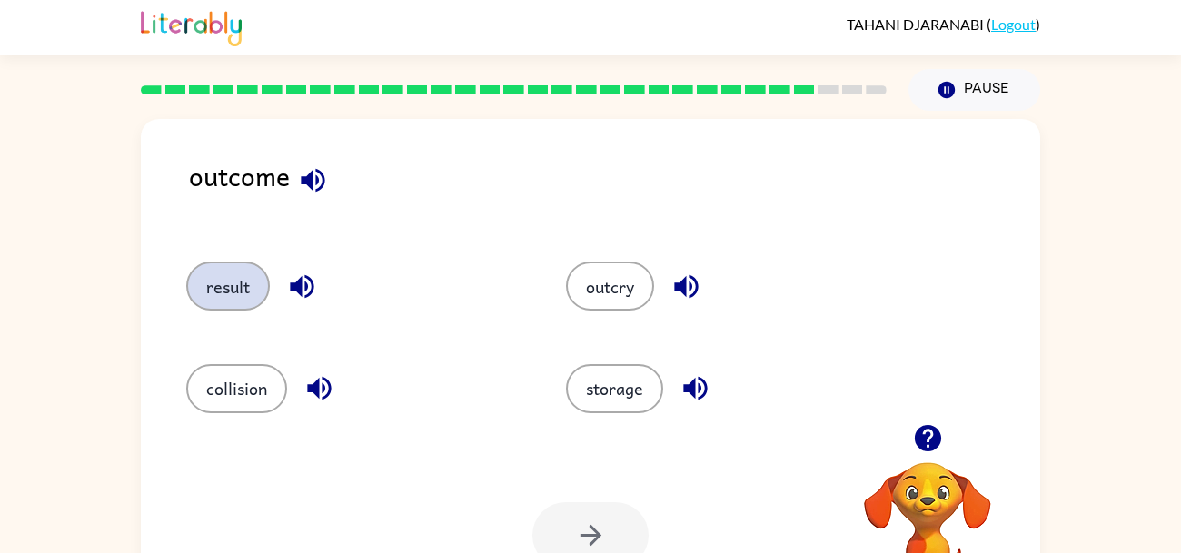
click at [220, 274] on button "result" at bounding box center [228, 286] width 84 height 49
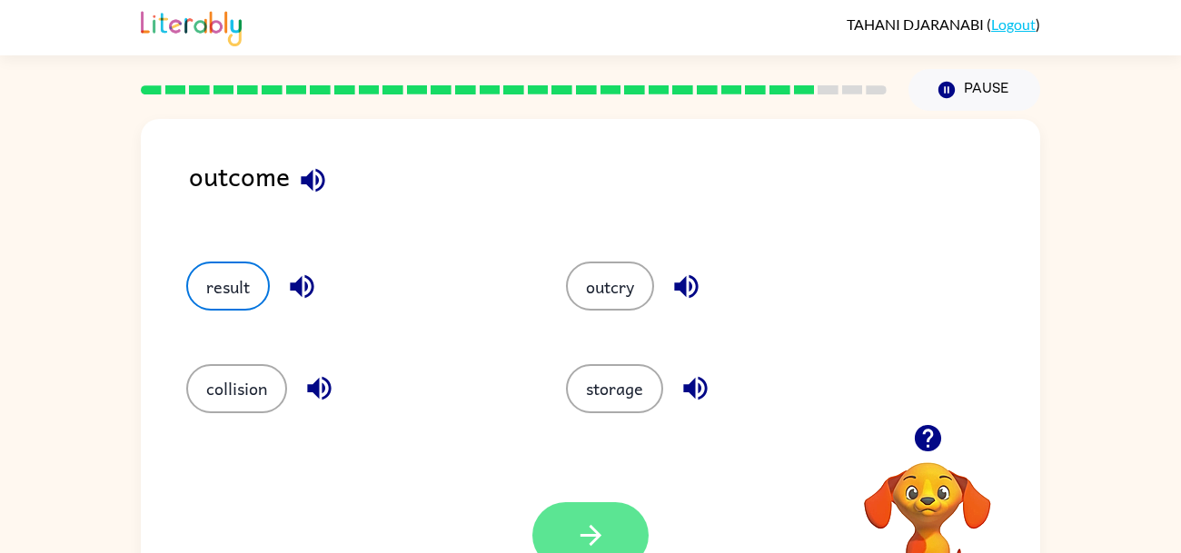
click at [626, 535] on button "button" at bounding box center [590, 535] width 116 height 66
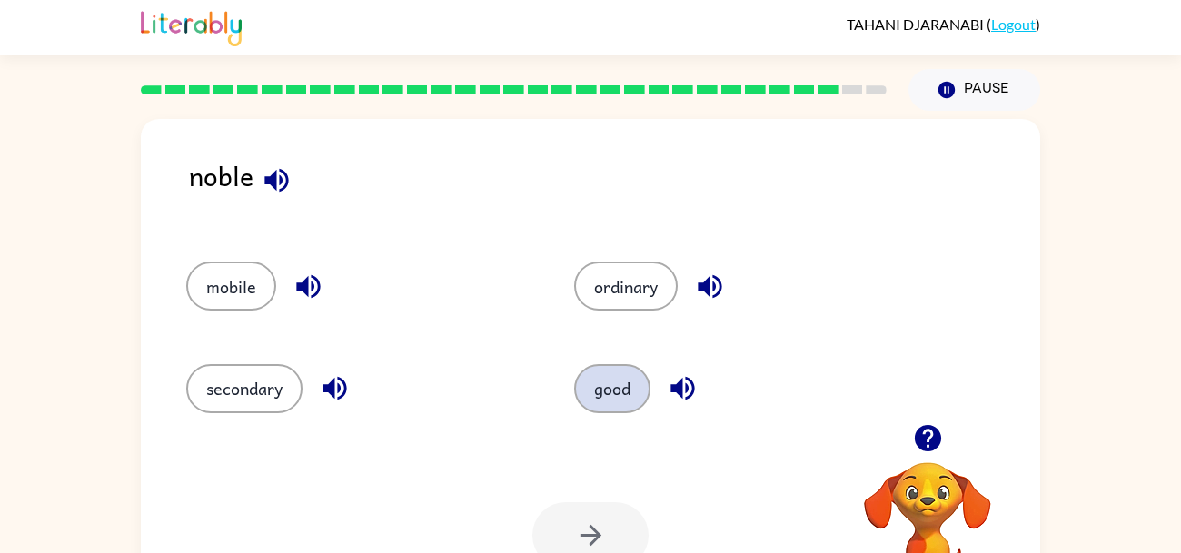
click at [622, 398] on button "good" at bounding box center [612, 388] width 76 height 49
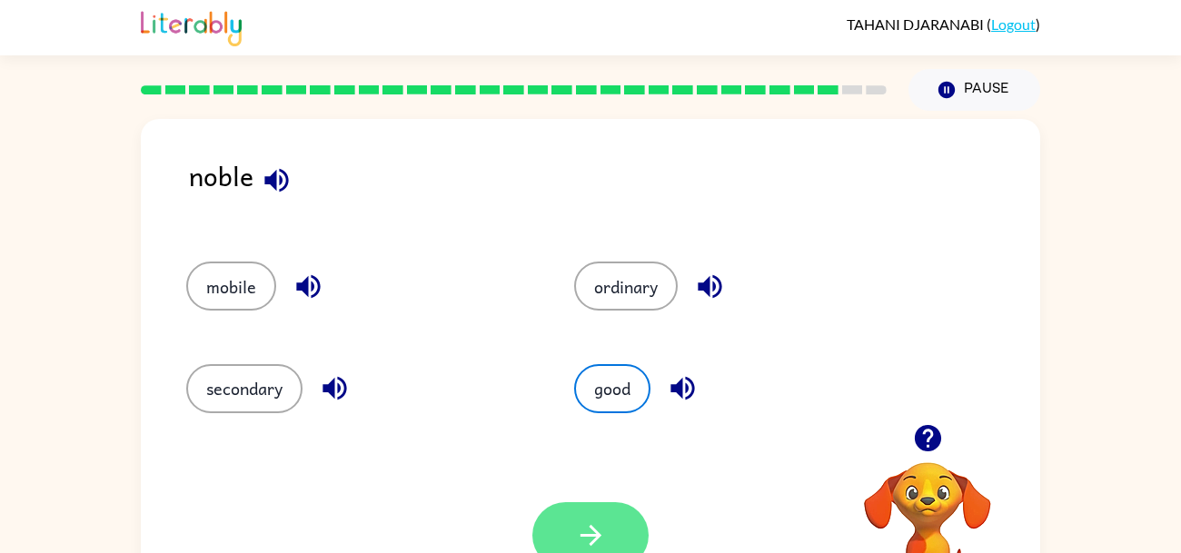
click at [626, 540] on button "button" at bounding box center [590, 535] width 116 height 66
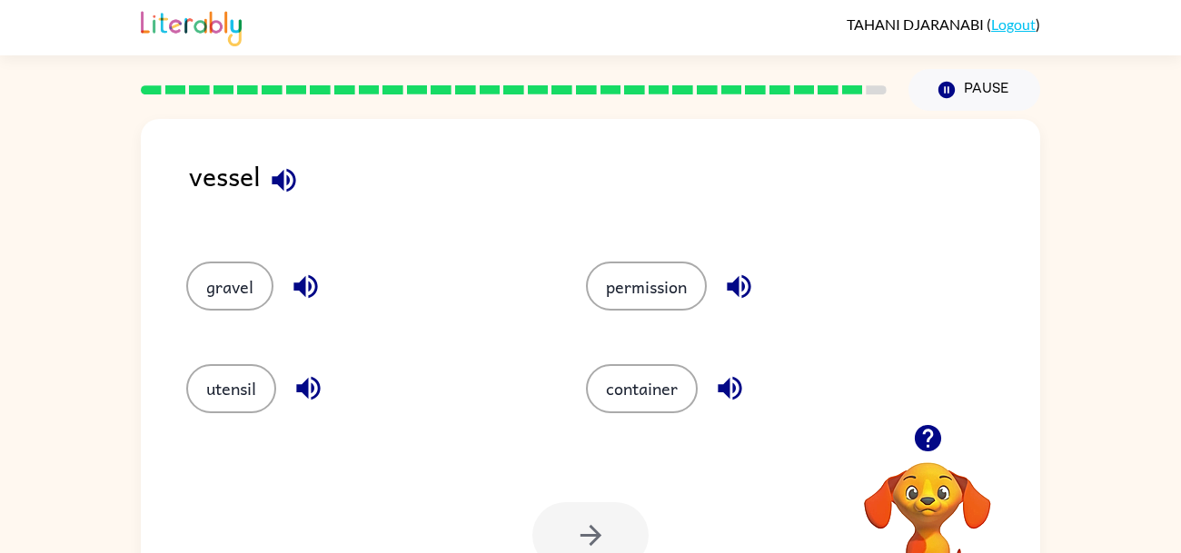
click at [277, 172] on icon "button" at bounding box center [284, 180] width 32 height 32
click at [646, 391] on button "container" at bounding box center [642, 388] width 112 height 49
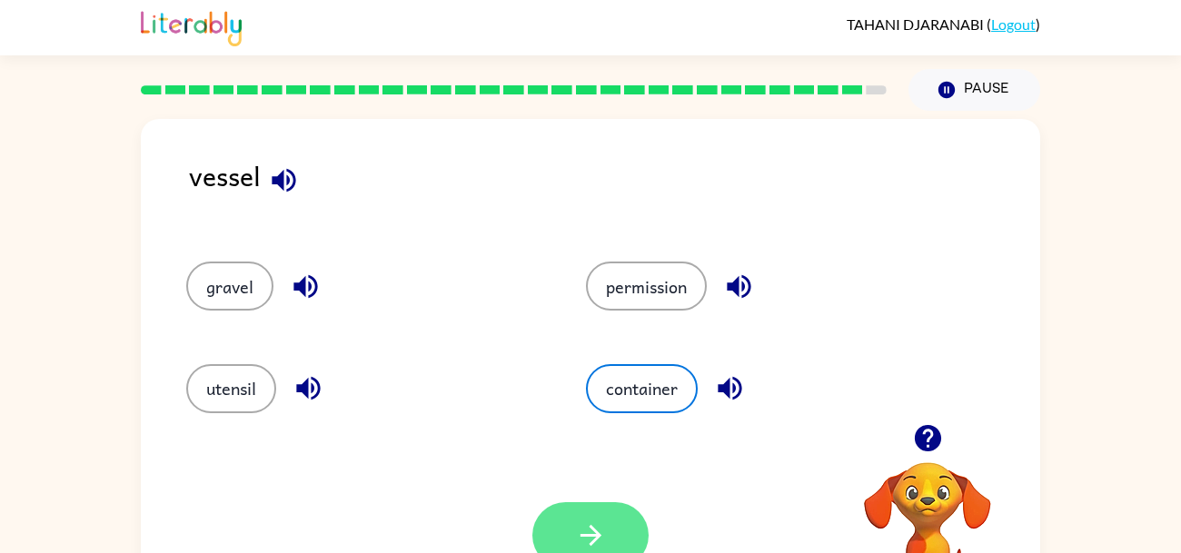
click at [609, 530] on button "button" at bounding box center [590, 535] width 116 height 66
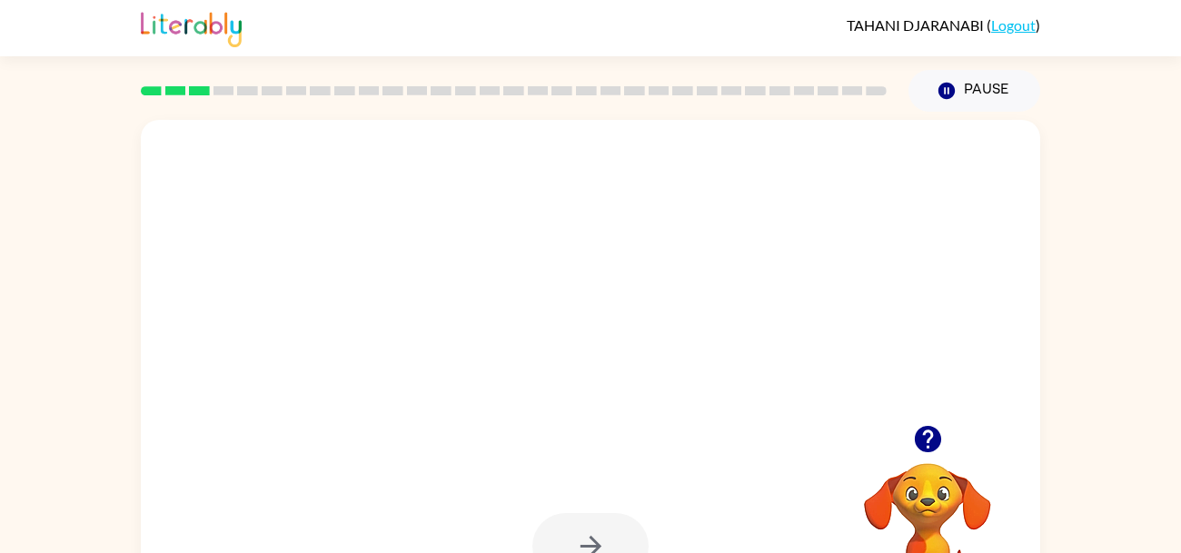
click at [431, 340] on div at bounding box center [547, 346] width 776 height 65
click at [364, 436] on div at bounding box center [590, 379] width 899 height 519
click at [357, 412] on div at bounding box center [590, 379] width 899 height 519
click at [359, 408] on div at bounding box center [590, 379] width 899 height 519
click at [378, 411] on div at bounding box center [590, 379] width 899 height 519
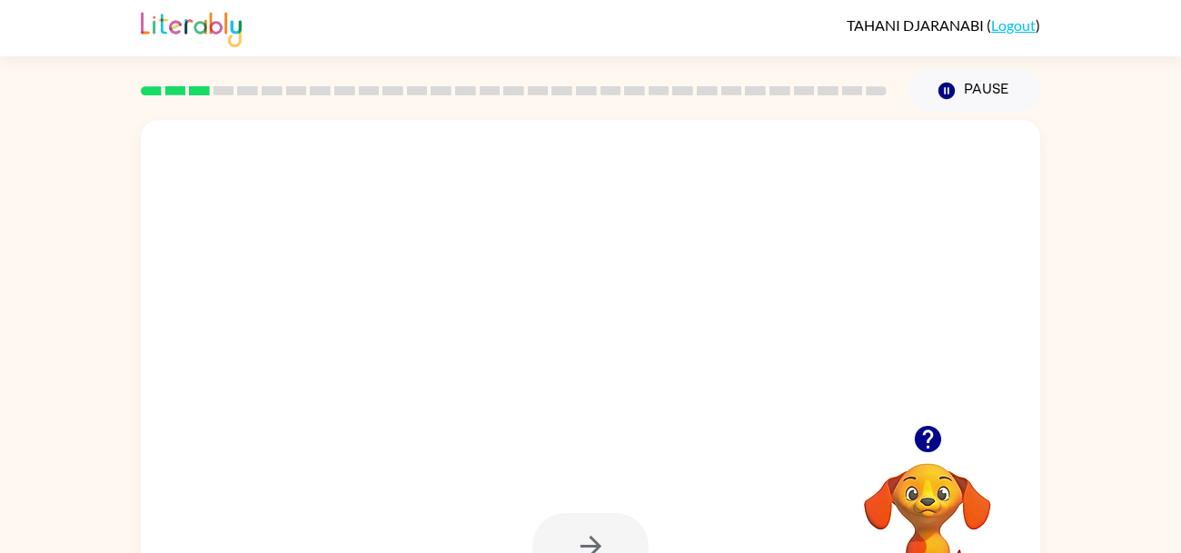
click at [387, 396] on div at bounding box center [590, 379] width 899 height 519
click at [375, 381] on div at bounding box center [590, 379] width 899 height 519
click at [371, 301] on div at bounding box center [590, 230] width 863 height 149
click at [409, 385] on div at bounding box center [590, 379] width 899 height 519
click at [930, 445] on icon "button" at bounding box center [927, 439] width 26 height 26
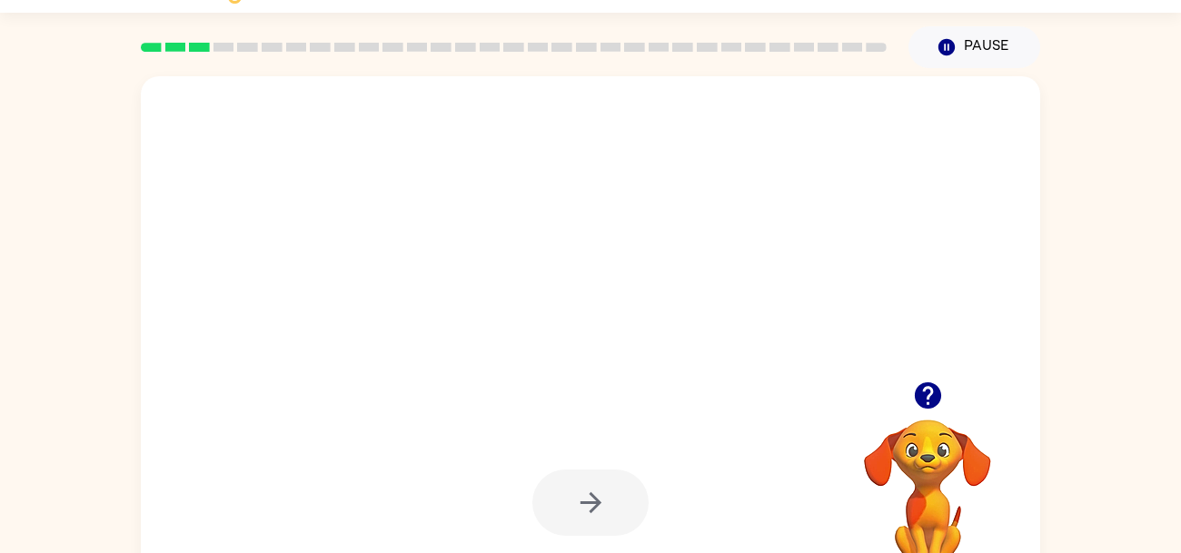
scroll to position [86, 0]
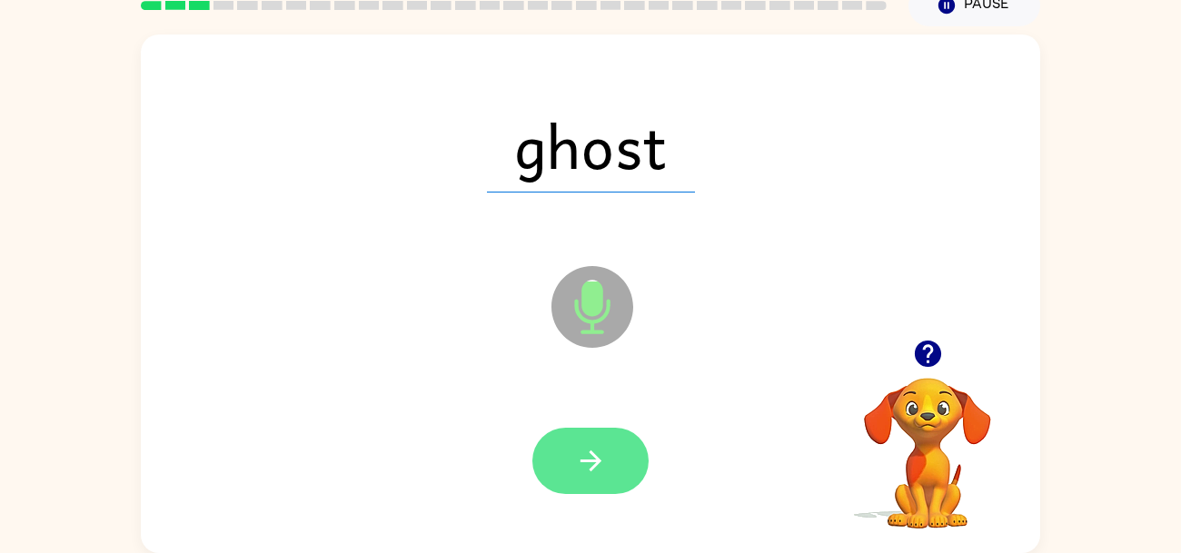
click at [584, 469] on icon "button" at bounding box center [591, 461] width 32 height 32
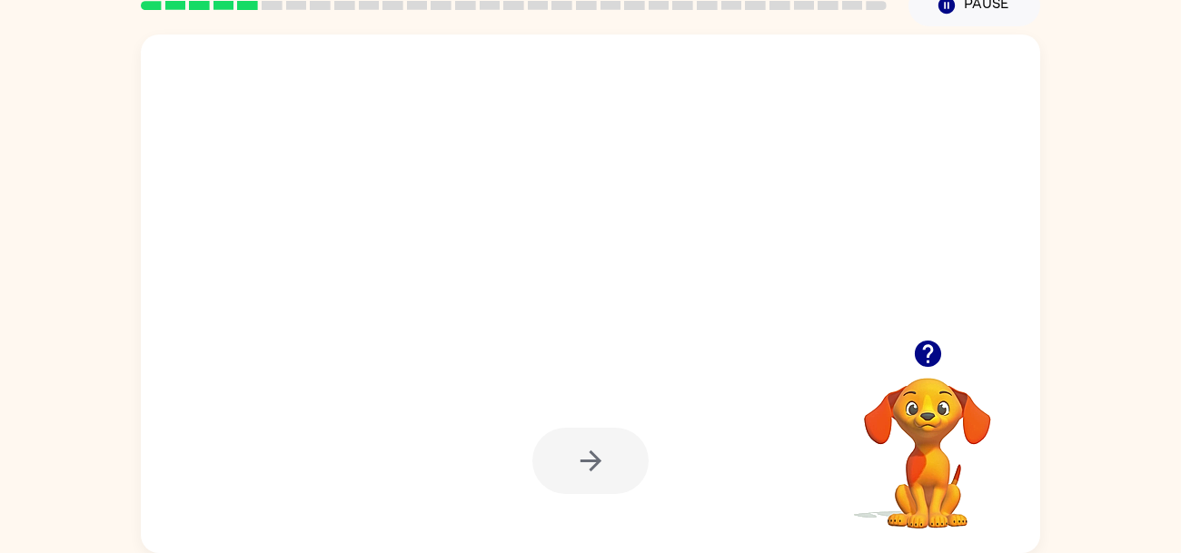
click at [930, 362] on icon "button" at bounding box center [927, 354] width 26 height 26
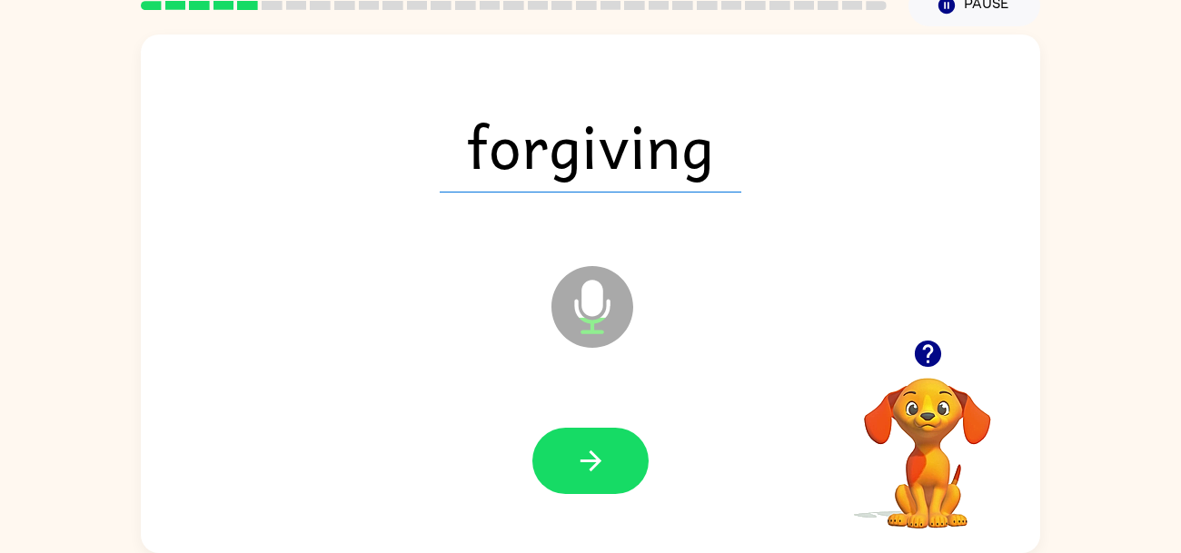
click at [921, 342] on icon "button" at bounding box center [927, 354] width 26 height 26
click at [960, 423] on video "Your browser must support playing .mp4 files to use Literably. Please try using…" at bounding box center [928, 441] width 182 height 182
click at [953, 423] on video "Your browser must support playing .mp4 files to use Literably. Please try using…" at bounding box center [928, 441] width 182 height 182
click at [943, 438] on video "Your browser must support playing .mp4 files to use Literably. Please try using…" at bounding box center [928, 441] width 182 height 182
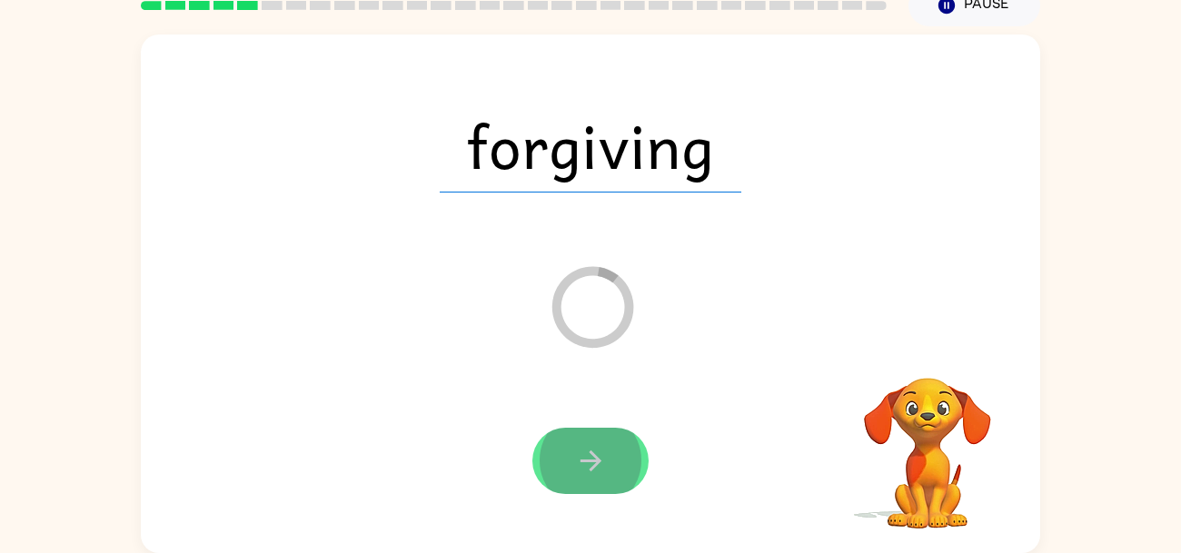
click at [618, 465] on button "button" at bounding box center [590, 461] width 116 height 66
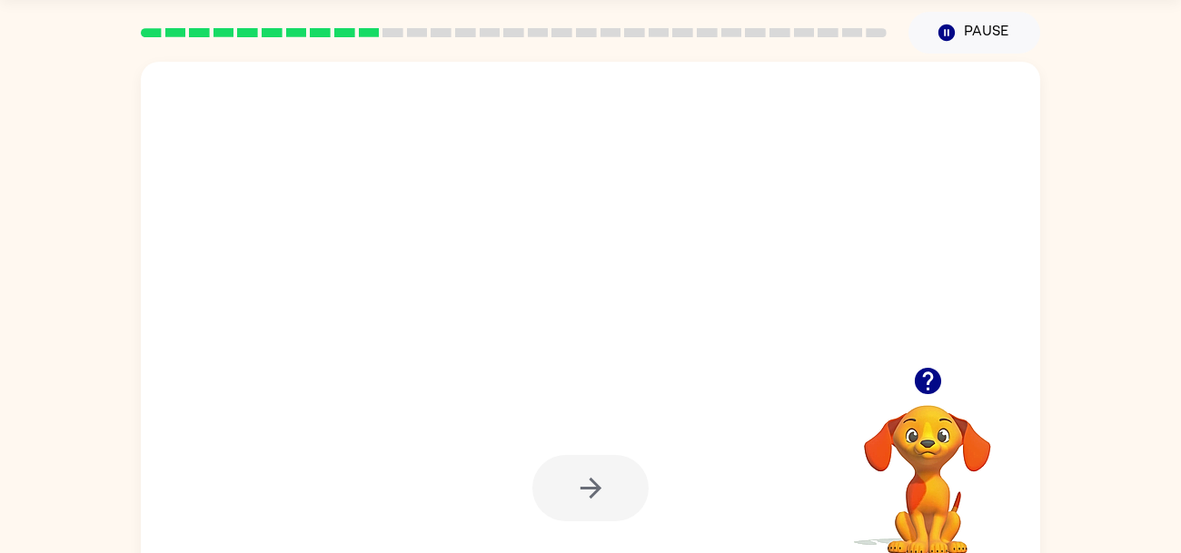
scroll to position [52, 0]
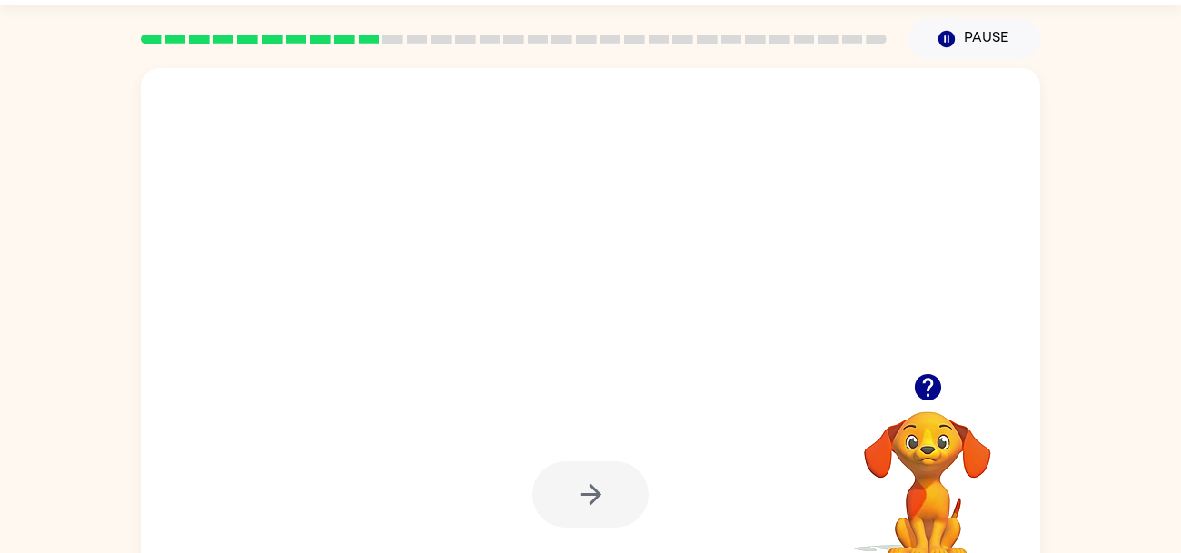
click at [943, 381] on icon "button" at bounding box center [928, 388] width 32 height 32
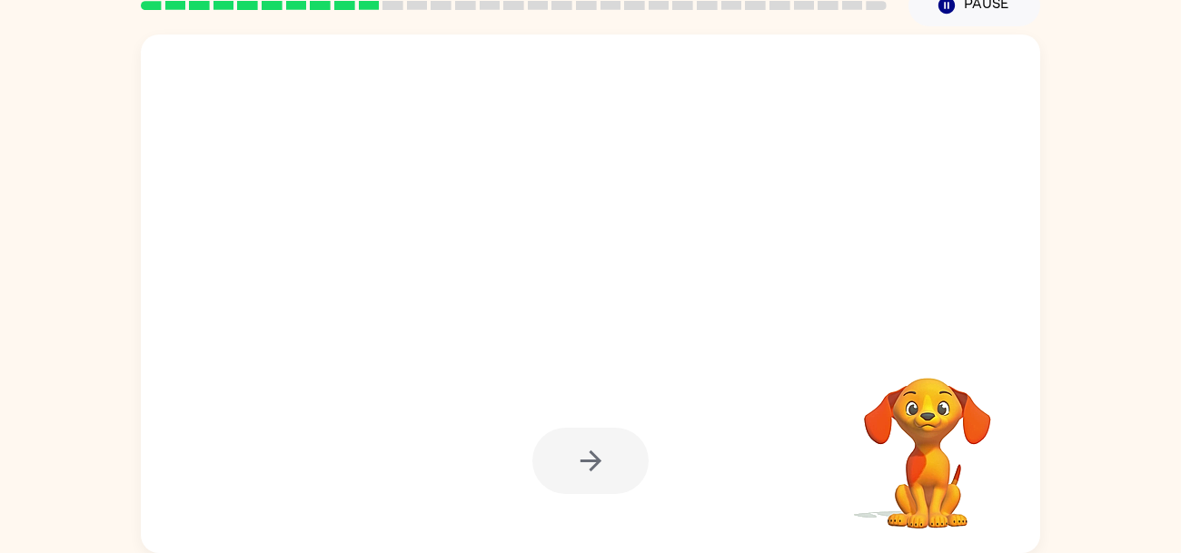
scroll to position [86, 0]
click at [921, 342] on icon "button" at bounding box center [927, 354] width 26 height 26
click at [943, 355] on icon "button" at bounding box center [928, 354] width 32 height 32
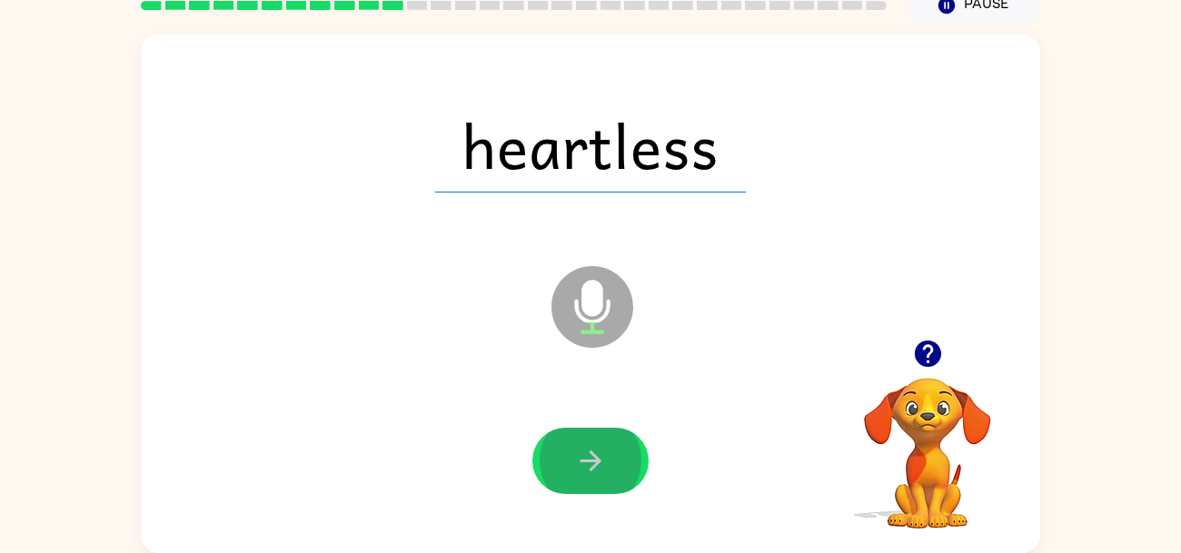
scroll to position [71, 0]
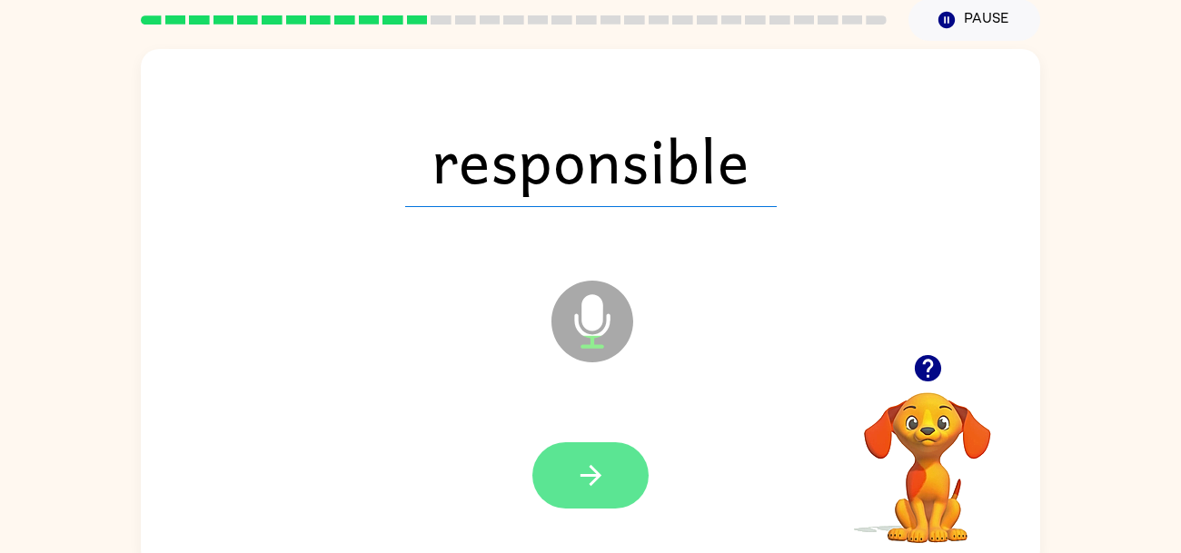
click at [629, 487] on button "button" at bounding box center [590, 475] width 116 height 66
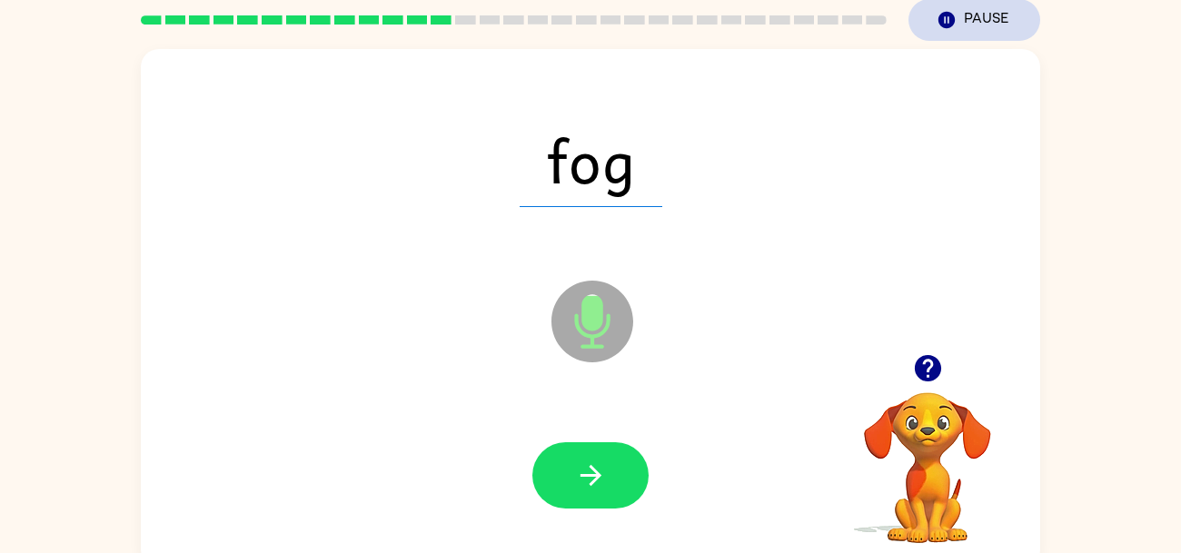
click at [943, 30] on icon "Pause" at bounding box center [946, 20] width 20 height 20
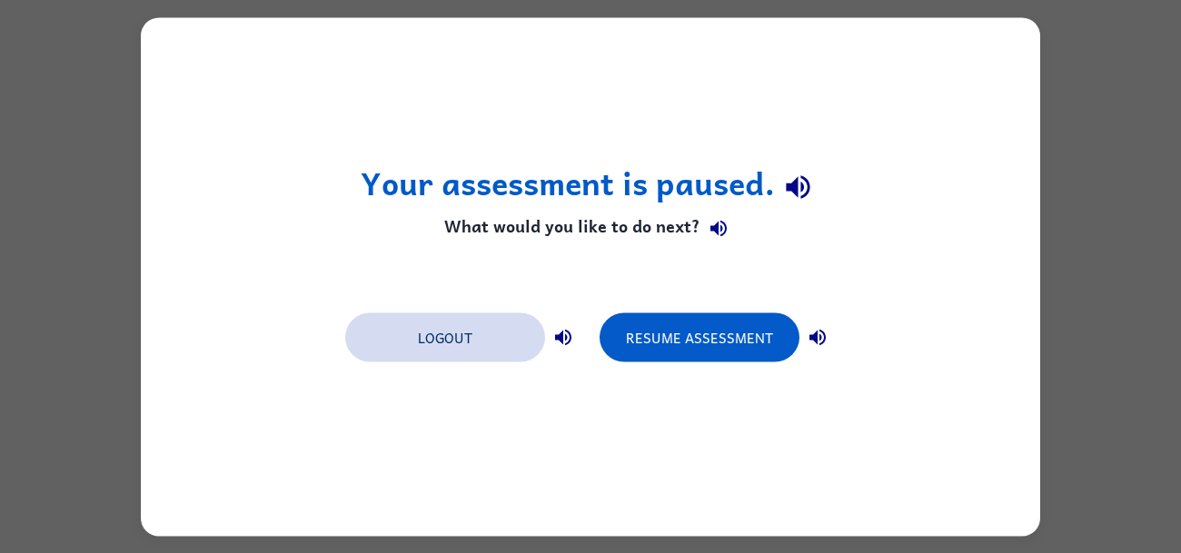
click at [396, 350] on button "Logout" at bounding box center [445, 336] width 200 height 49
